Goal: Task Accomplishment & Management: Manage account settings

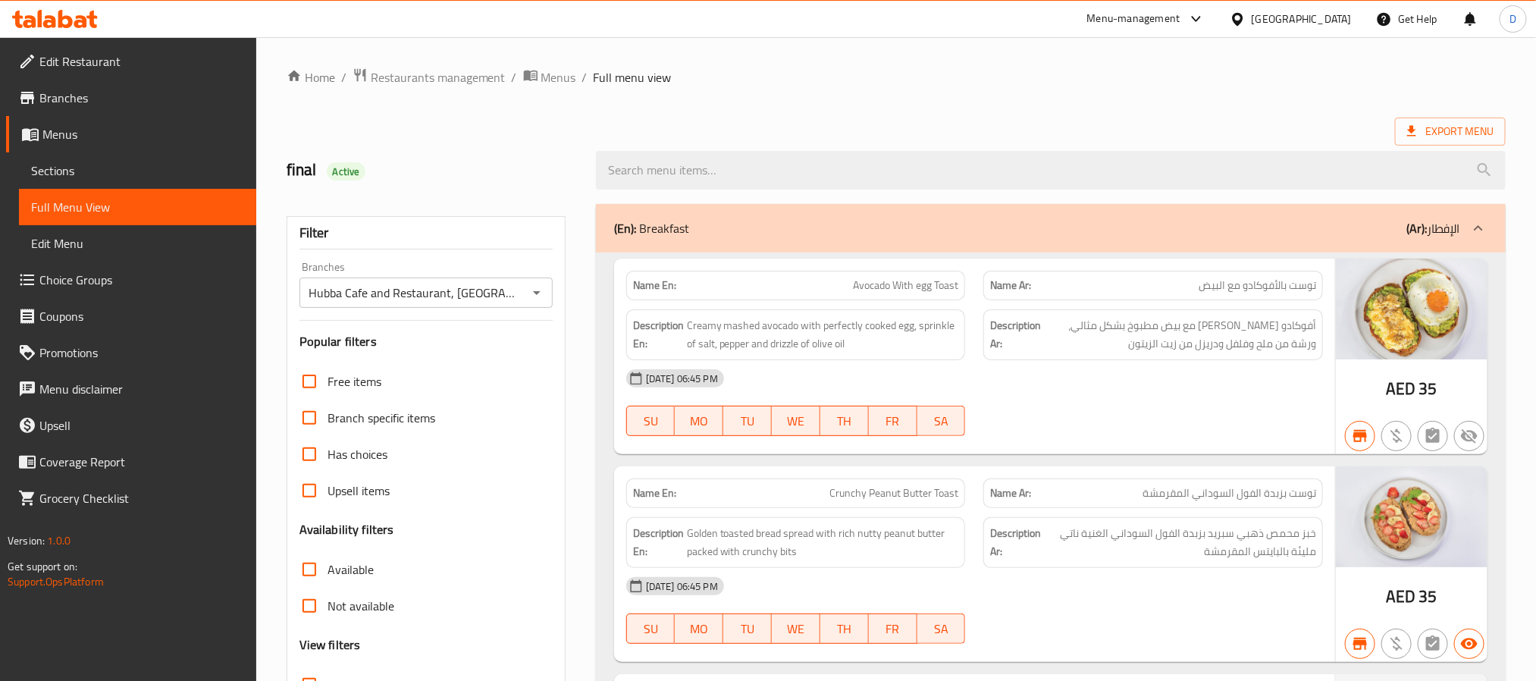
click at [1055, 412] on div "[DATE] 06:45 PM SU MO TU WE TH FR SA" at bounding box center [974, 402] width 715 height 85
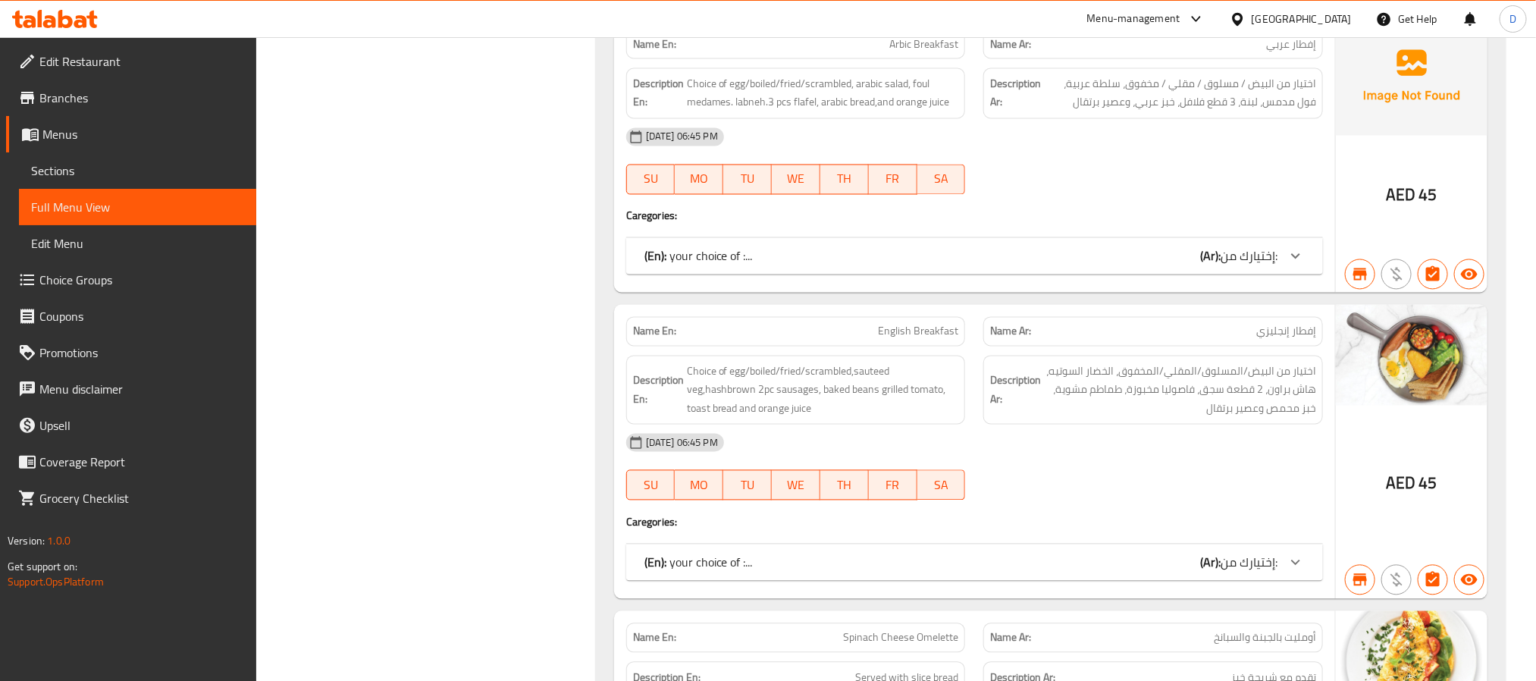
click at [1064, 553] on div "(En): your choice of :... (Ar): إختيارك من: Name(En) Name(Ar) Status Price boil…" at bounding box center [974, 562] width 697 height 36
click at [1064, 572] on div "(En): your choice of :... (Ar): إختيارك من:" at bounding box center [960, 562] width 633 height 18
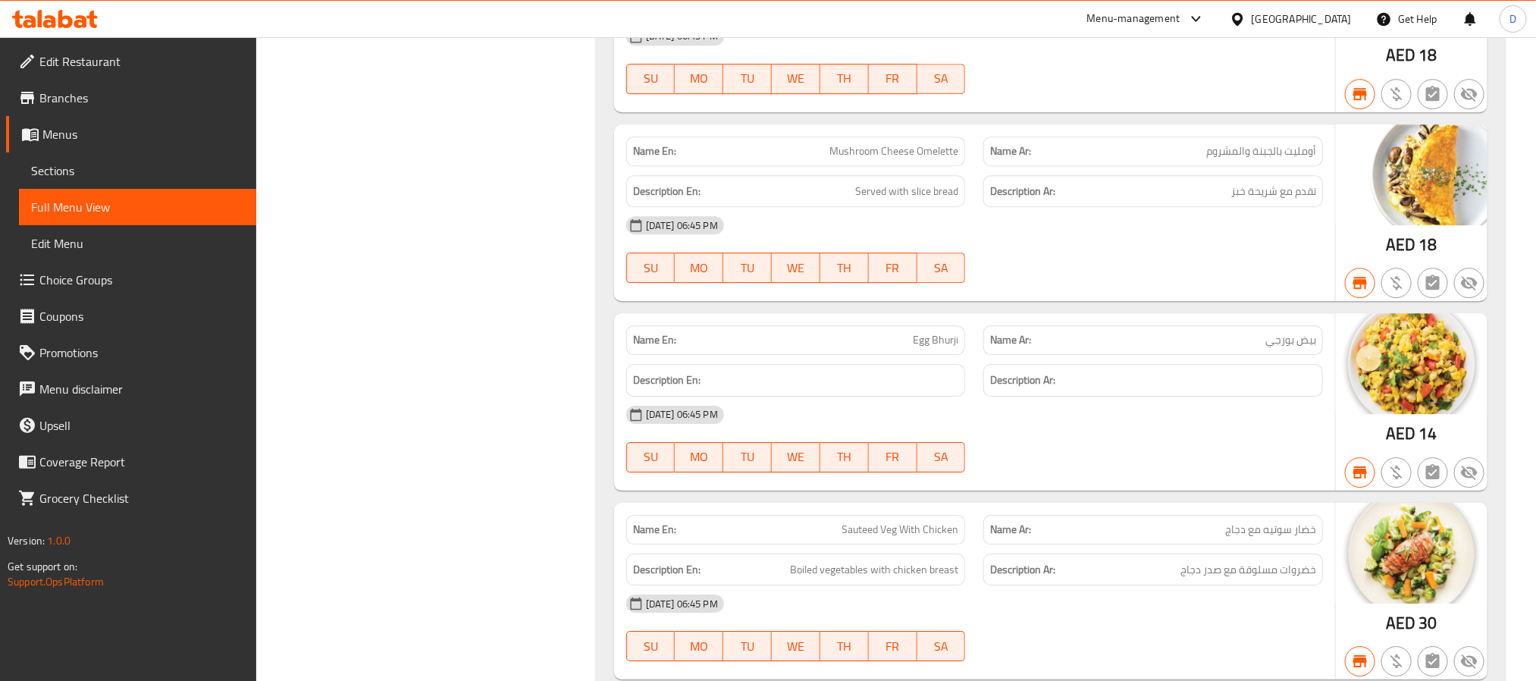
scroll to position [2361, 0]
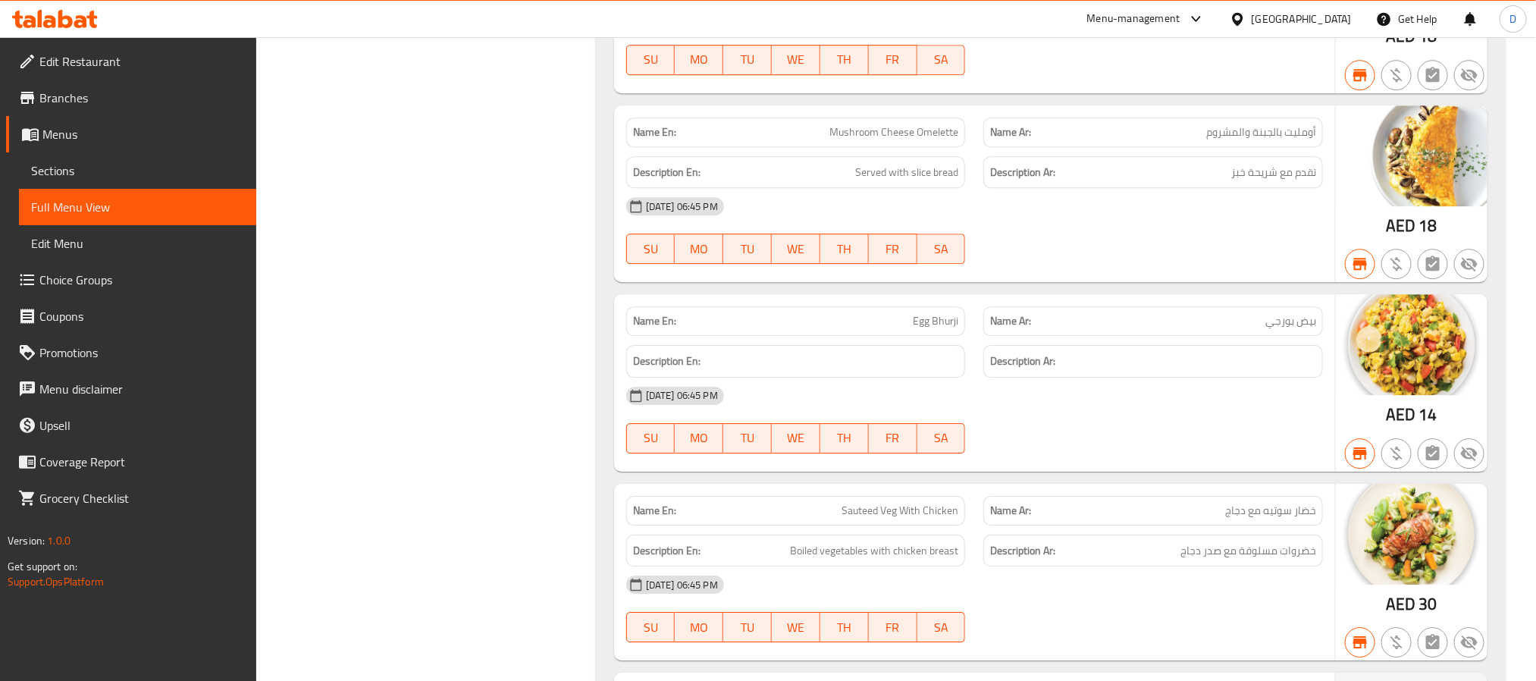
click at [1121, 434] on div "[DATE] 06:45 PM SU MO TU WE TH FR SA" at bounding box center [974, 419] width 715 height 85
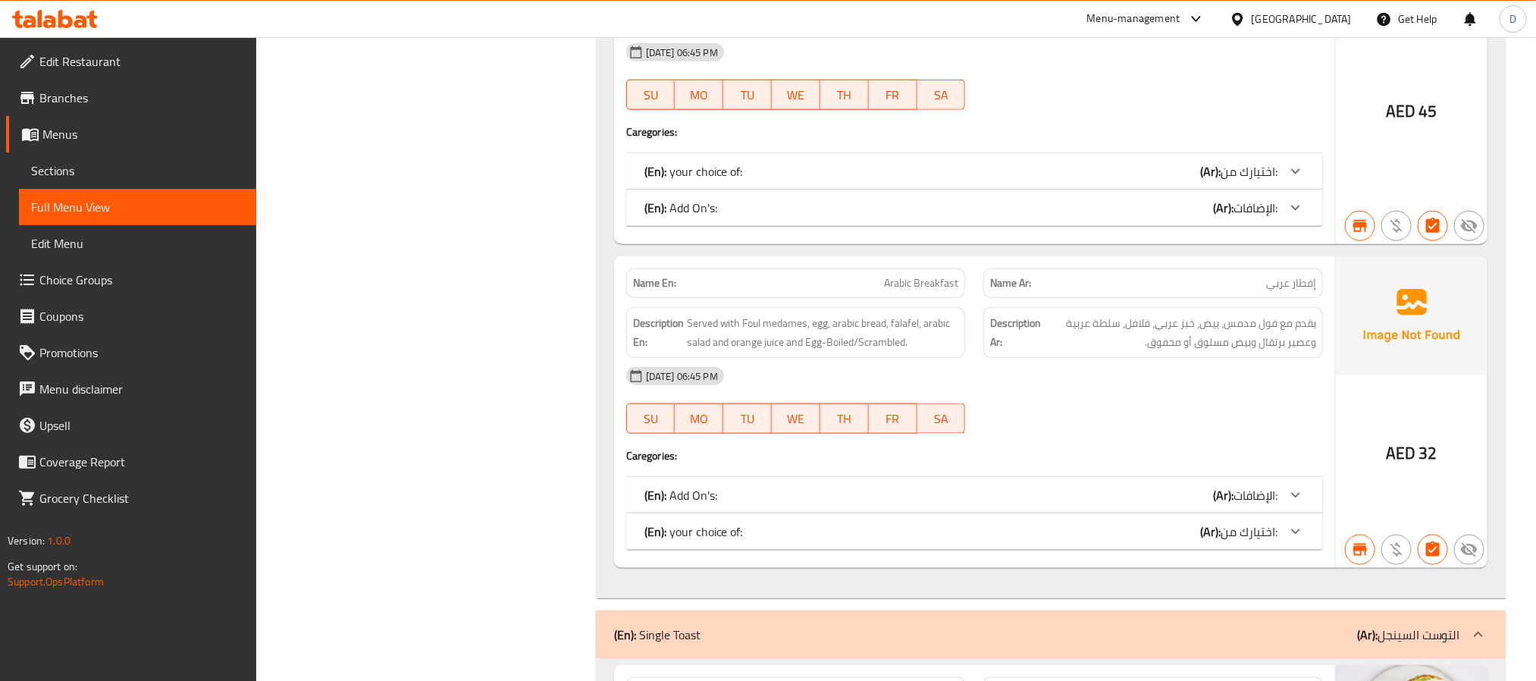
drag, startPoint x: 1042, startPoint y: 443, endPoint x: 535, endPoint y: 180, distance: 571.3
click at [1040, 394] on div "[DATE] 06:45 PM" at bounding box center [974, 376] width 715 height 36
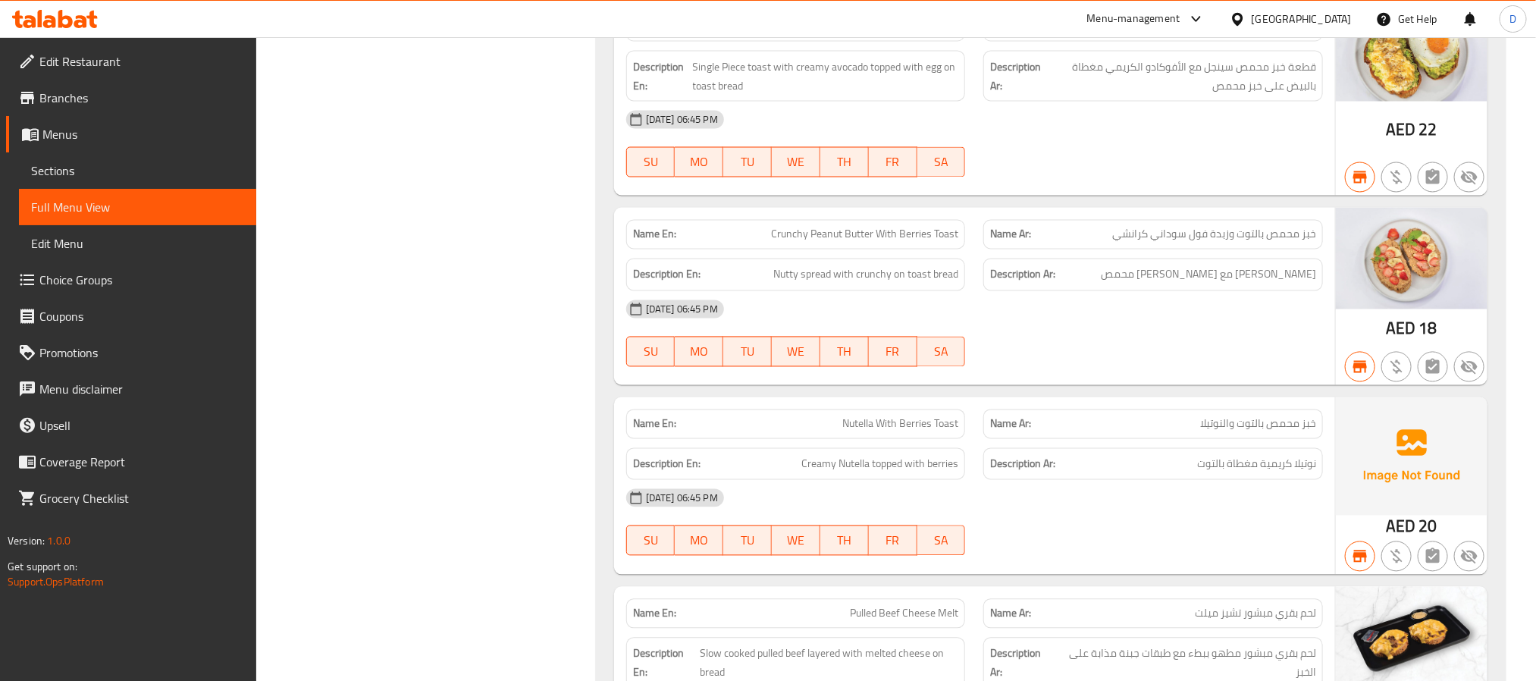
scroll to position [10779, 0]
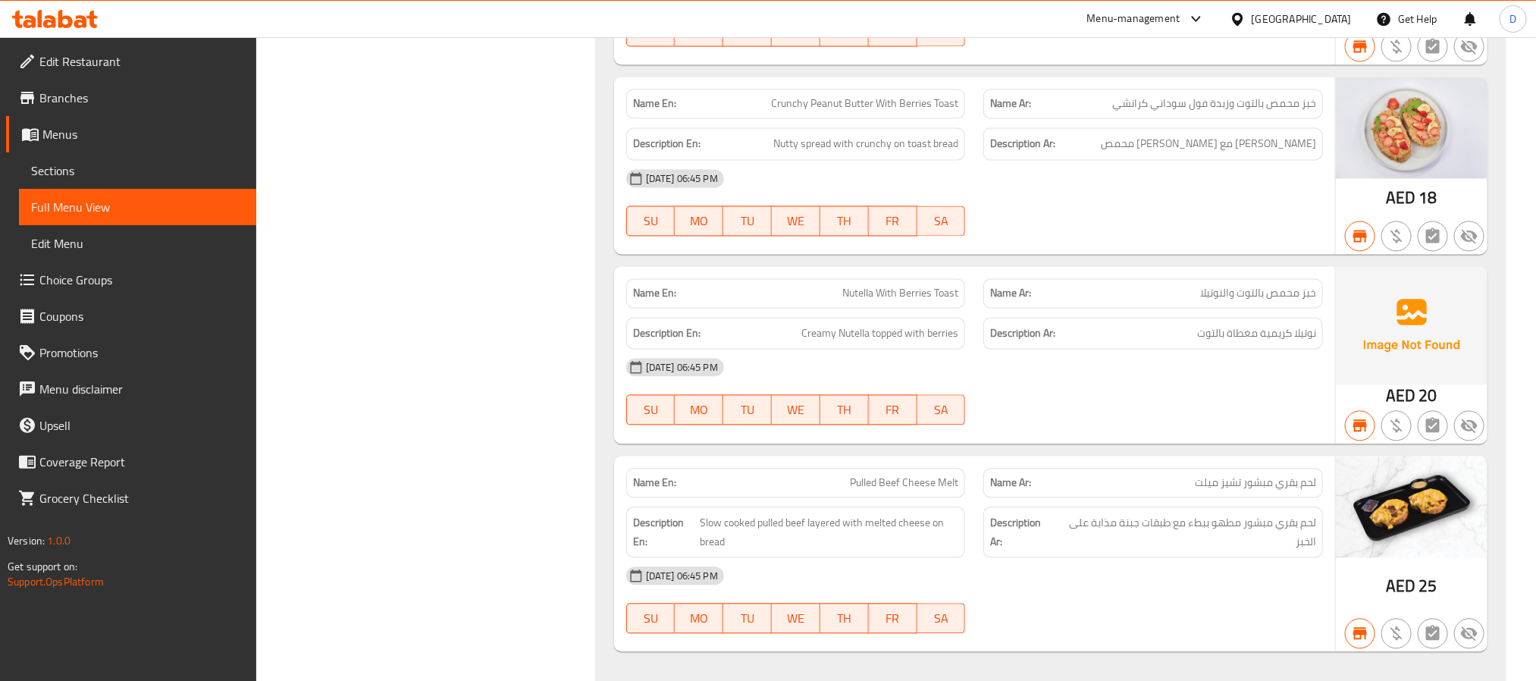
click at [1233, 443] on div "Name En: Nutella With Berries Toast Name Ar: خبز محمص بالتوت والنوتيلا Descript…" at bounding box center [974, 354] width 721 height 177
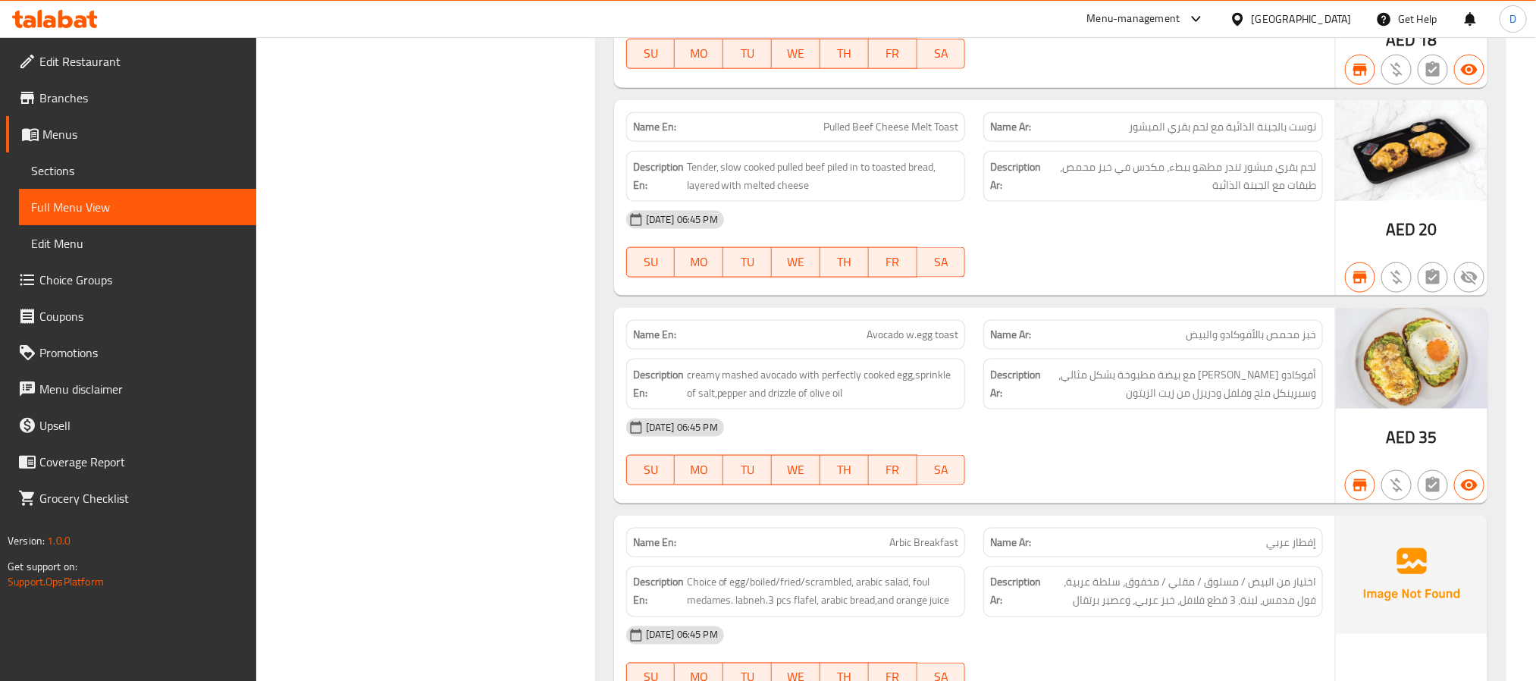
click at [1038, 423] on div "[DATE] 06:45 PM" at bounding box center [974, 427] width 715 height 36
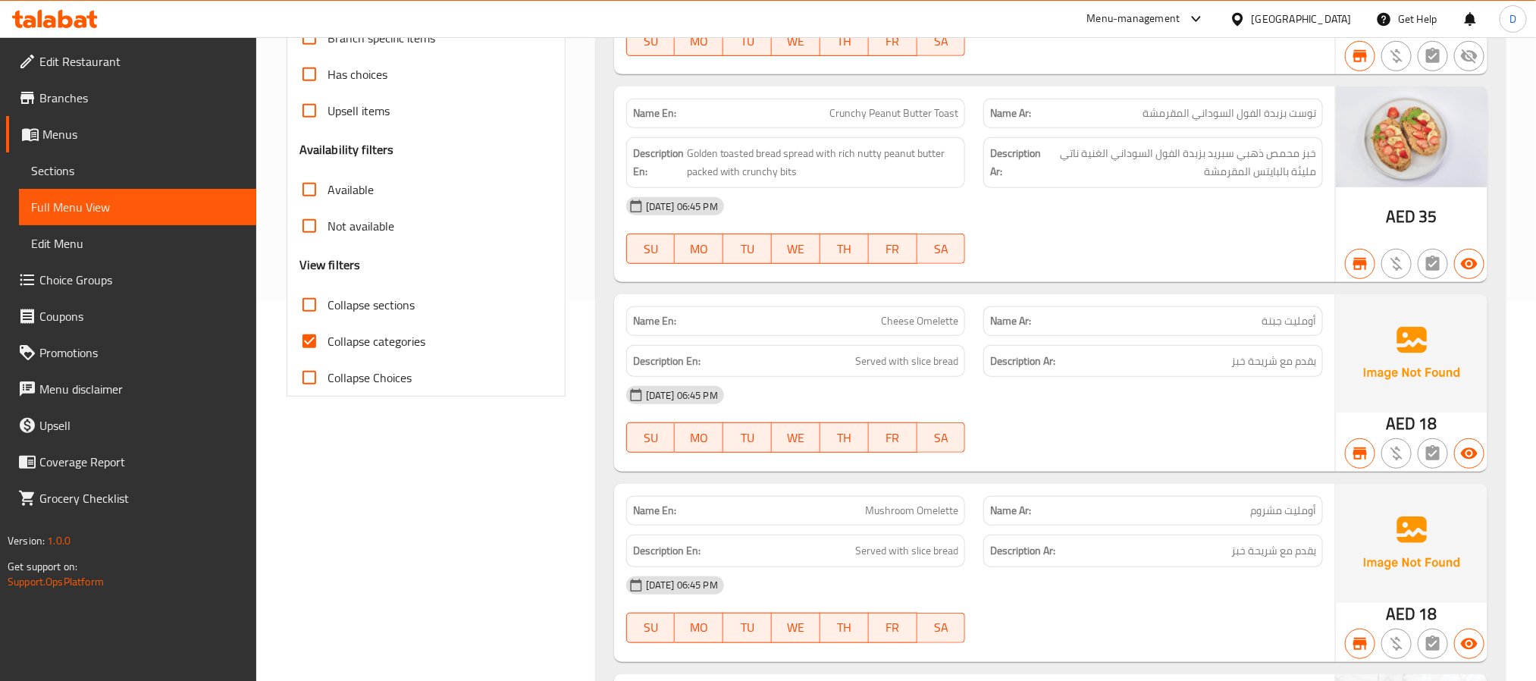
scroll to position [382, 0]
click at [1035, 530] on div "Description Ar: يقدم مع شريحة خبز" at bounding box center [1153, 548] width 358 height 51
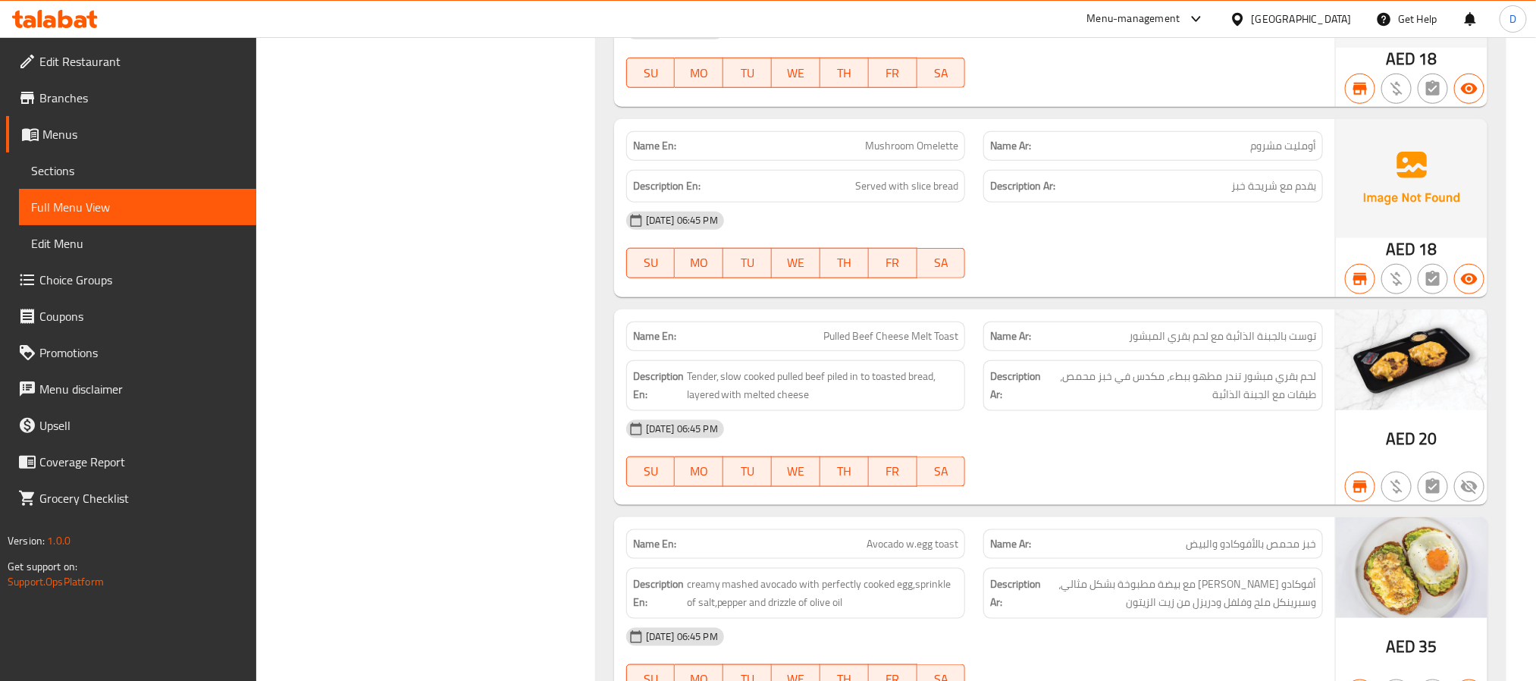
click at [1078, 505] on div "Name En: Pulled Beef Cheese Melt Toast Name Ar: توست بالجبنة الذائبة مع لحم بقر…" at bounding box center [974, 407] width 721 height 196
click at [1062, 496] on div at bounding box center [1153, 487] width 358 height 18
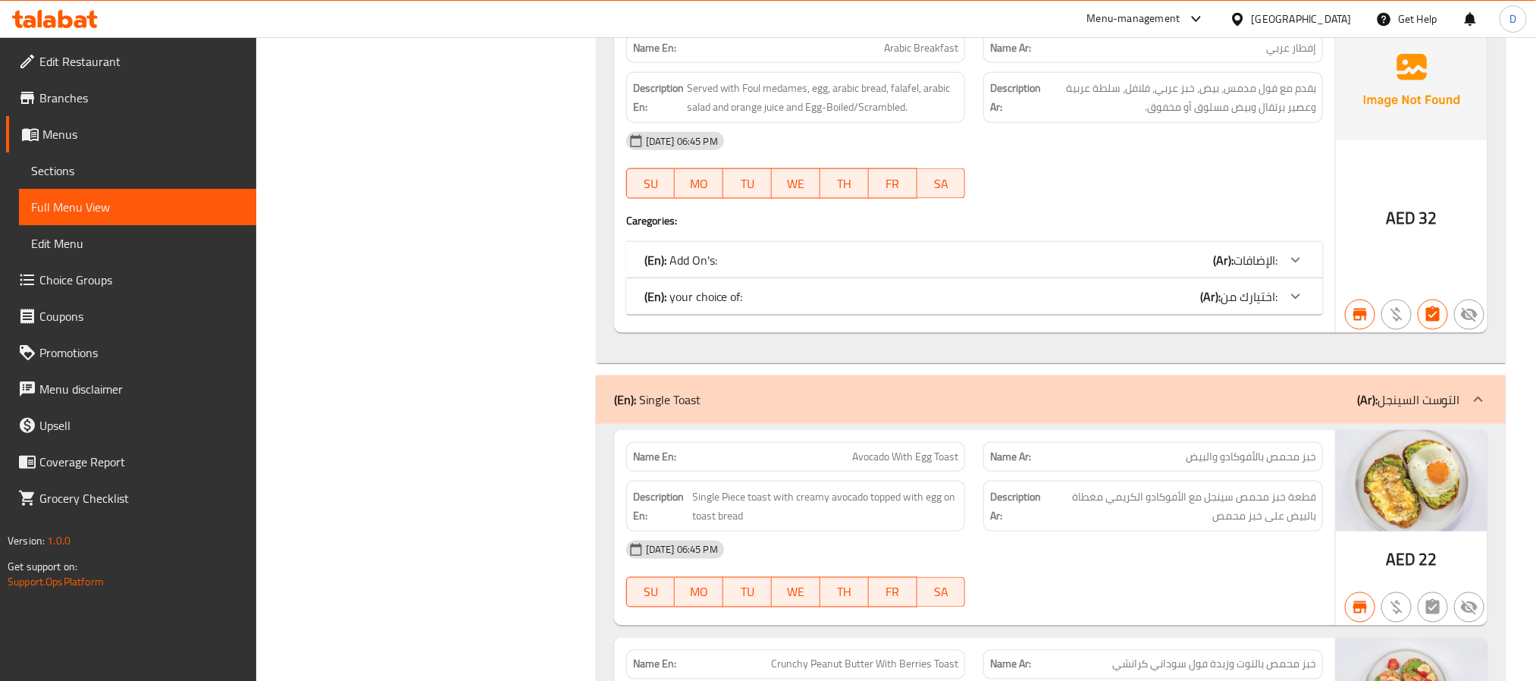
scroll to position [9983, 0]
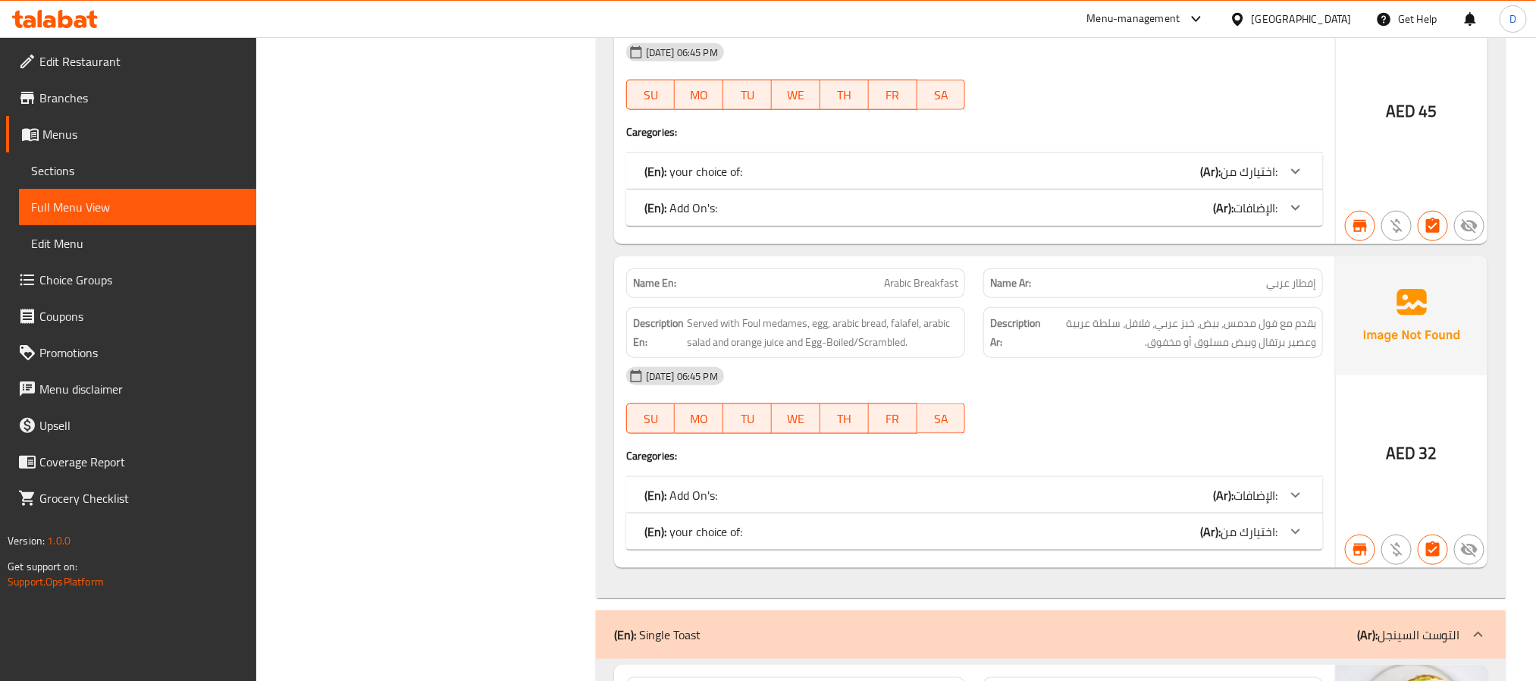
click at [1185, 443] on div "[DATE] 06:45 PM SU MO TU WE TH FR SA" at bounding box center [974, 400] width 715 height 85
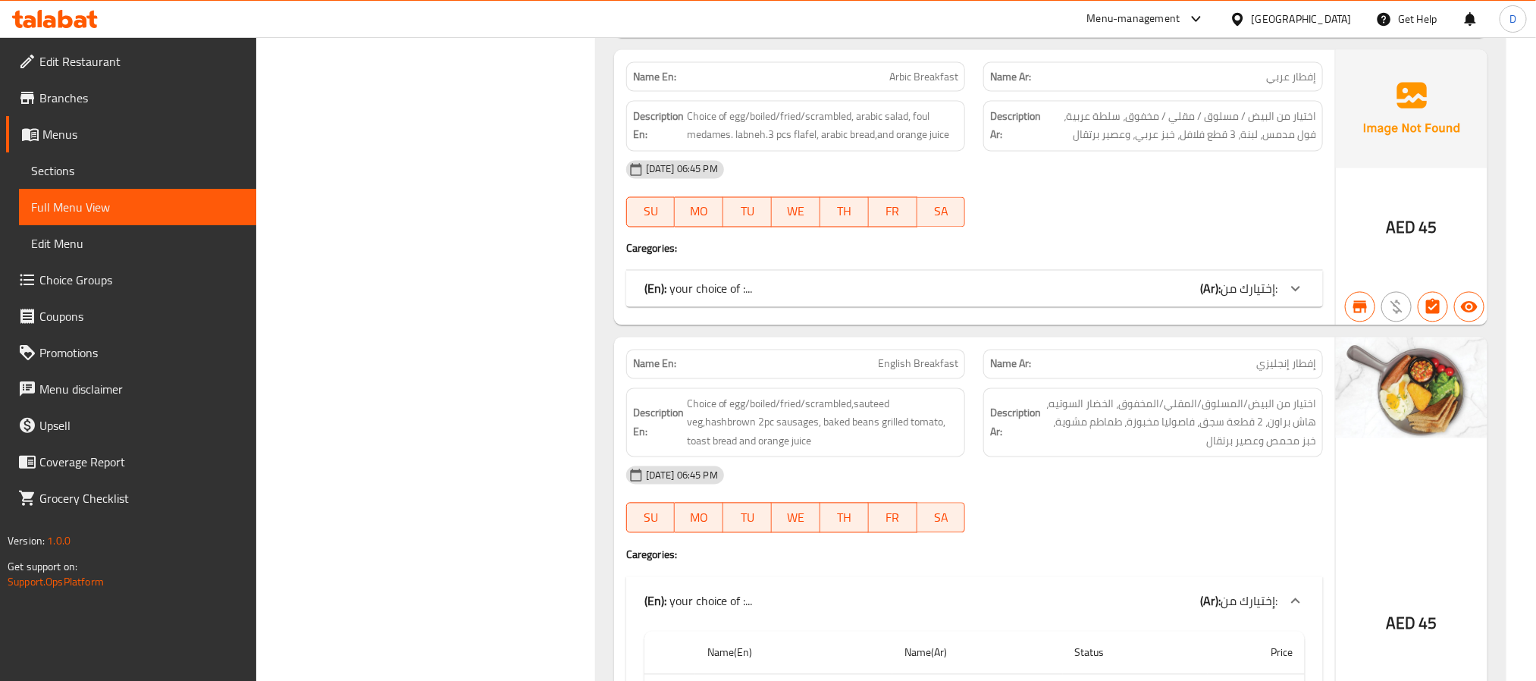
scroll to position [1342, 0]
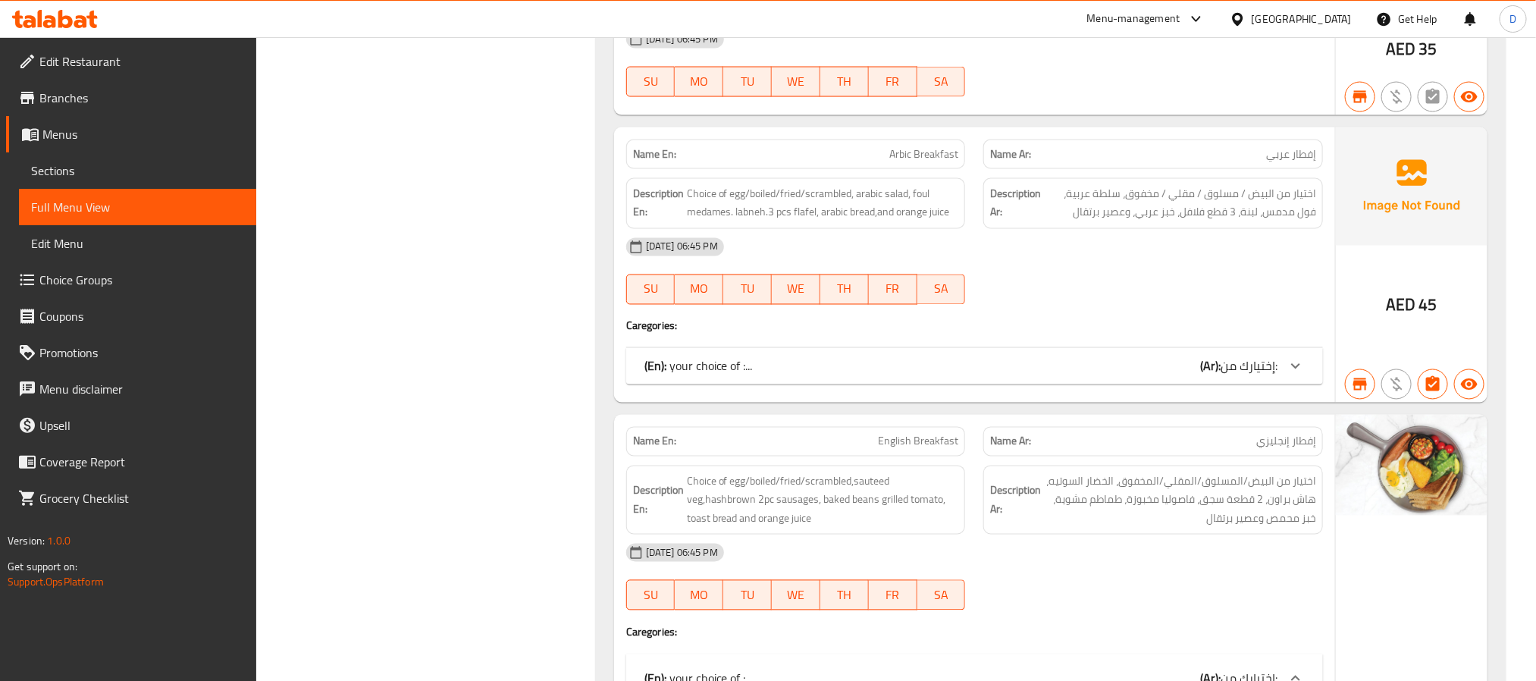
click at [1117, 384] on div "(En): your choice of :... (Ar): إختيارك من:" at bounding box center [974, 366] width 697 height 36
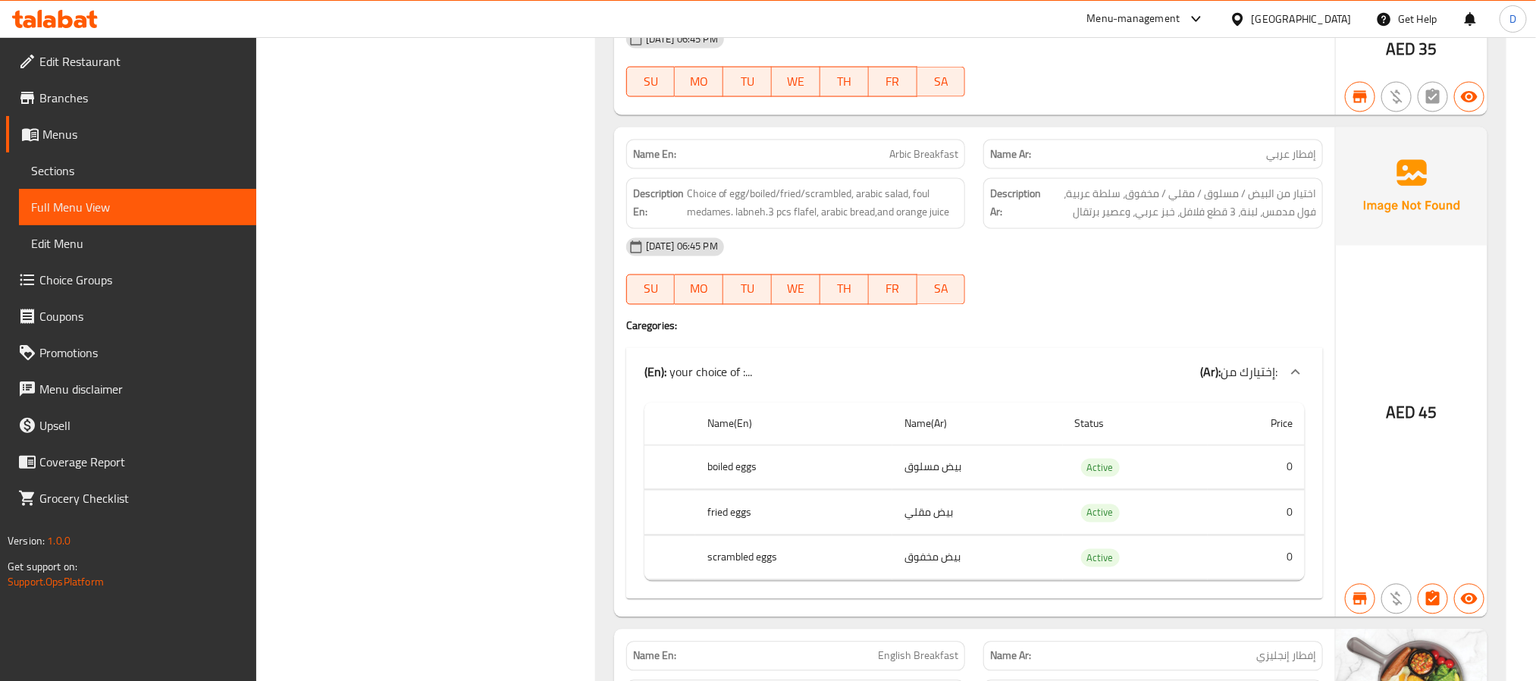
click at [1364, 318] on div "AED 45" at bounding box center [1412, 372] width 152 height 490
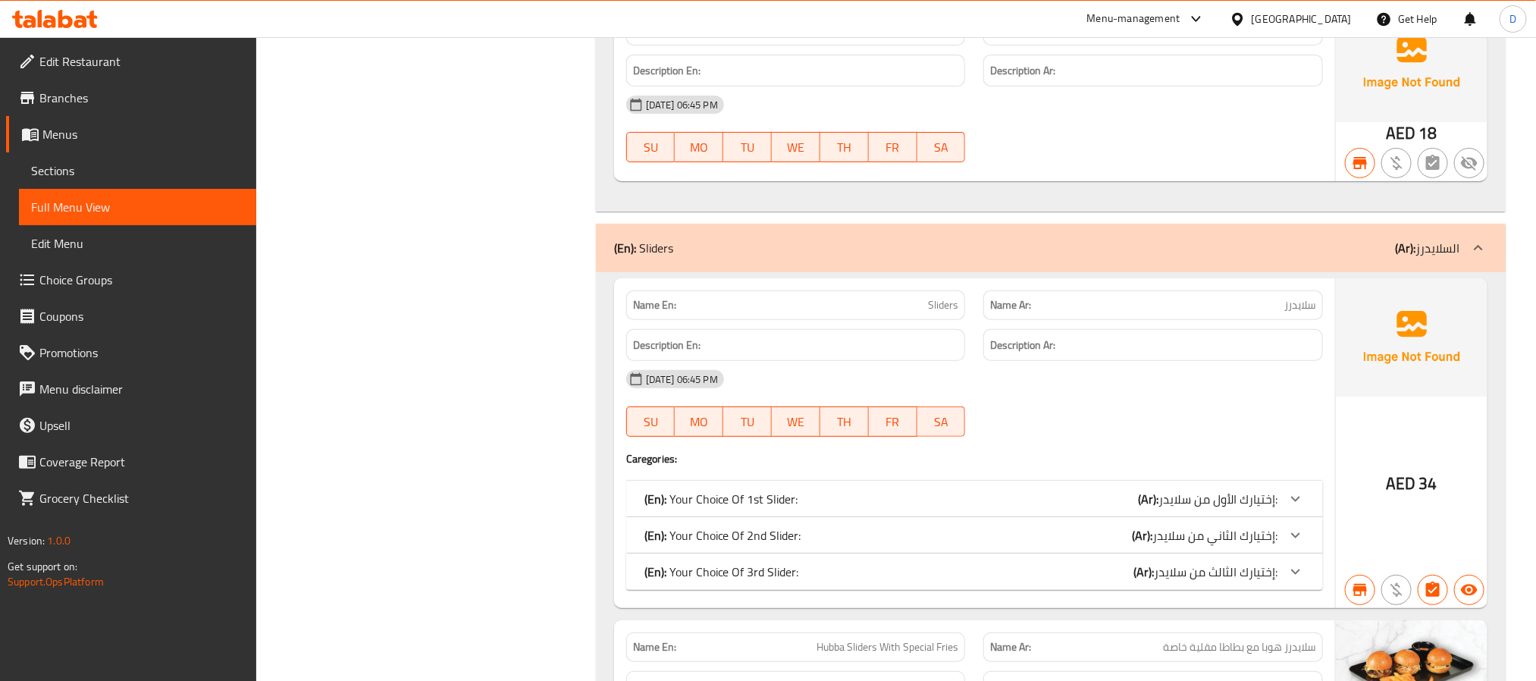
scroll to position [3286, 0]
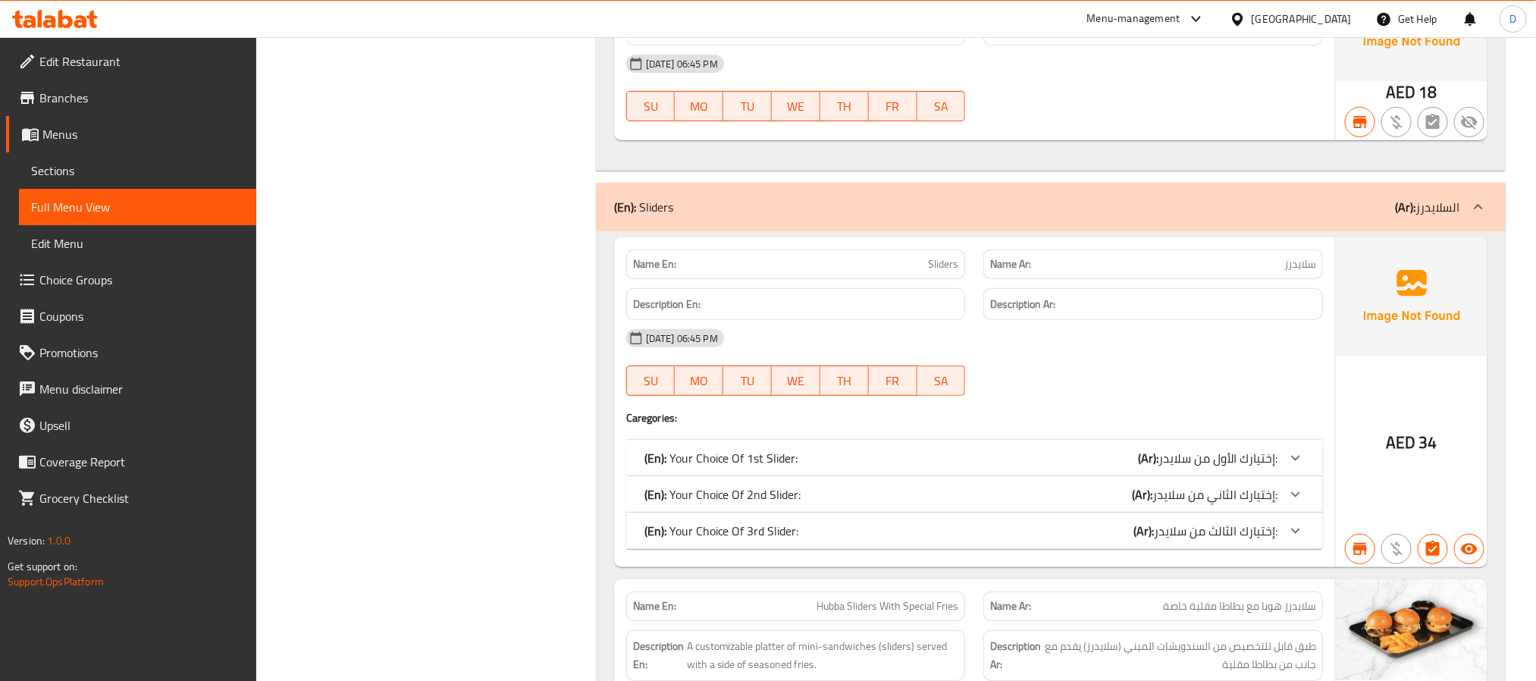
click at [1162, 542] on span "إختيارك الثالث من سلايدر:" at bounding box center [1216, 530] width 124 height 23
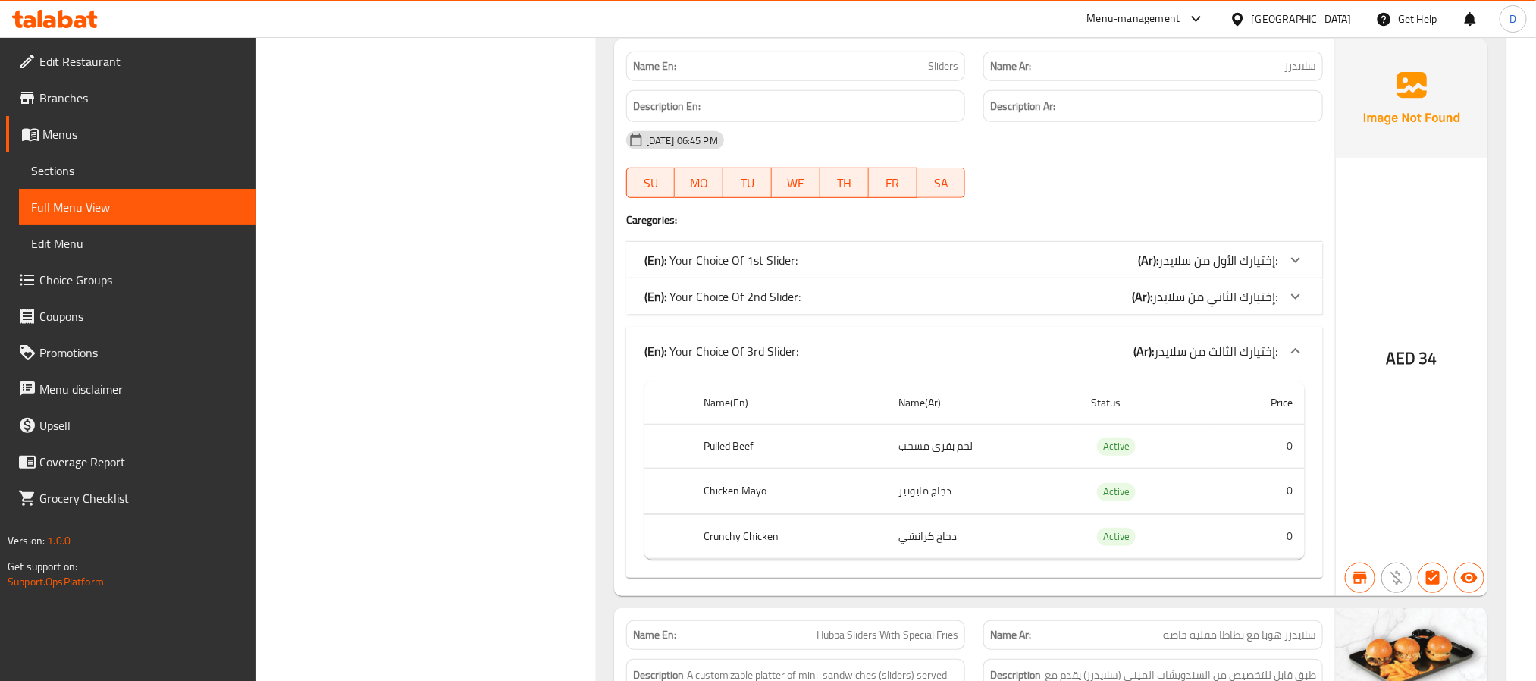
scroll to position [3513, 0]
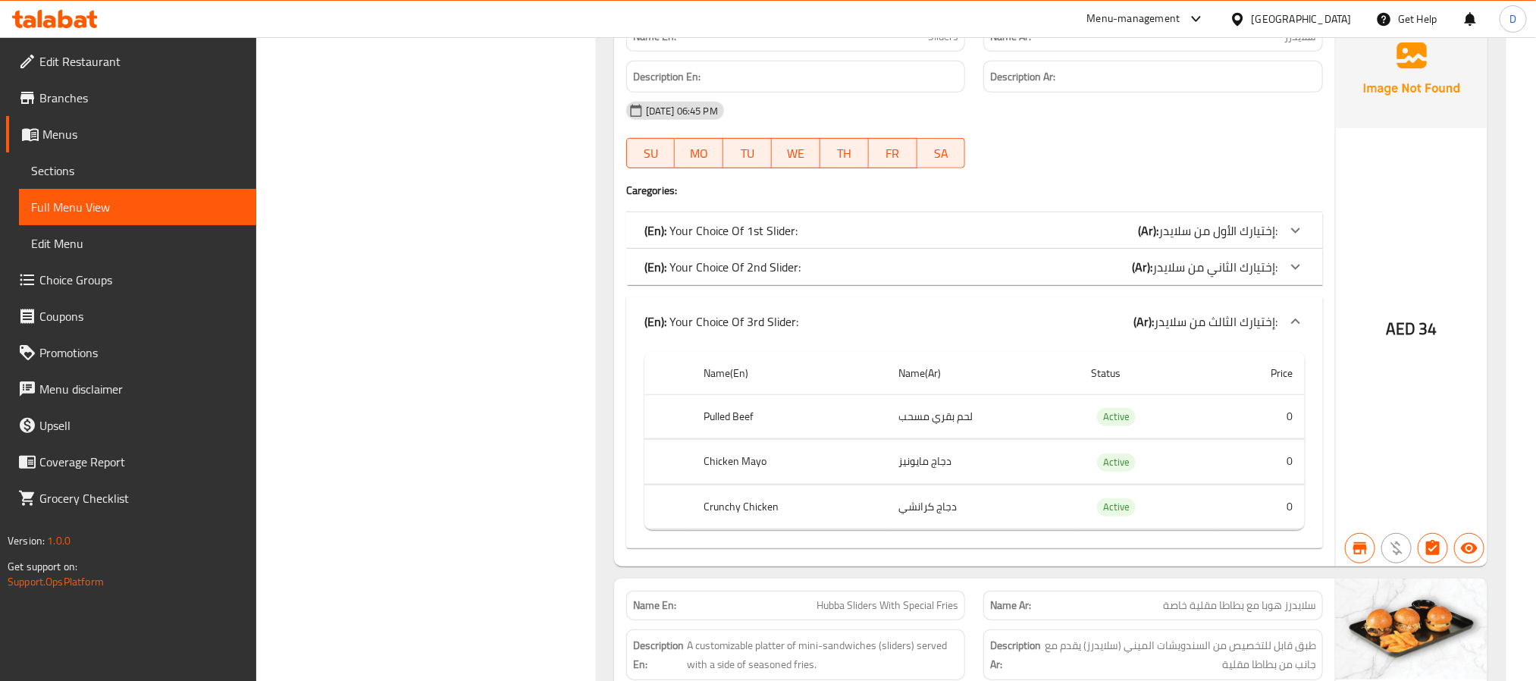
click at [1010, 285] on div "(En): Your Choice Of 2nd Slider: (Ar): إختيارك الثاني من سلايدر:" at bounding box center [974, 267] width 697 height 36
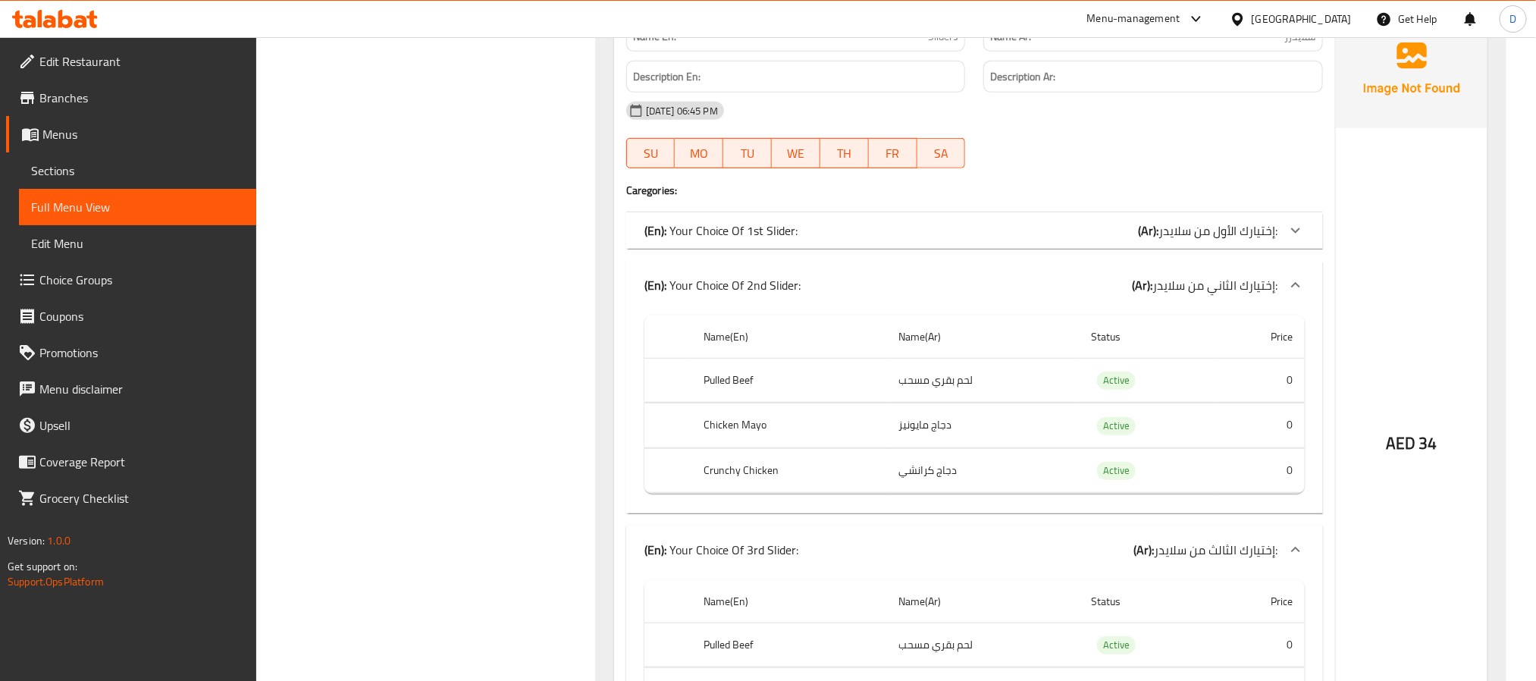
click at [1015, 240] on div "(En): Your Choice Of 1st Slider: (Ar): إختيارك الأول من سلايدر:" at bounding box center [960, 230] width 633 height 18
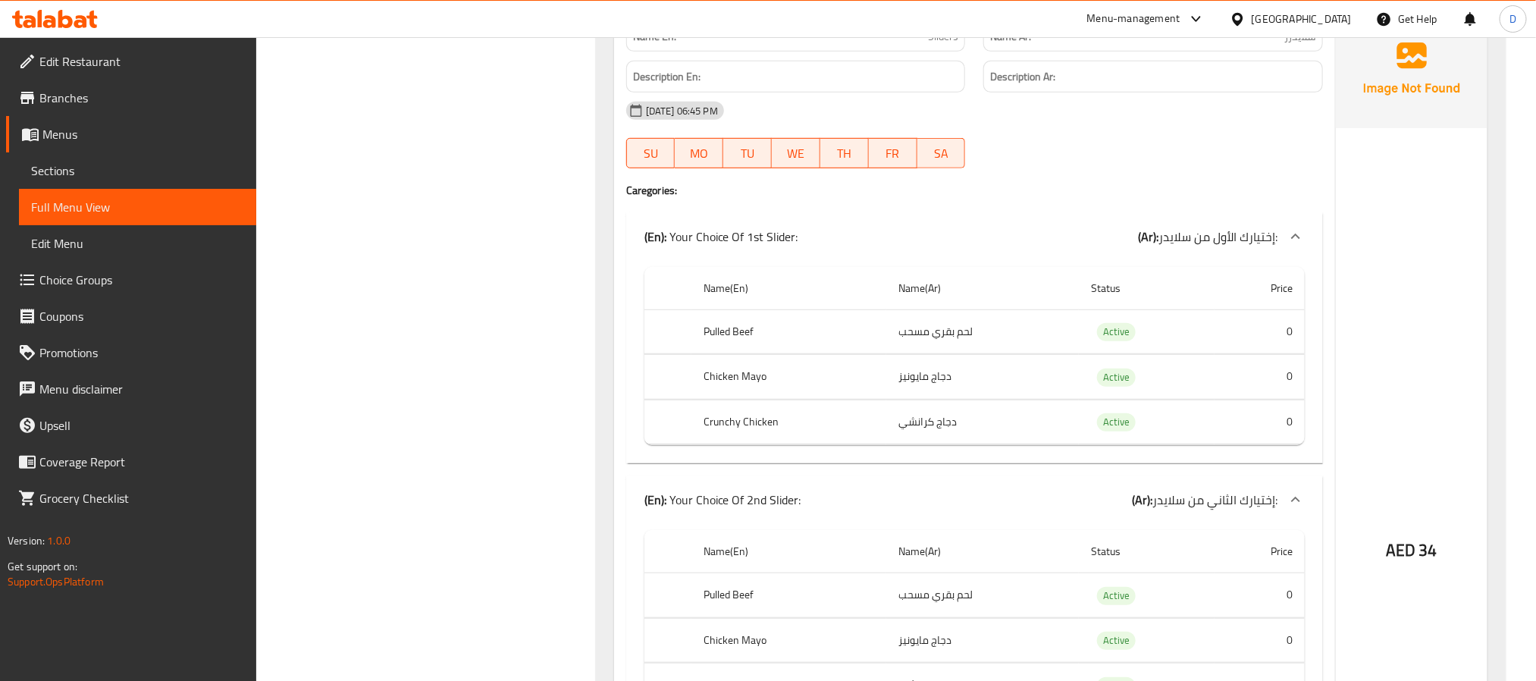
click at [1385, 362] on div "AED 34" at bounding box center [1412, 509] width 152 height 998
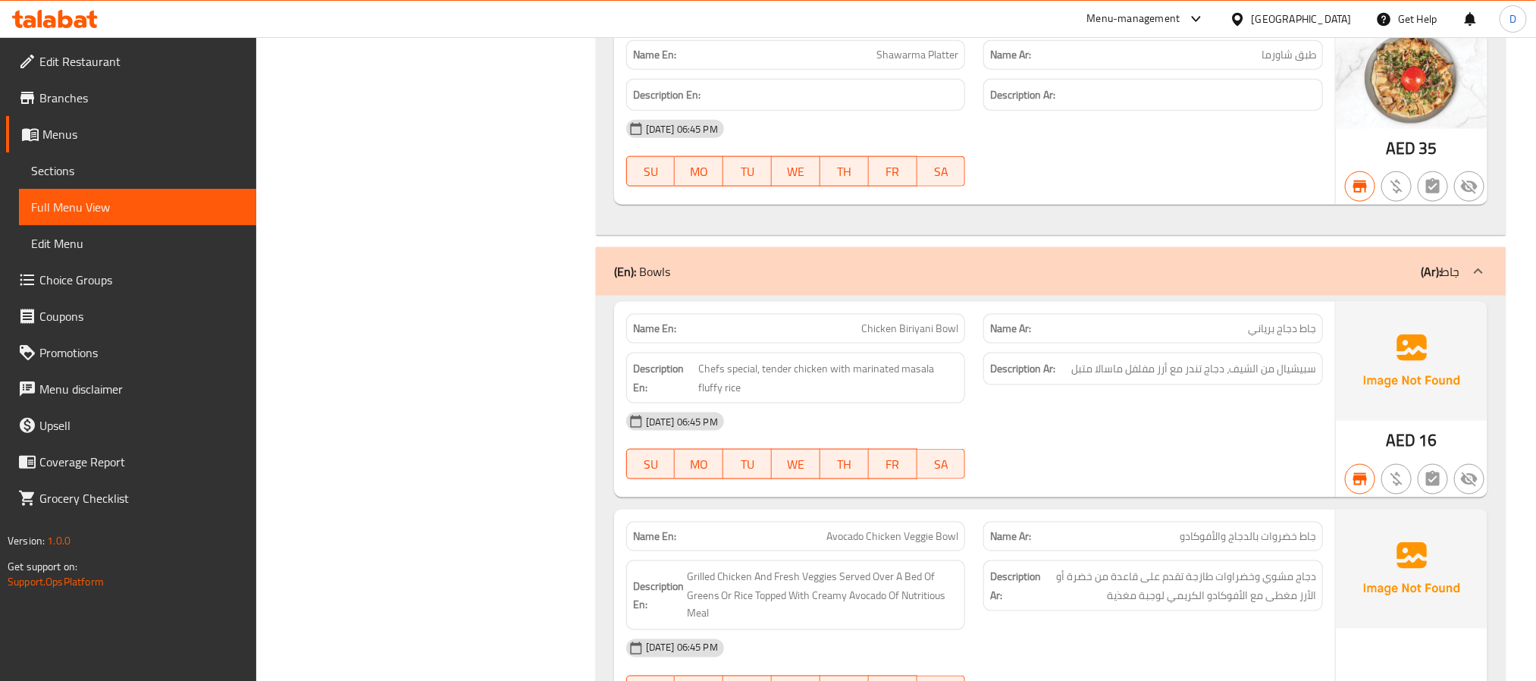
scroll to position [7097, 0]
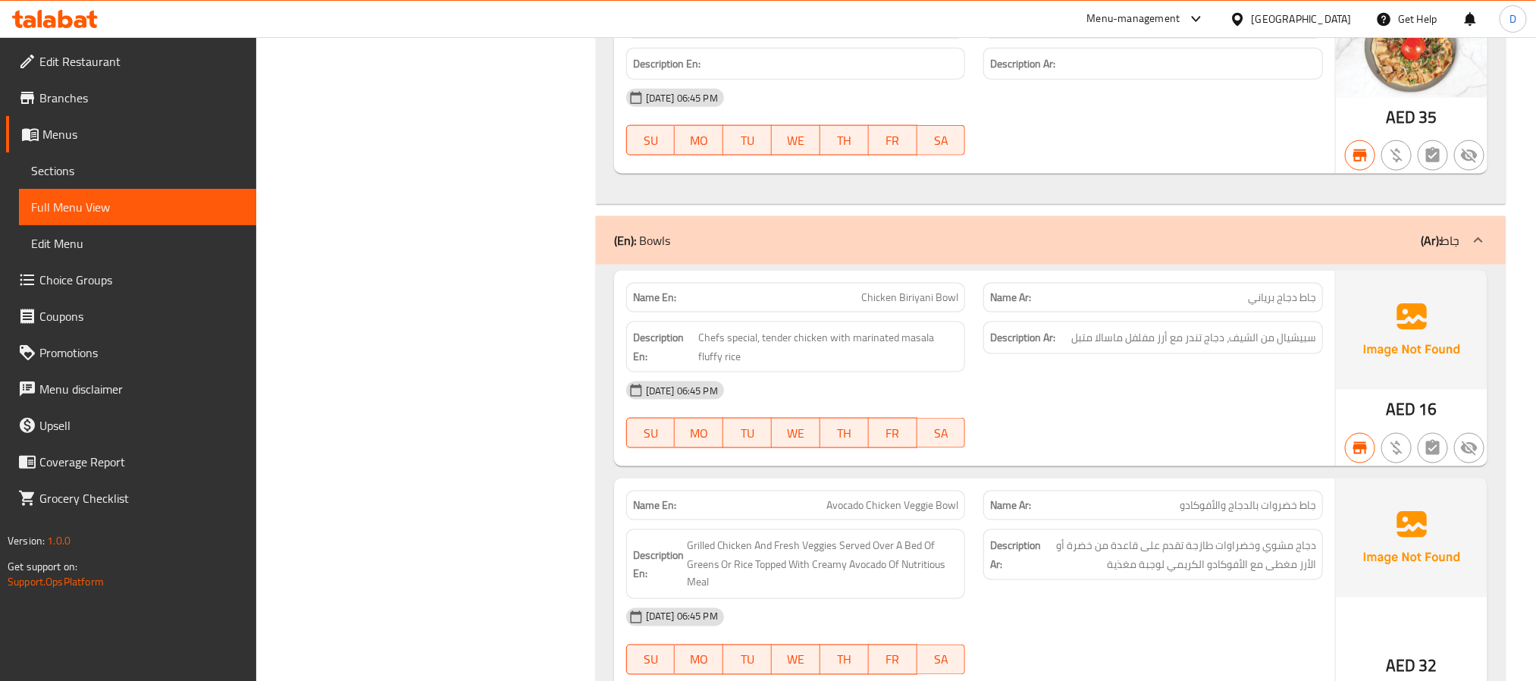
click at [922, 409] on div "[DATE] 06:45 PM" at bounding box center [974, 390] width 715 height 36
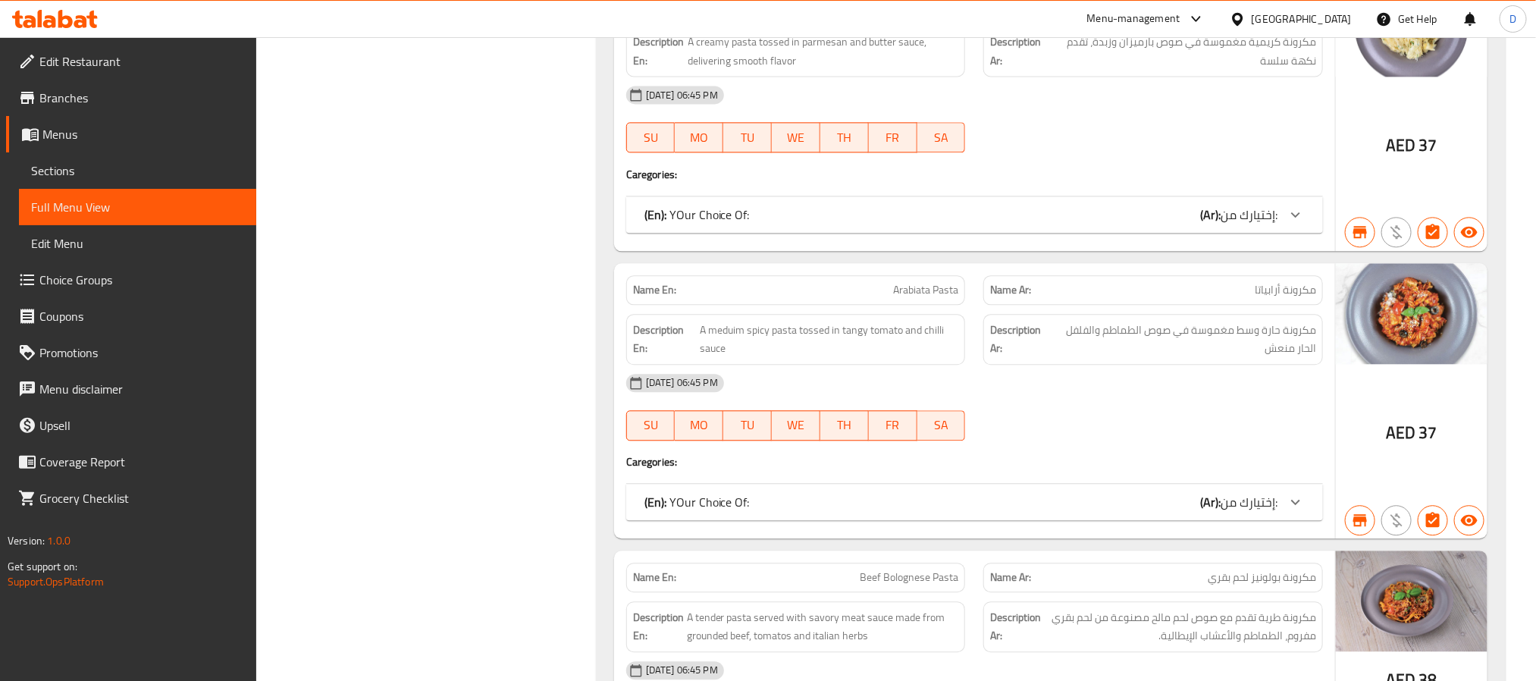
scroll to position [20258, 0]
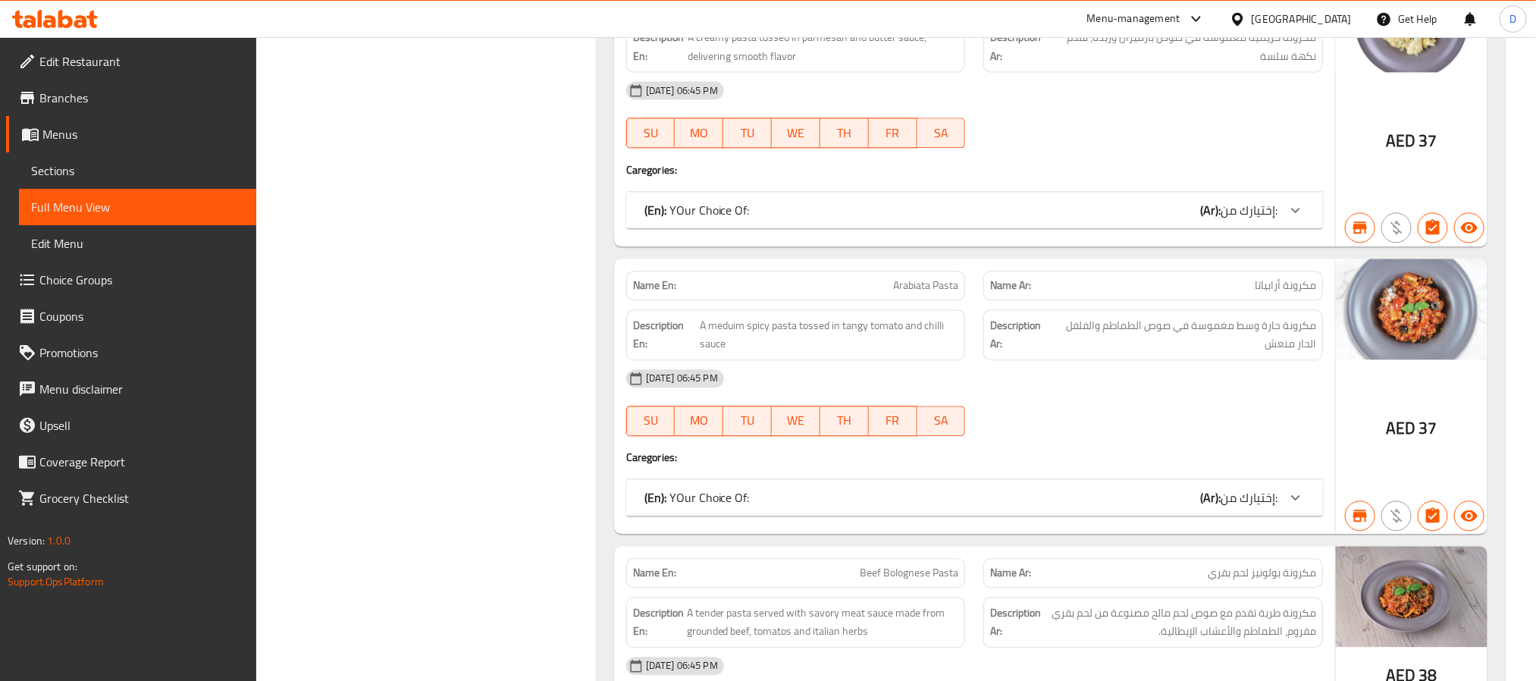
click at [1251, 221] on span "إختيارك من:" at bounding box center [1248, 210] width 57 height 23
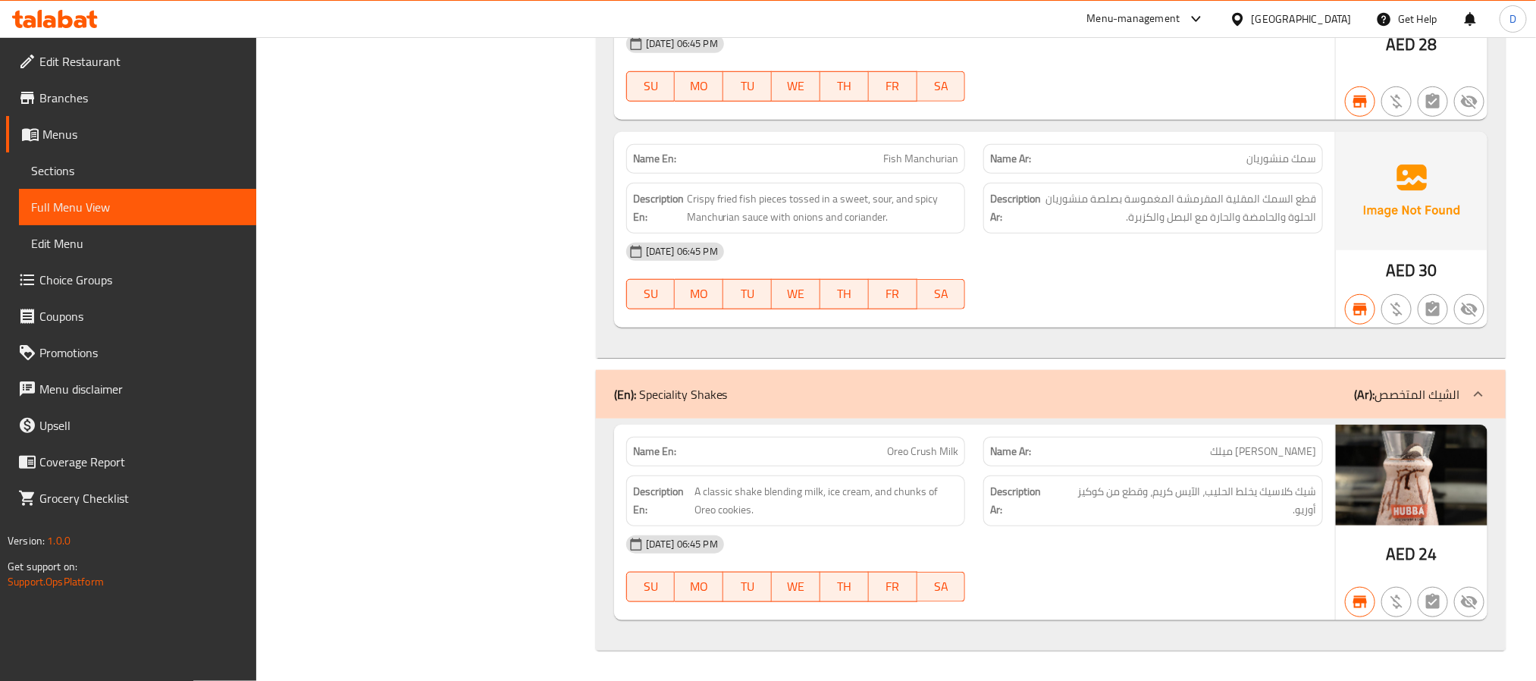
scroll to position [0, 0]
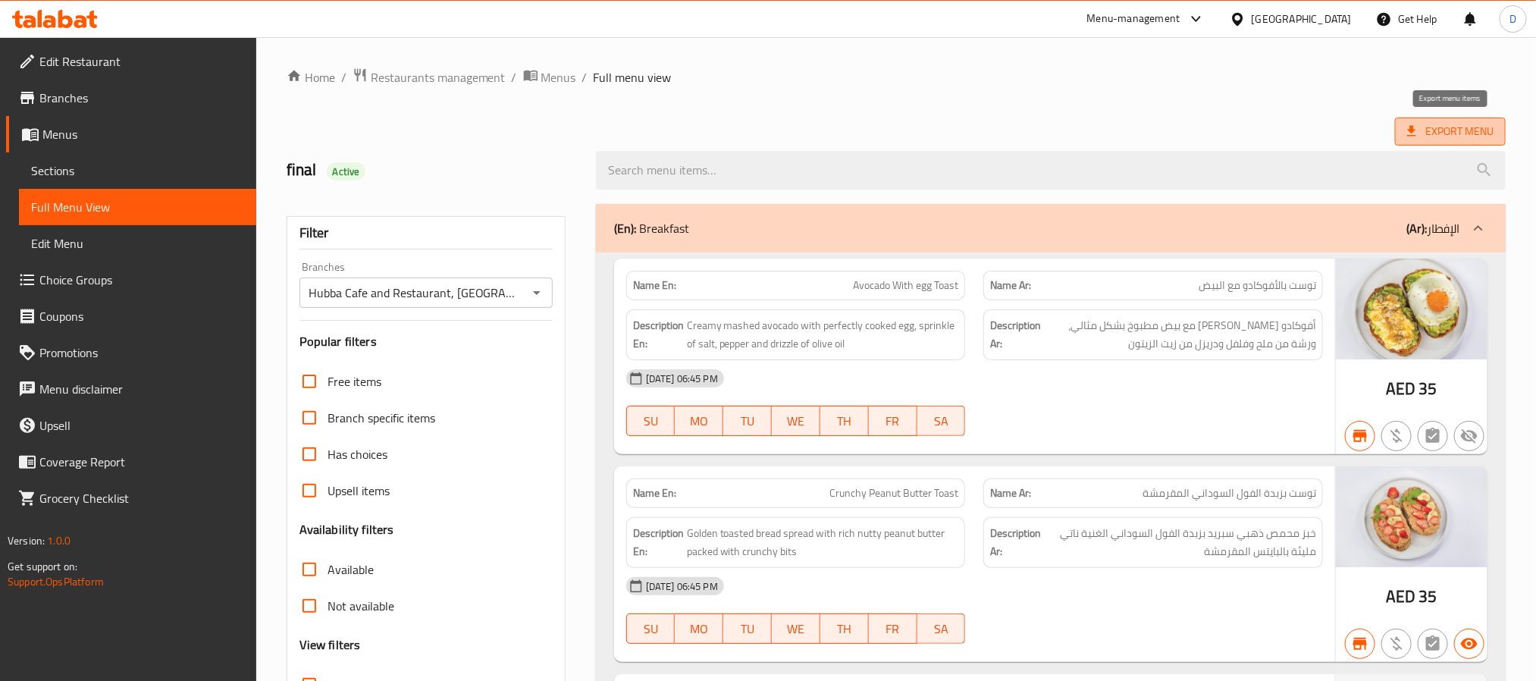
click at [1461, 137] on span "Export Menu" at bounding box center [1450, 131] width 86 height 19
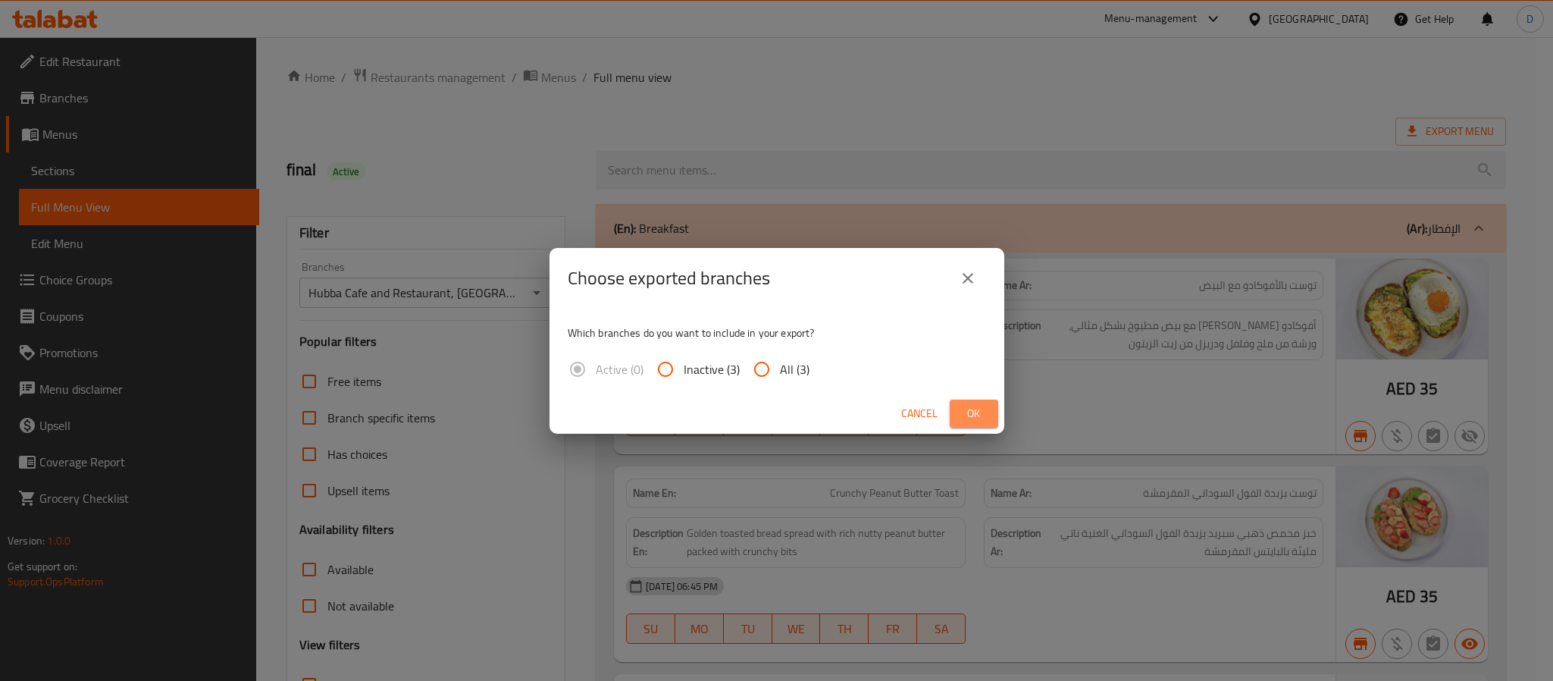
click at [974, 416] on span "Ok" at bounding box center [974, 413] width 24 height 19
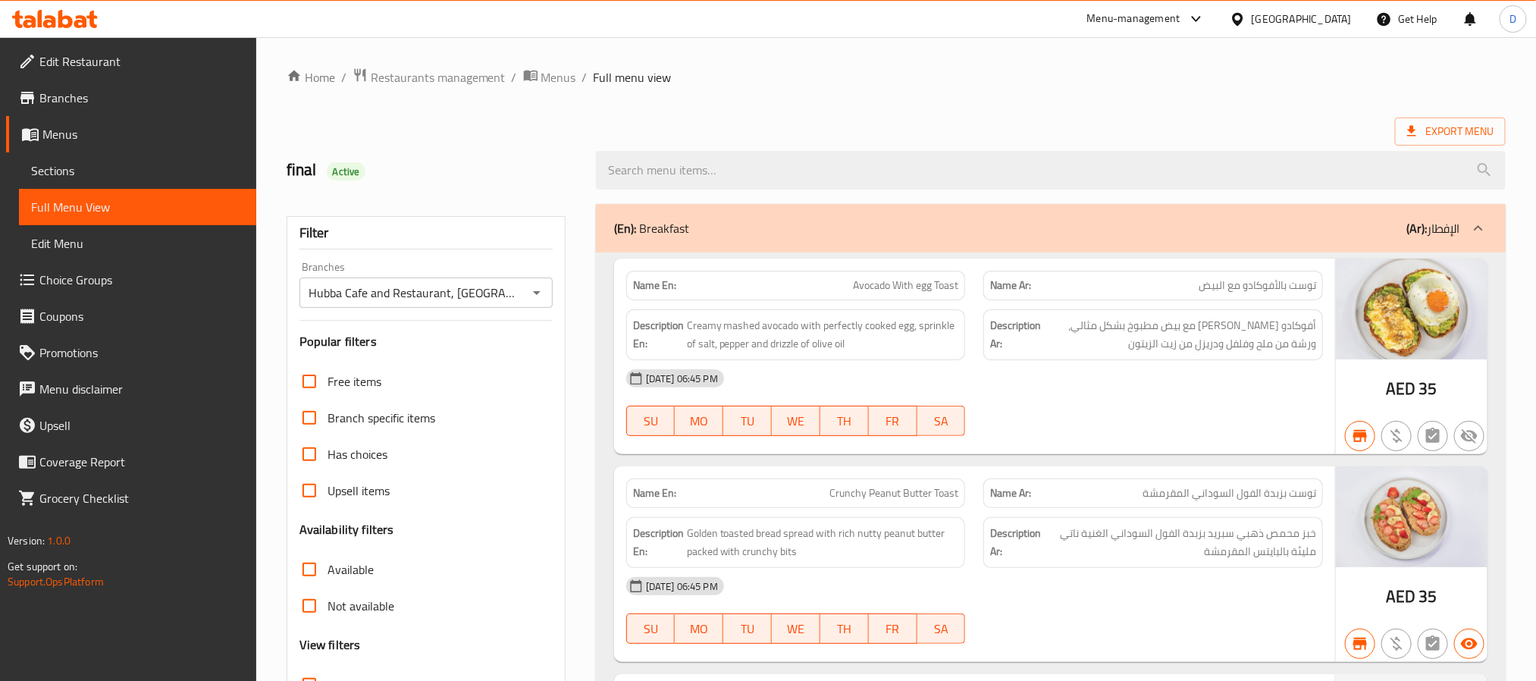
click at [1170, 16] on div "Menu-management" at bounding box center [1133, 19] width 93 height 18
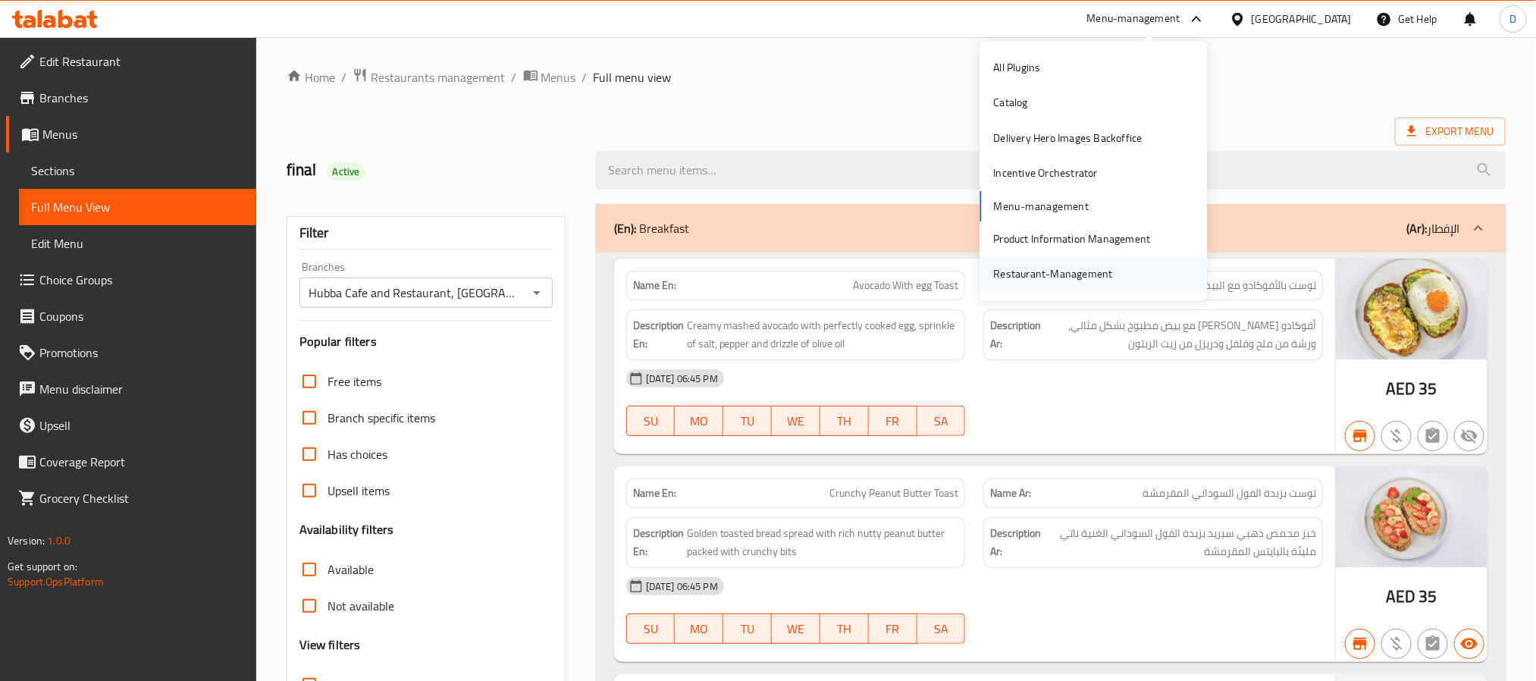
click at [1021, 274] on div "Restaurant-Management" at bounding box center [1053, 273] width 119 height 17
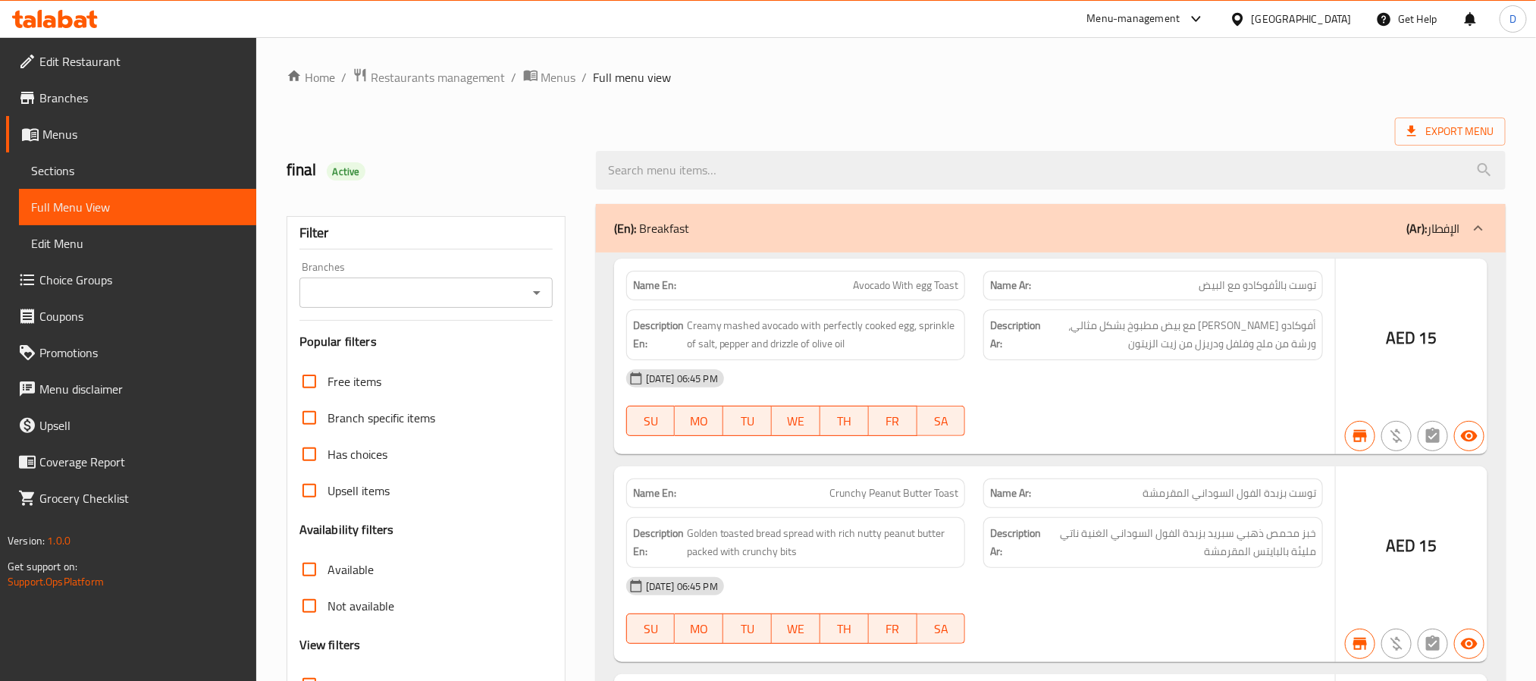
click at [77, 177] on div at bounding box center [768, 340] width 1536 height 681
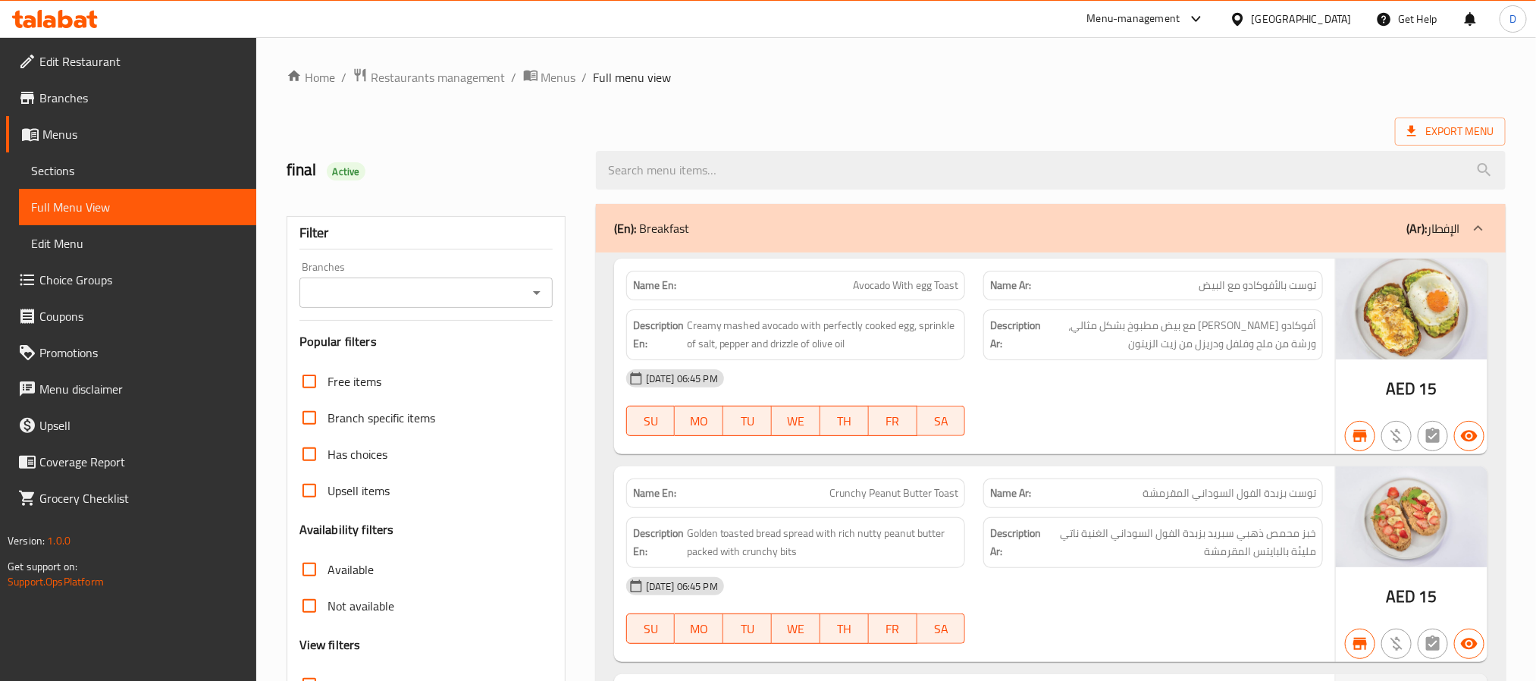
click at [74, 171] on span "Sections" at bounding box center [137, 170] width 213 height 18
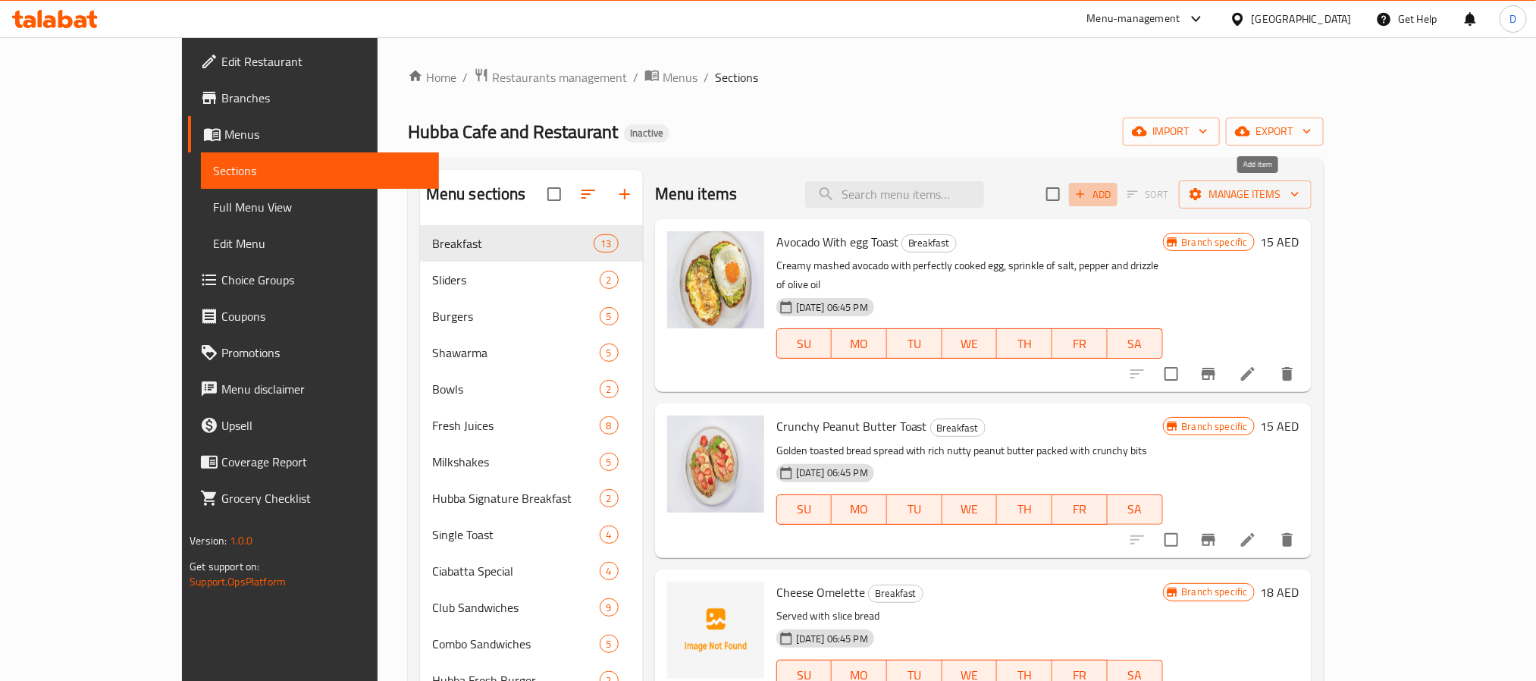
click at [1114, 192] on span "Add" at bounding box center [1093, 194] width 41 height 17
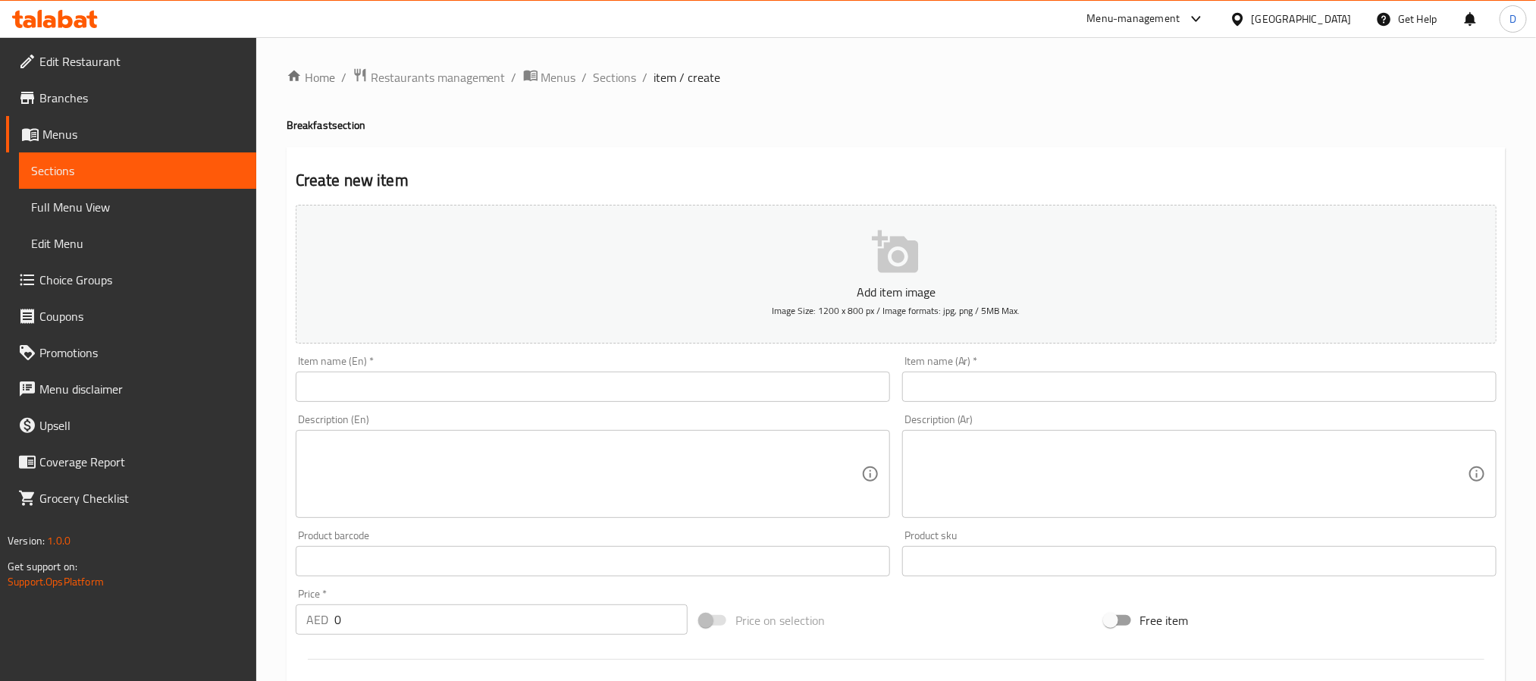
click at [525, 394] on input "text" at bounding box center [593, 386] width 594 height 30
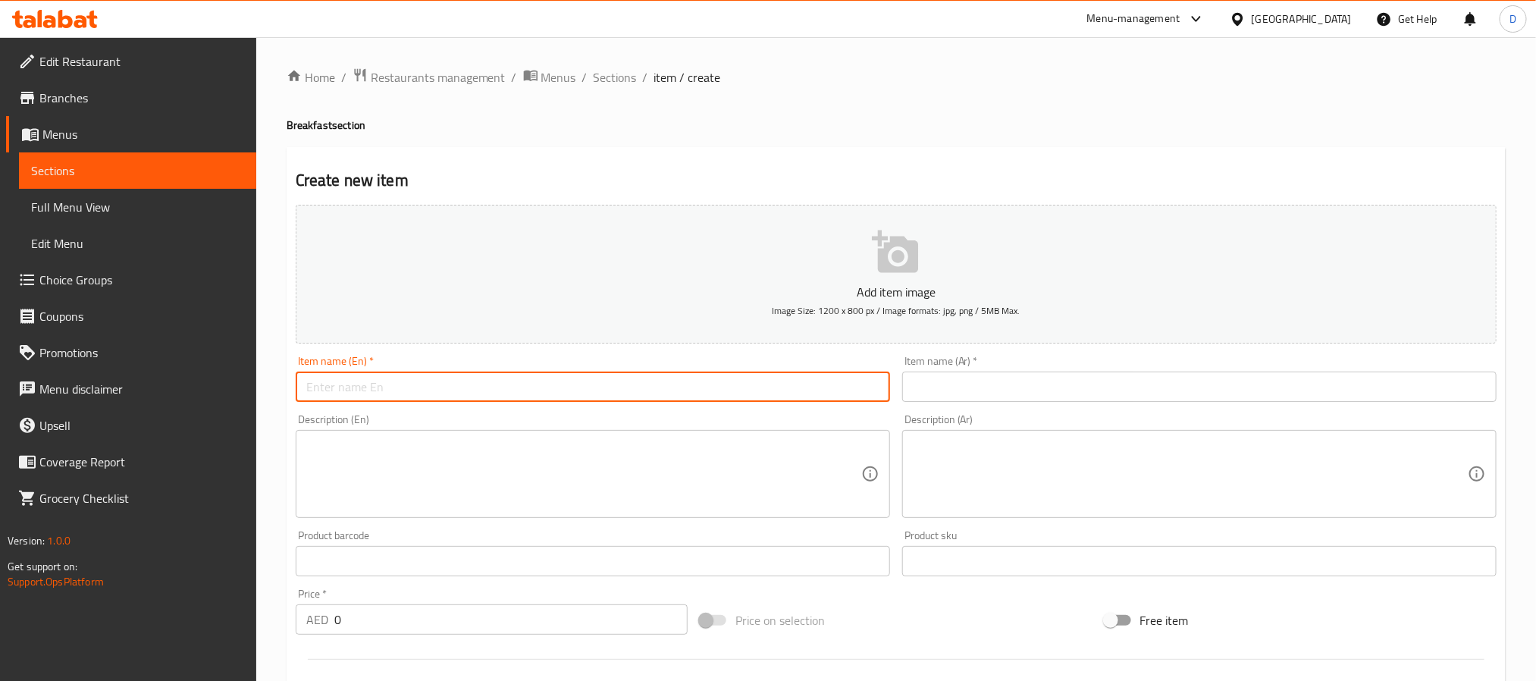
paste input "ARABIC BREAKFAST"
type input "ARABIC BREAKFAST"
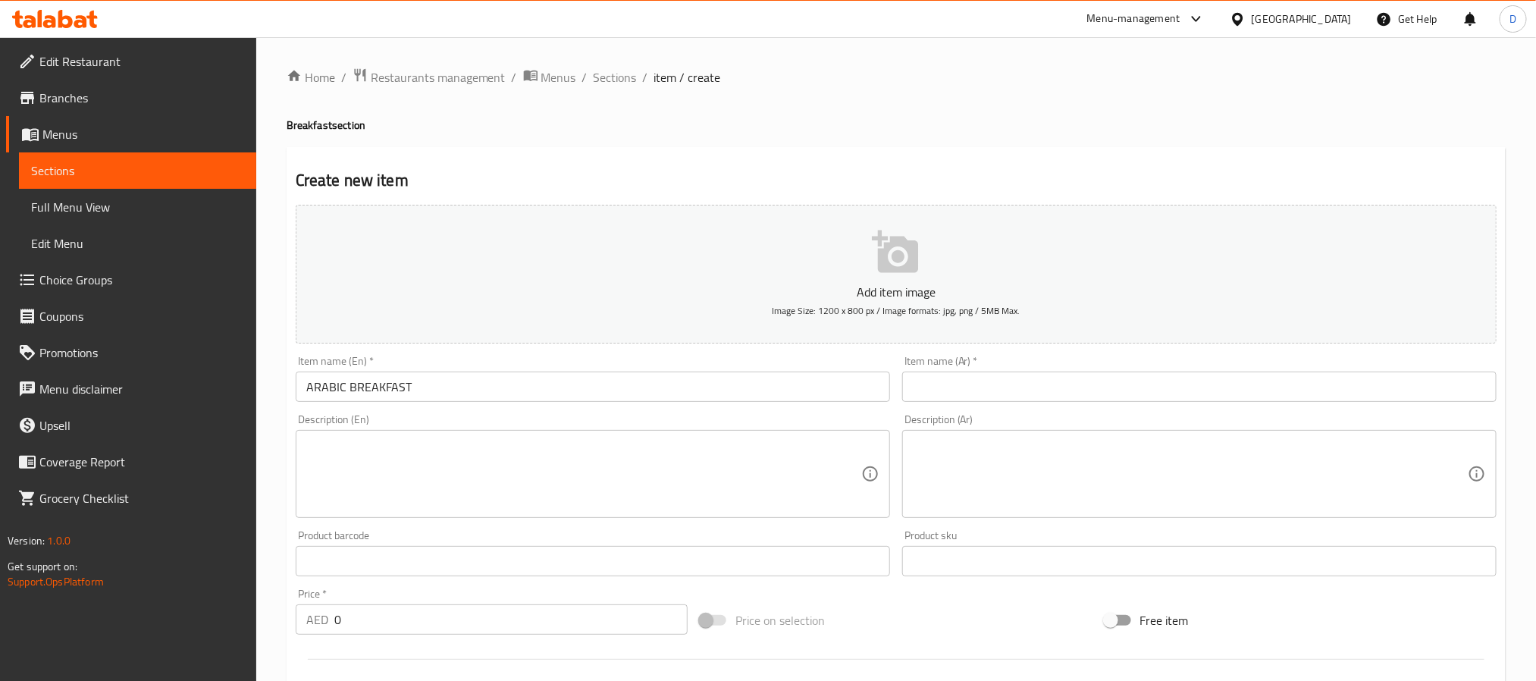
click at [766, 425] on div "Description (En) Description (En)" at bounding box center [593, 466] width 594 height 104
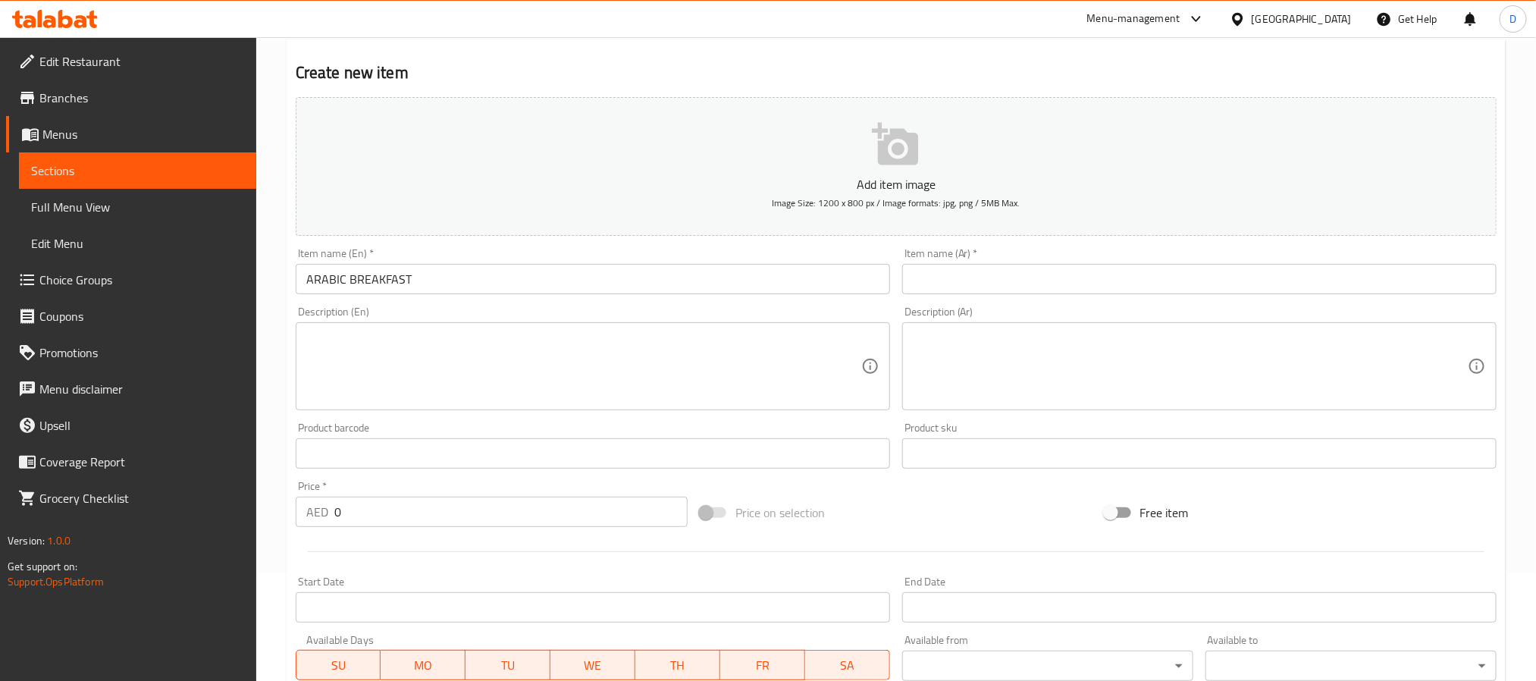
scroll to position [227, 0]
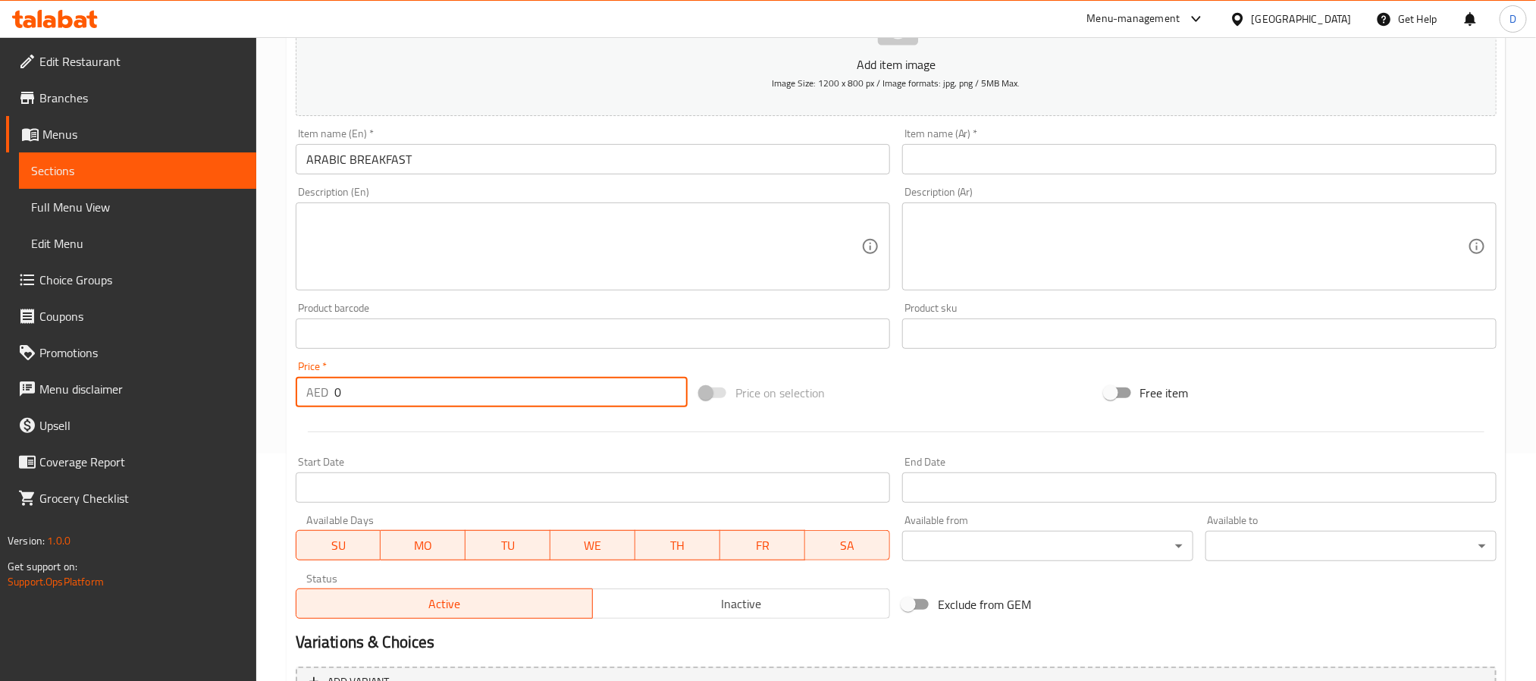
drag, startPoint x: 339, startPoint y: 387, endPoint x: 239, endPoint y: 371, distance: 101.2
click at [240, 373] on div "Edit Restaurant Branches Menus Sections Full Menu View Edit Menu Choice Groups …" at bounding box center [768, 327] width 1536 height 1034
paste input "45"
type input "45"
click at [712, 230] on textarea at bounding box center [583, 247] width 555 height 72
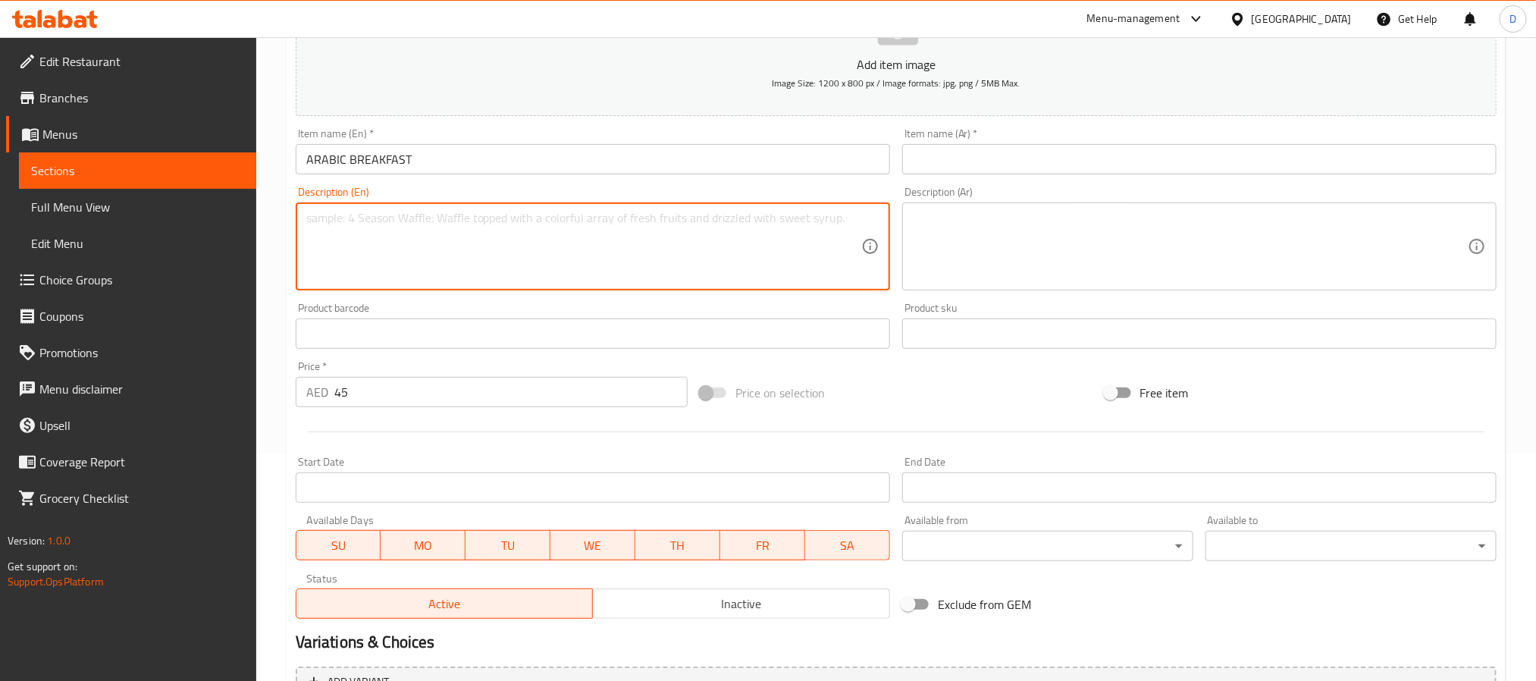
paste textarea "CHOICE OFF EGG/BOILED/FRIED/SCRAMBLED,ARABIC SALAD,FOUL MEDAMES.LABNEH.3PCS FAL…"
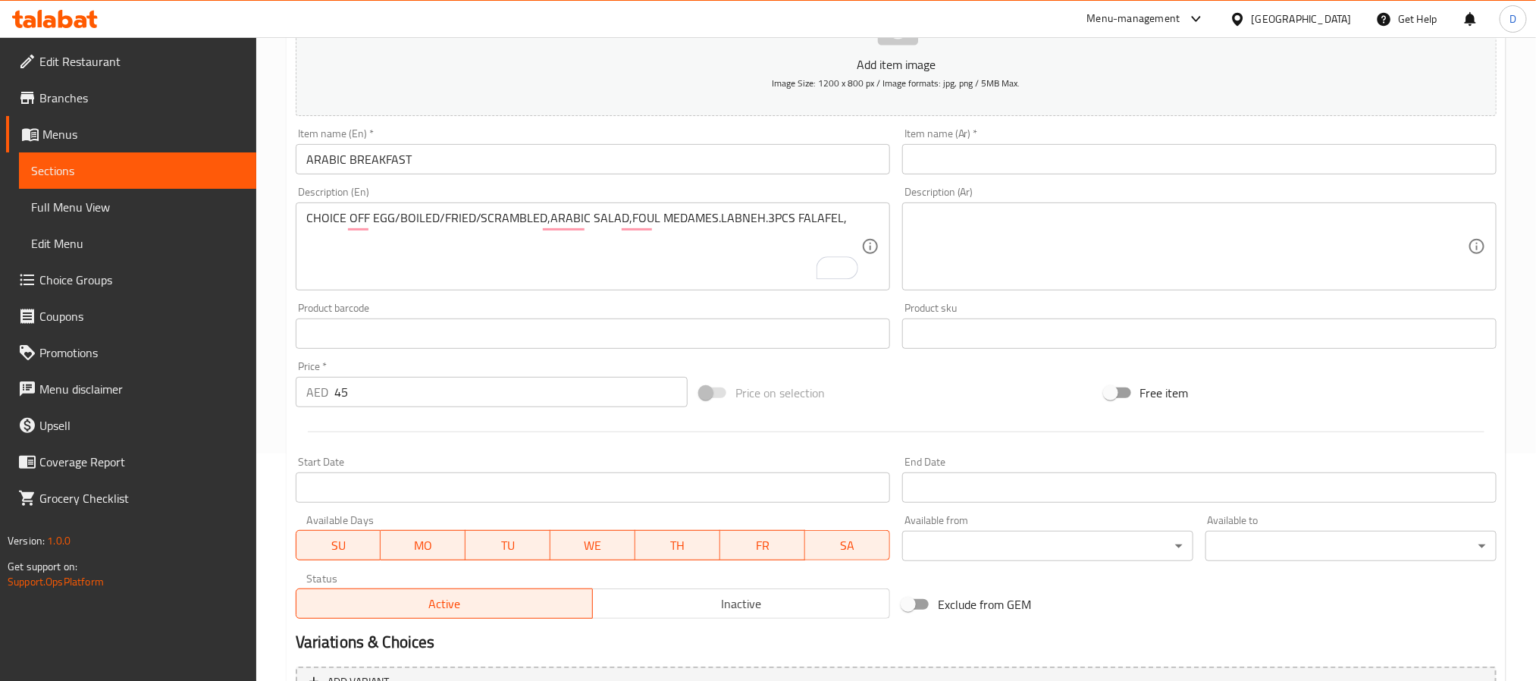
click at [879, 215] on div "CHOICE OFF EGG/BOILED/FRIED/SCRAMBLED,ARABIC SALAD,FOUL MEDAMES.LABNEH.3PCS FAL…" at bounding box center [593, 246] width 594 height 88
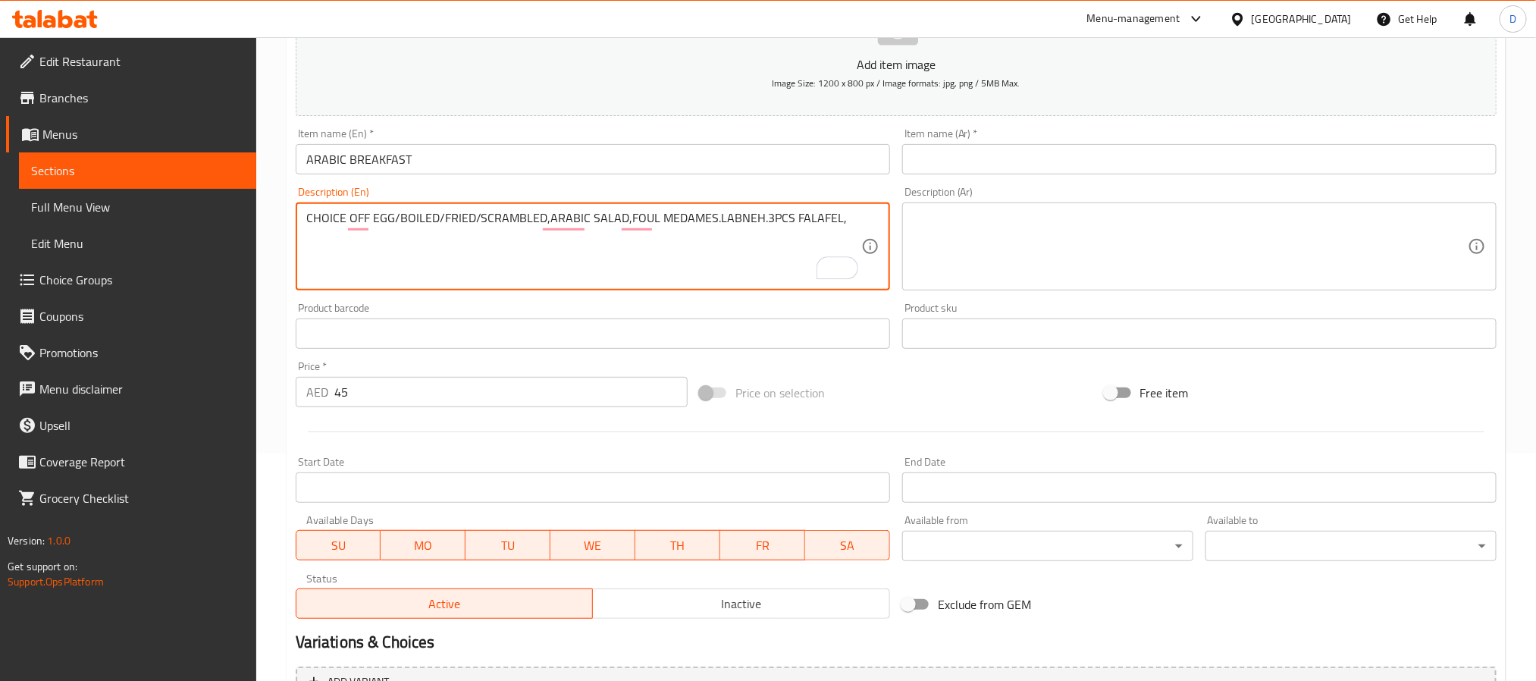
click at [858, 217] on textarea "CHOICE OFF EGG/BOILED/FRIED/SCRAMBLED,ARABIC SALAD,FOUL MEDAMES.LABNEH.3PCS FAL…" at bounding box center [583, 247] width 555 height 72
paste textarea "ARABIC BREad,and orange juice"
type textarea "CHOICE OFF EGG/BOILED/FRIED/SCRAMBLED,ARABIC SALAD,FOUL MEDAMES.LABNEH.3PCS FAL…"
click at [496, 225] on textarea "CHOICE OFF EGG/BOILED/FRIED/SCRAMBLED,ARABIC SALAD,FOUL MEDAMES.LABNEH.3PCS FAL…" at bounding box center [583, 247] width 555 height 72
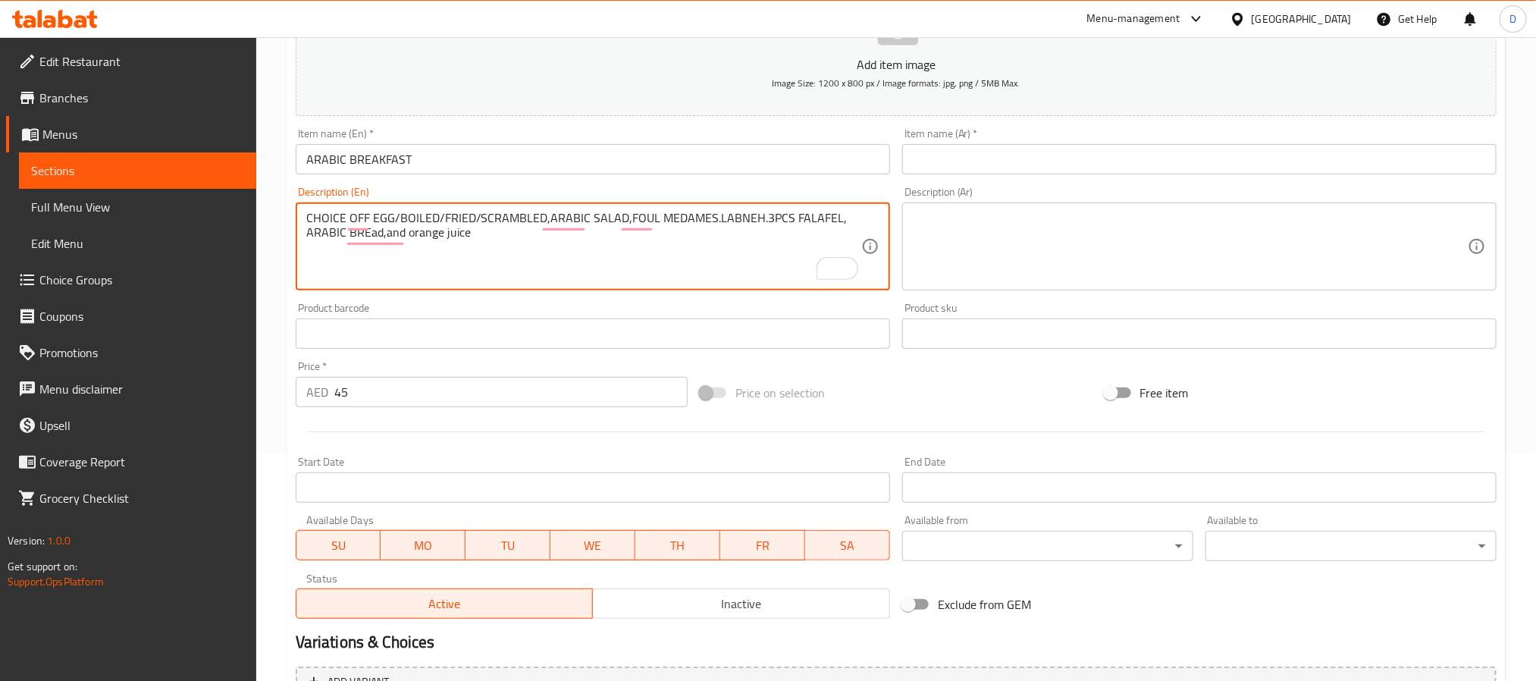
click at [496, 225] on textarea "CHOICE OFF EGG/BOILED/FRIED/SCRAMBLED,ARABIC SALAD,FOUL MEDAMES.LABNEH.3PCS FAL…" at bounding box center [583, 247] width 555 height 72
click at [1026, 227] on textarea at bounding box center [1190, 247] width 555 height 72
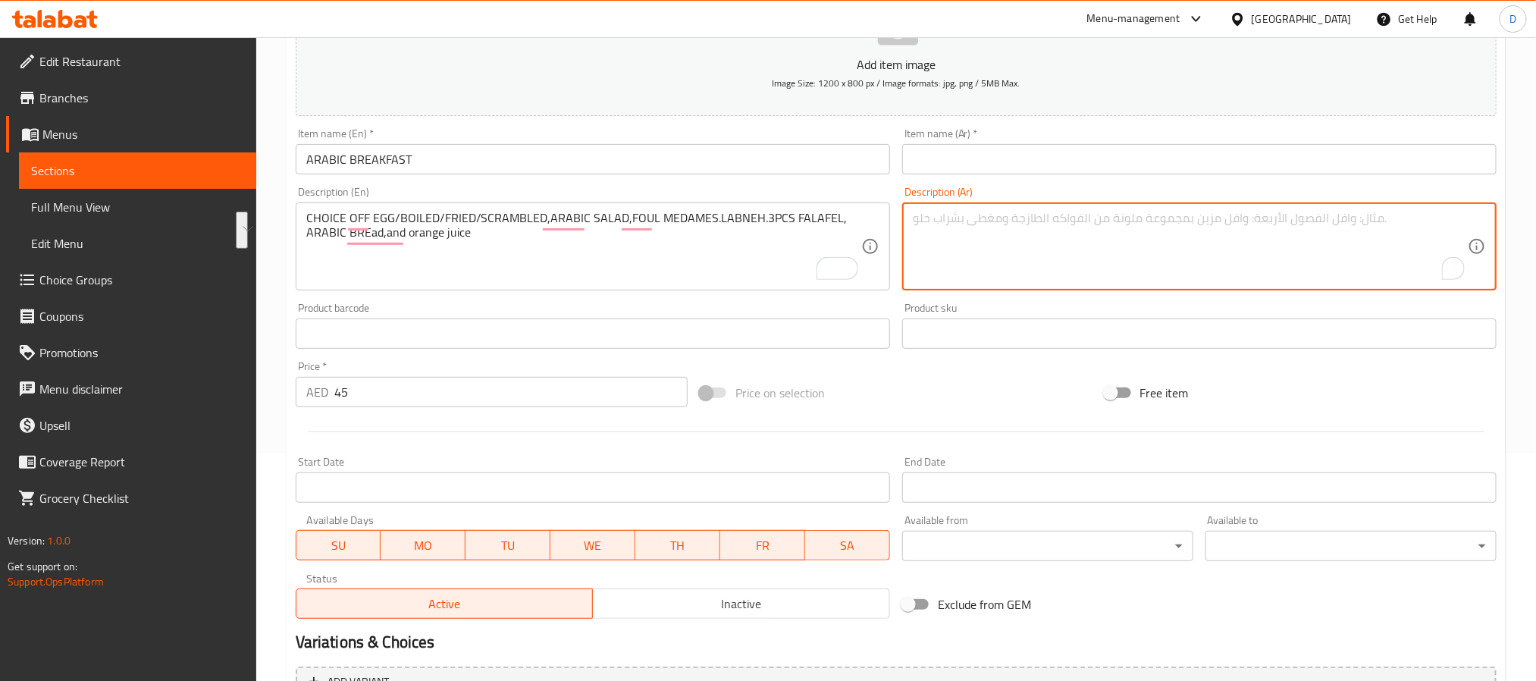
paste textarea "اختيار من البيض / مسلوق / مقلي / مخفوق، سلطة عربية، فول مدمس، لبنة، 3 قطع فلافل…"
type textarea "اختيار من البيض / مسلوق / مقلي / مخفوق، سلطة عربية، فول مدمس، لبنة، 3 قطع فلافل…"
click at [728, 158] on input "ARABIC BREAKFAST" at bounding box center [593, 159] width 594 height 30
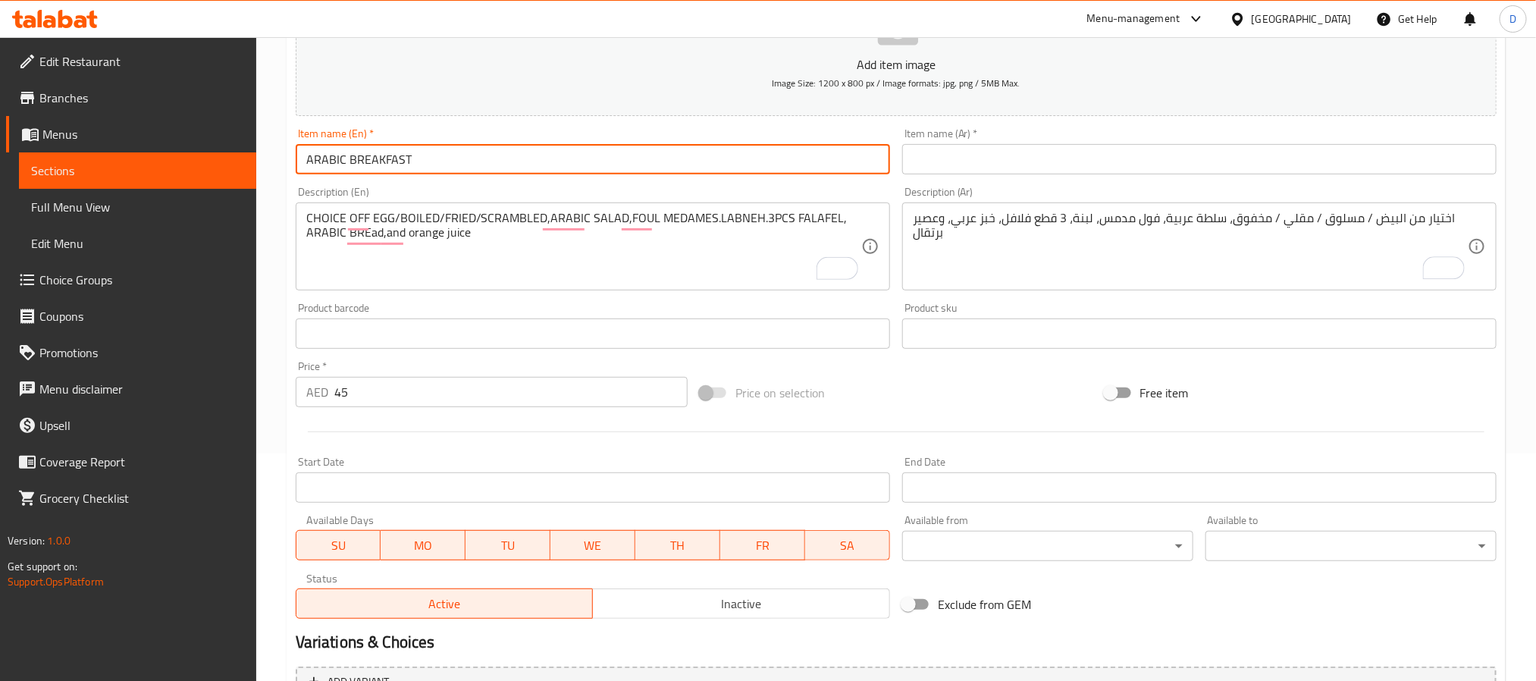
click at [728, 158] on input "ARABIC BREAKFAST" at bounding box center [593, 159] width 594 height 30
click at [958, 151] on input "text" at bounding box center [1199, 159] width 594 height 30
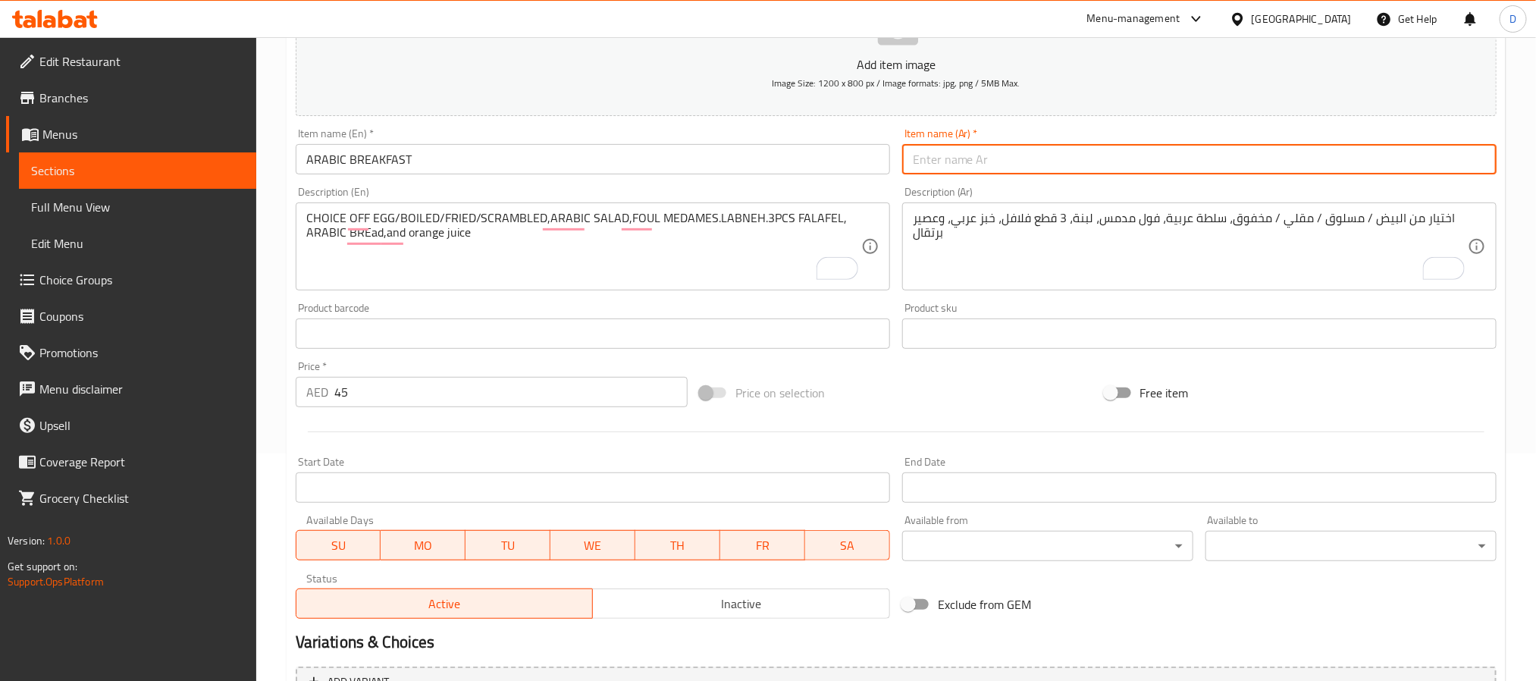
paste input "فطور عربي"
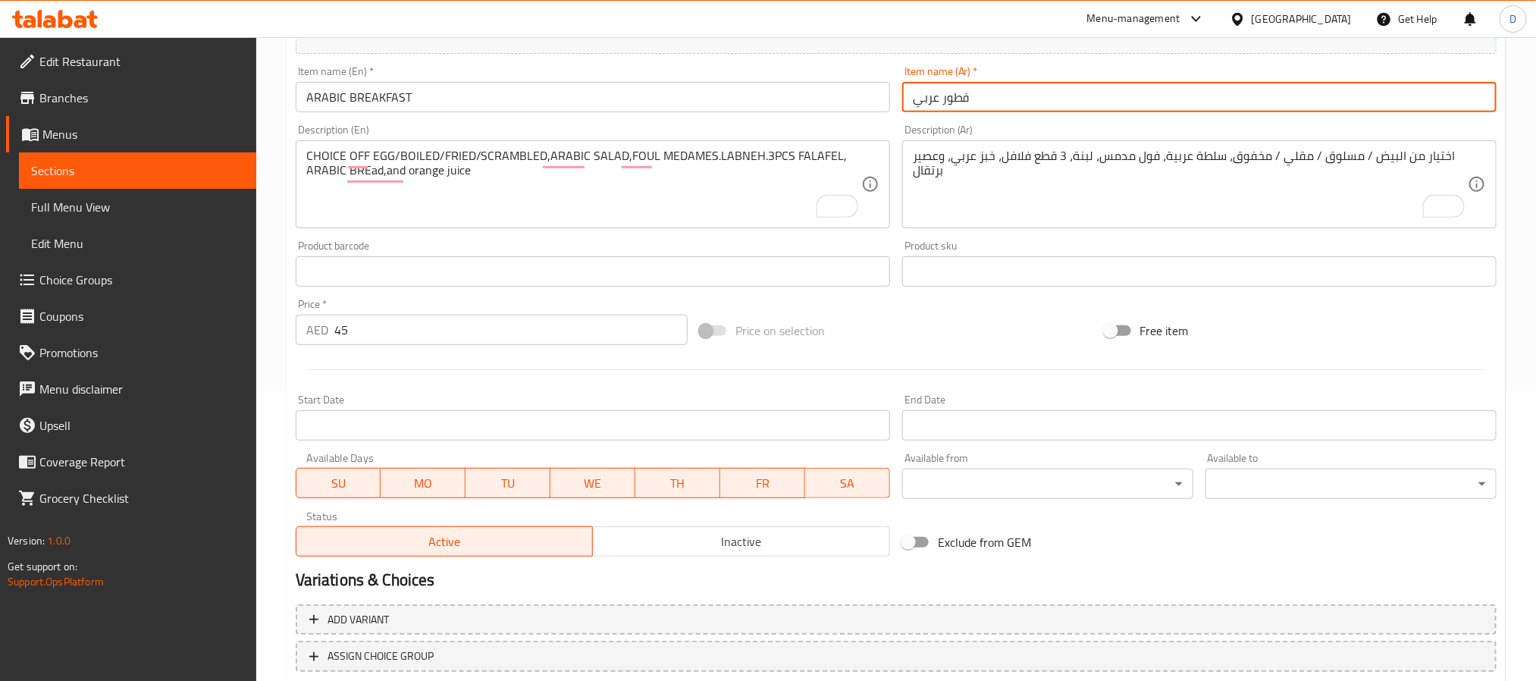
scroll to position [389, 0]
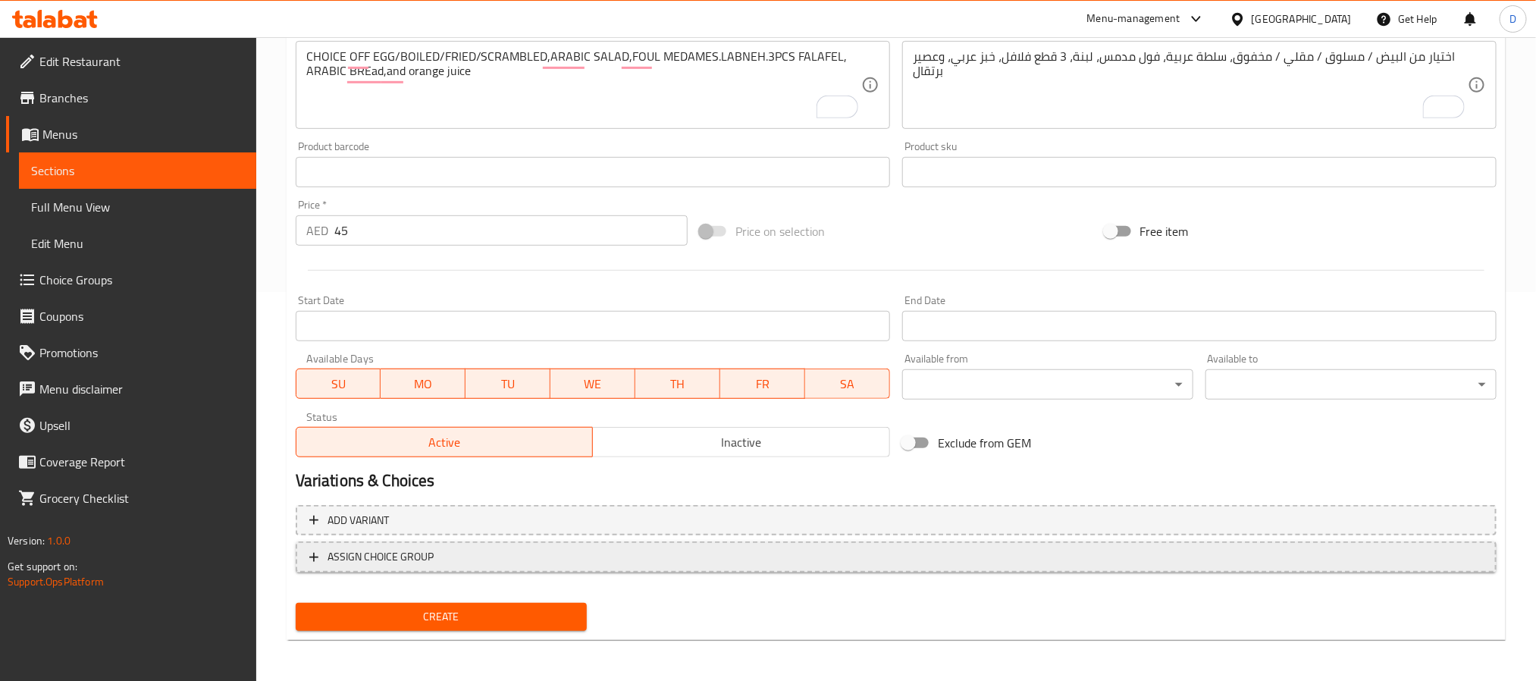
type input "فطور عربي"
click at [493, 558] on span "ASSIGN CHOICE GROUP" at bounding box center [895, 556] width 1173 height 19
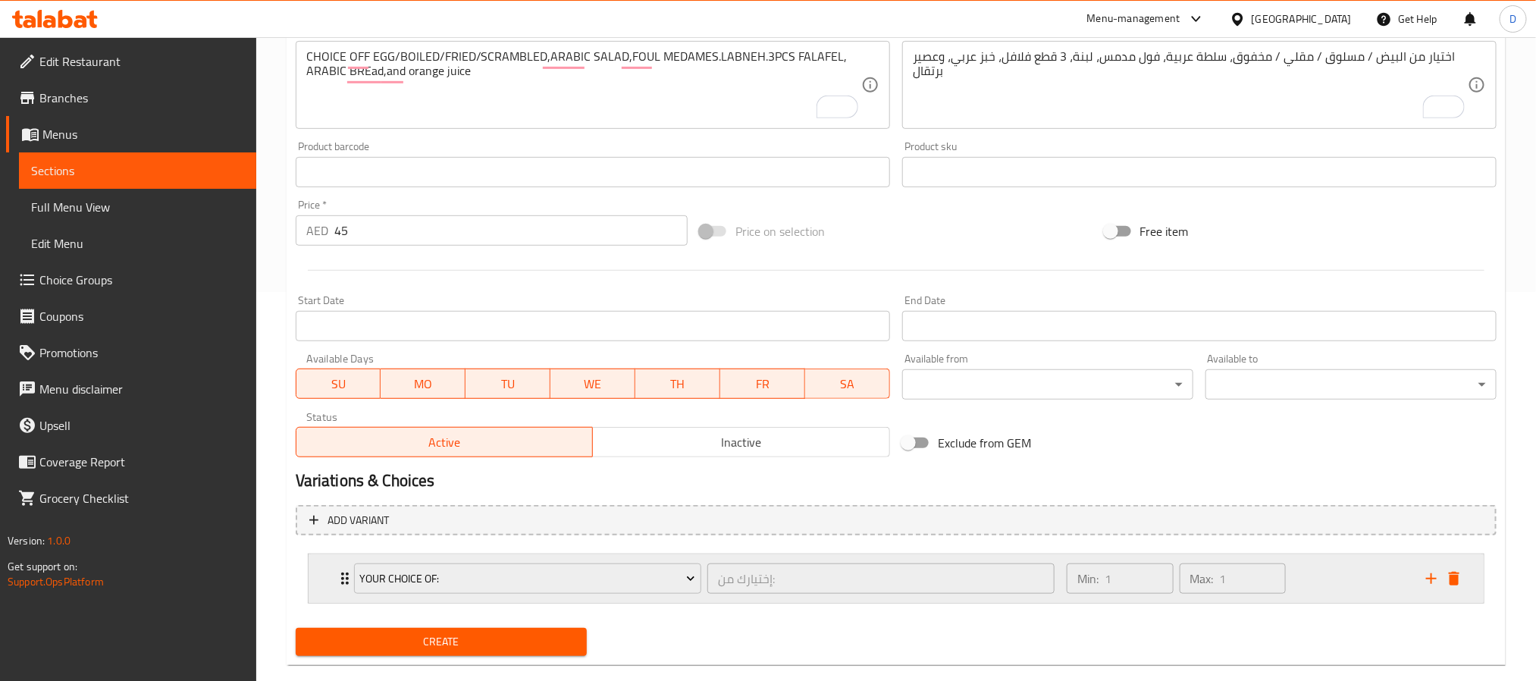
scroll to position [416, 0]
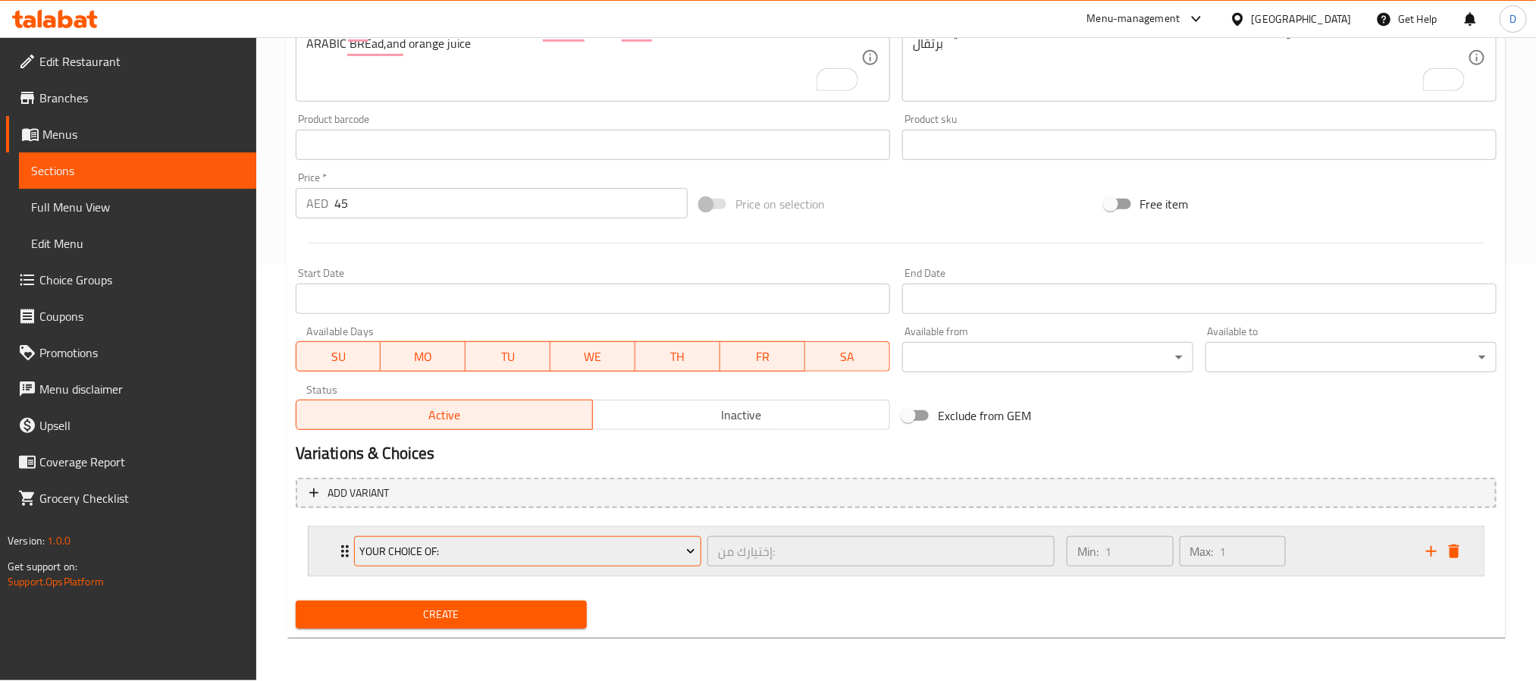
click at [628, 548] on span "your choice of:" at bounding box center [527, 551] width 336 height 19
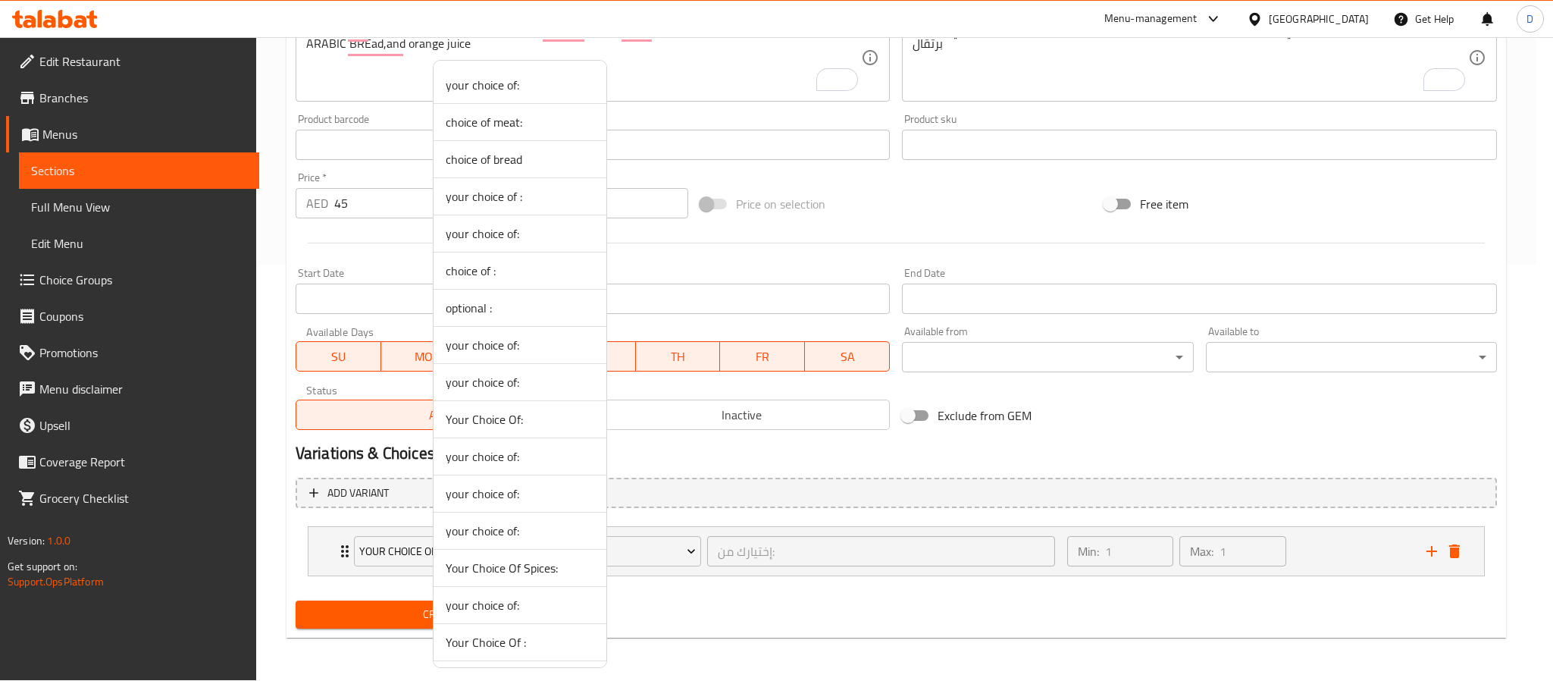
click at [706, 573] on div at bounding box center [776, 340] width 1553 height 681
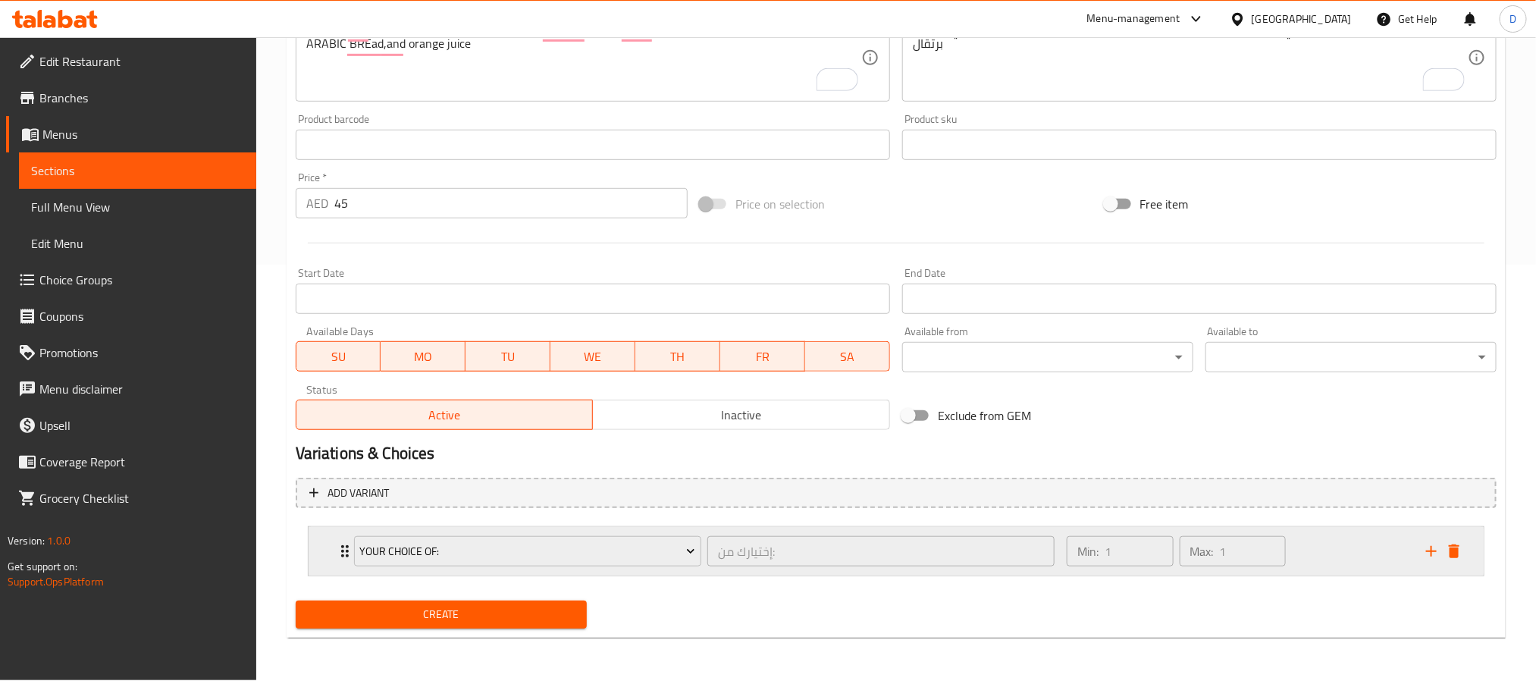
click at [703, 572] on div "your choice of: إختيارك من: ​" at bounding box center [704, 551] width 719 height 49
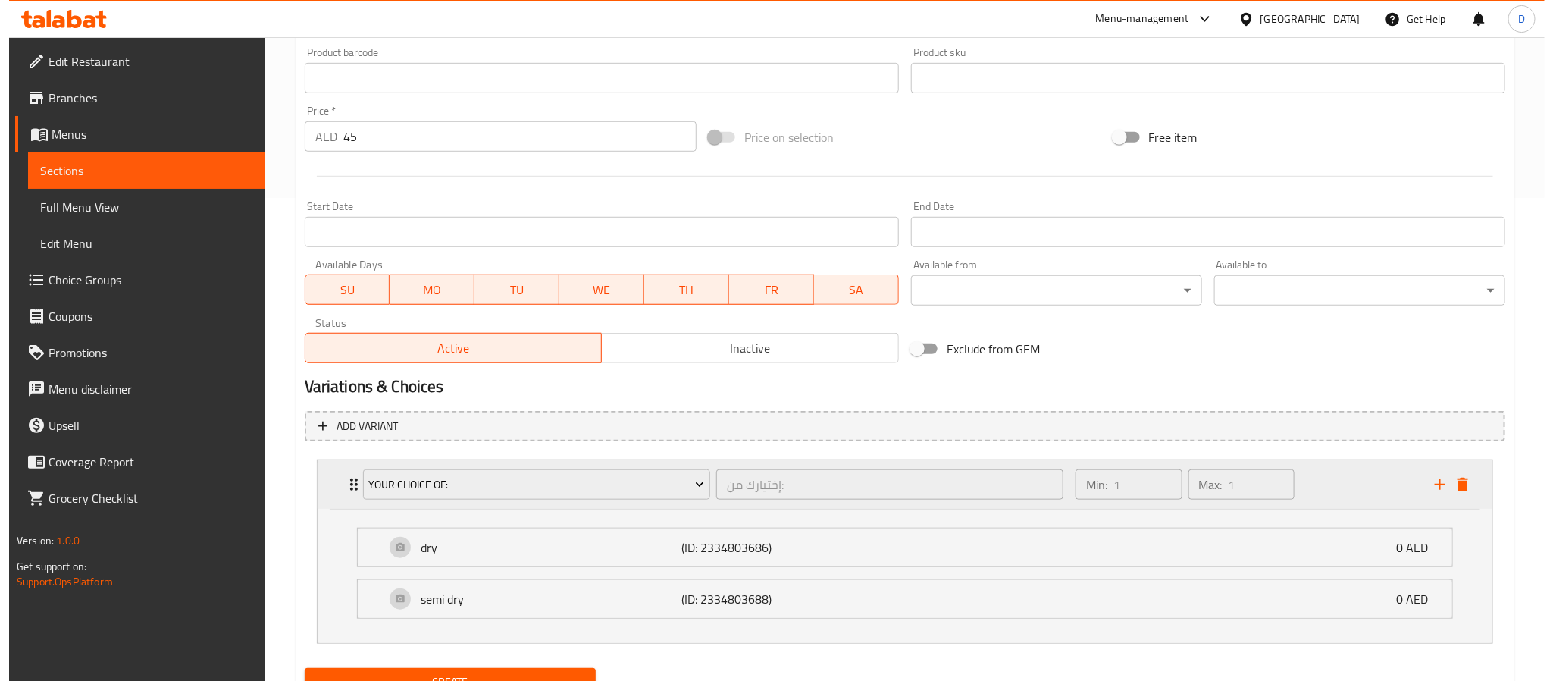
scroll to position [551, 0]
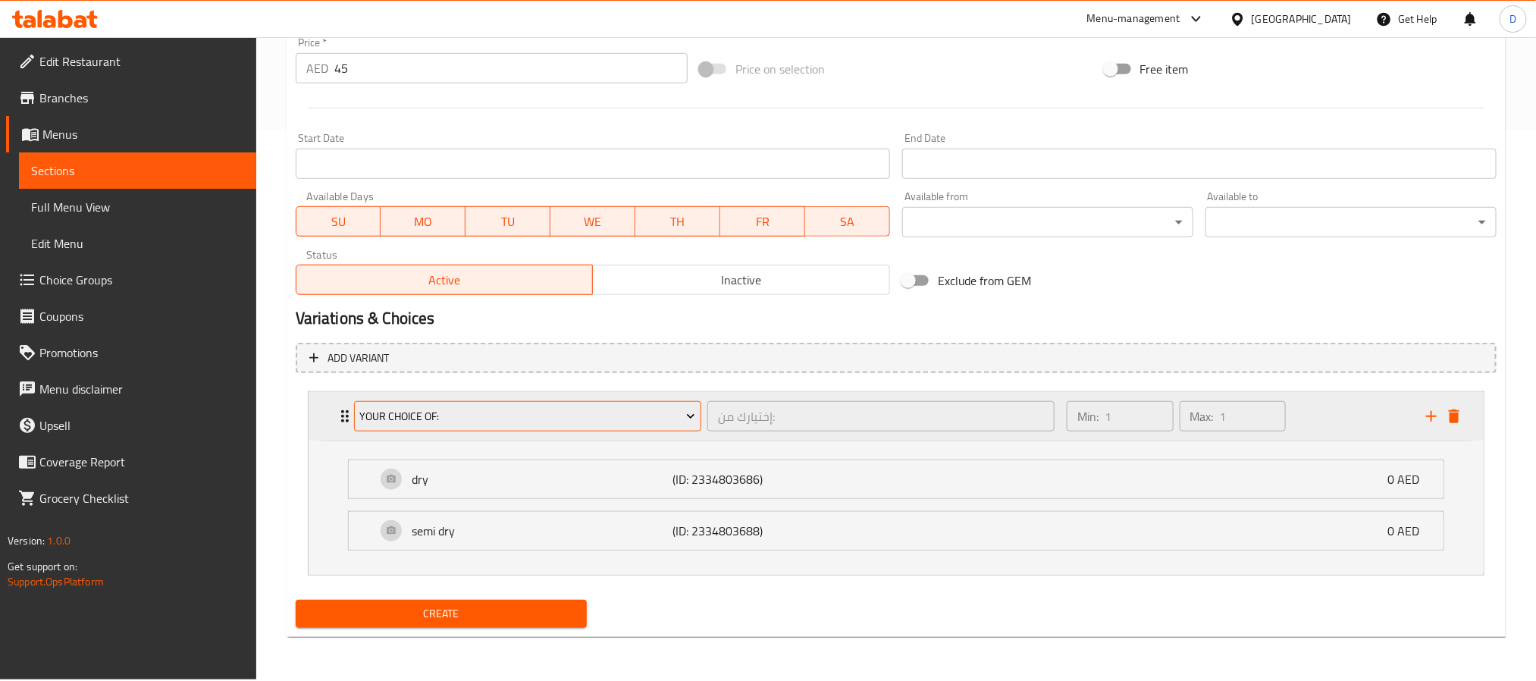
click at [523, 430] on button "your choice of:" at bounding box center [527, 416] width 347 height 30
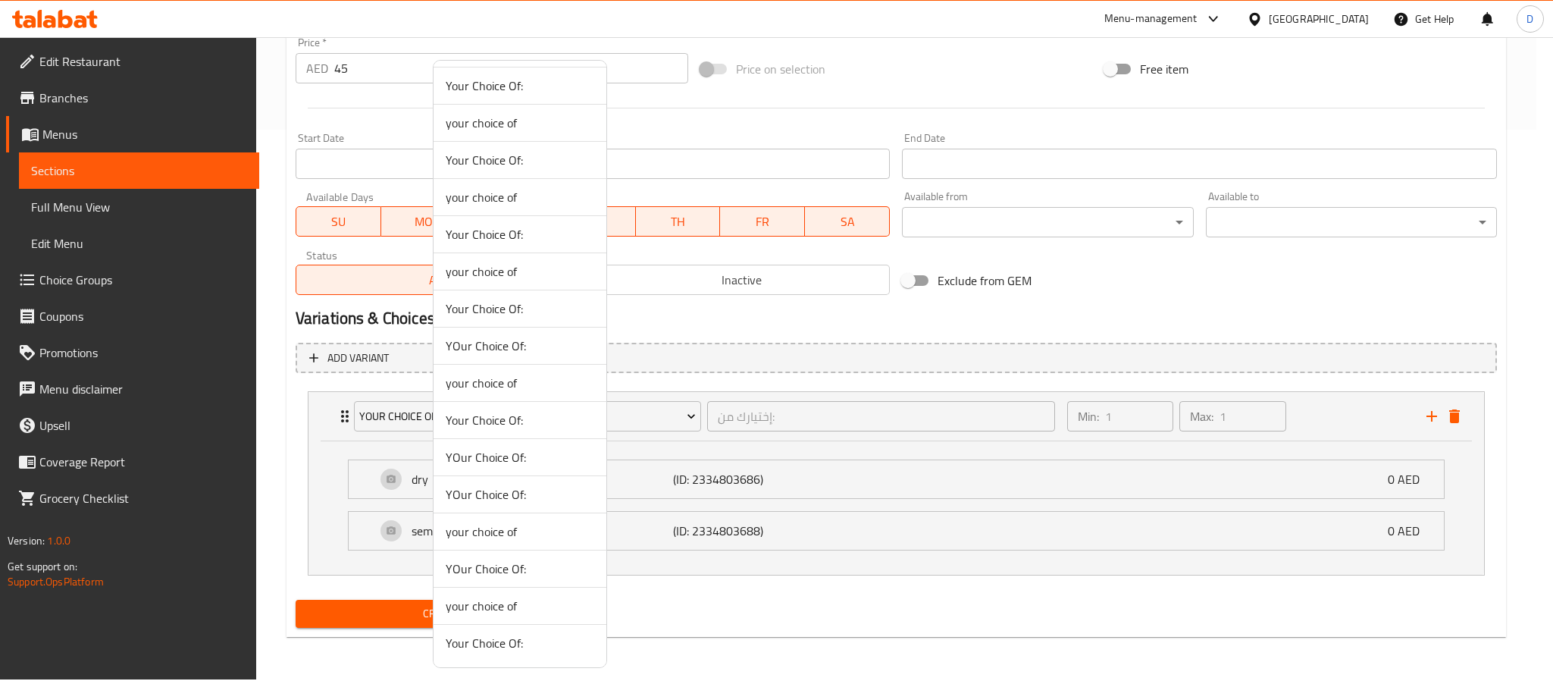
scroll to position [1092, 0]
click at [544, 653] on li "Your Choice Of:" at bounding box center [520, 643] width 173 height 36
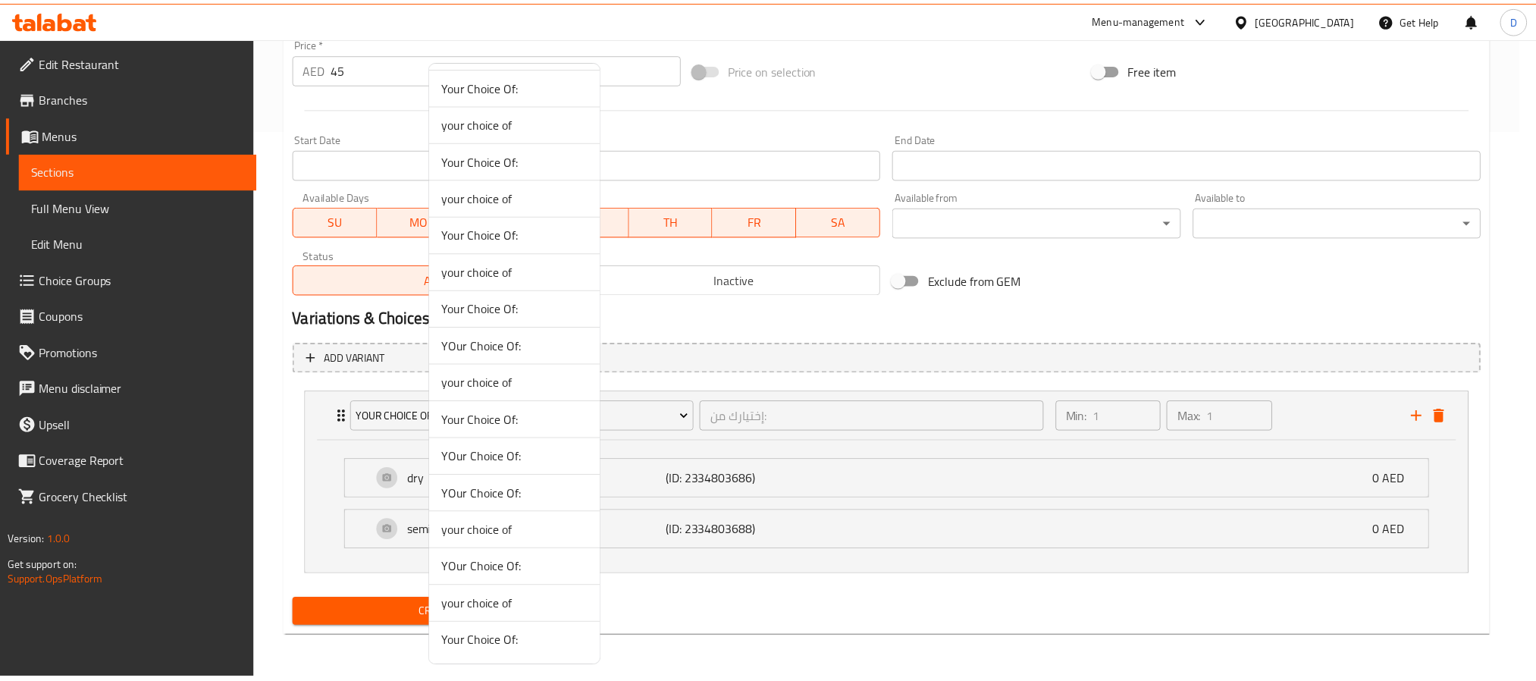
scroll to position [416, 0]
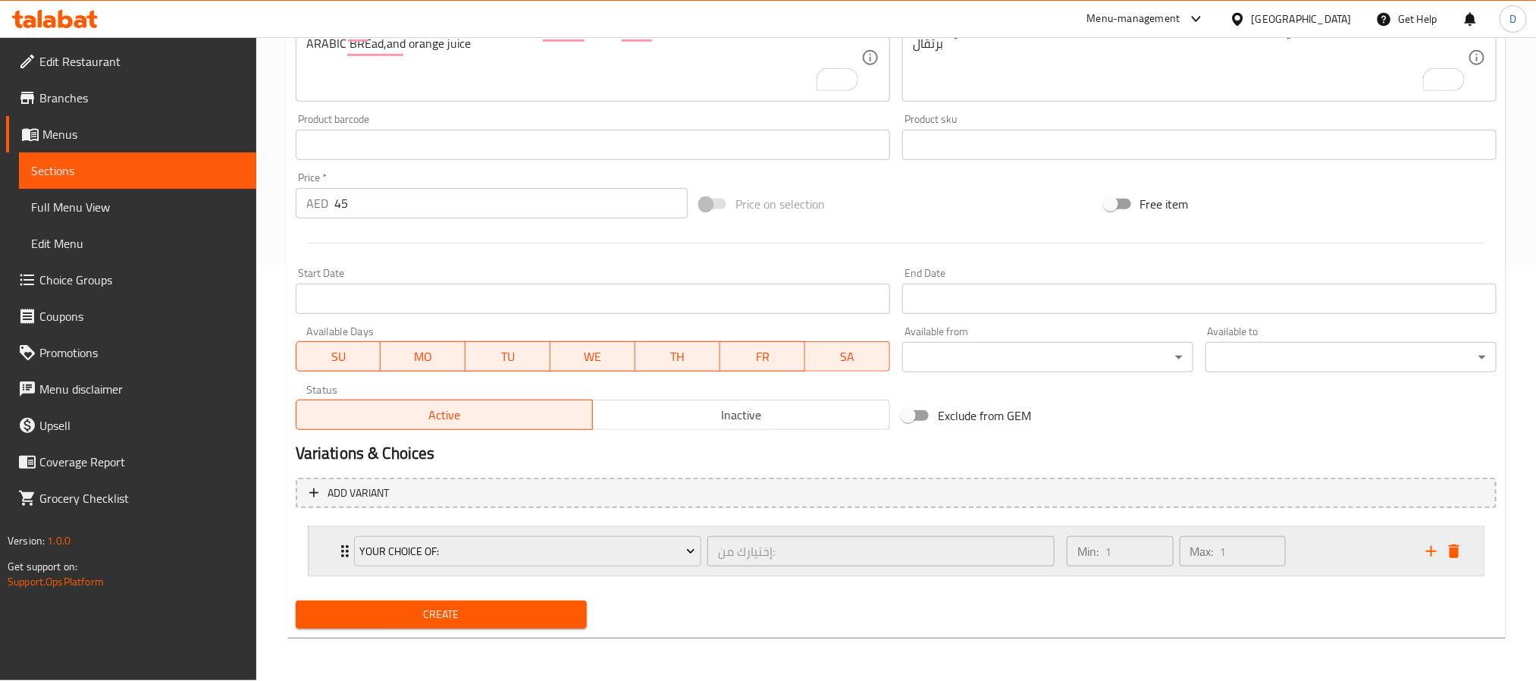
click at [698, 573] on div "Your Choice Of: إختيارك من: ​" at bounding box center [704, 551] width 719 height 49
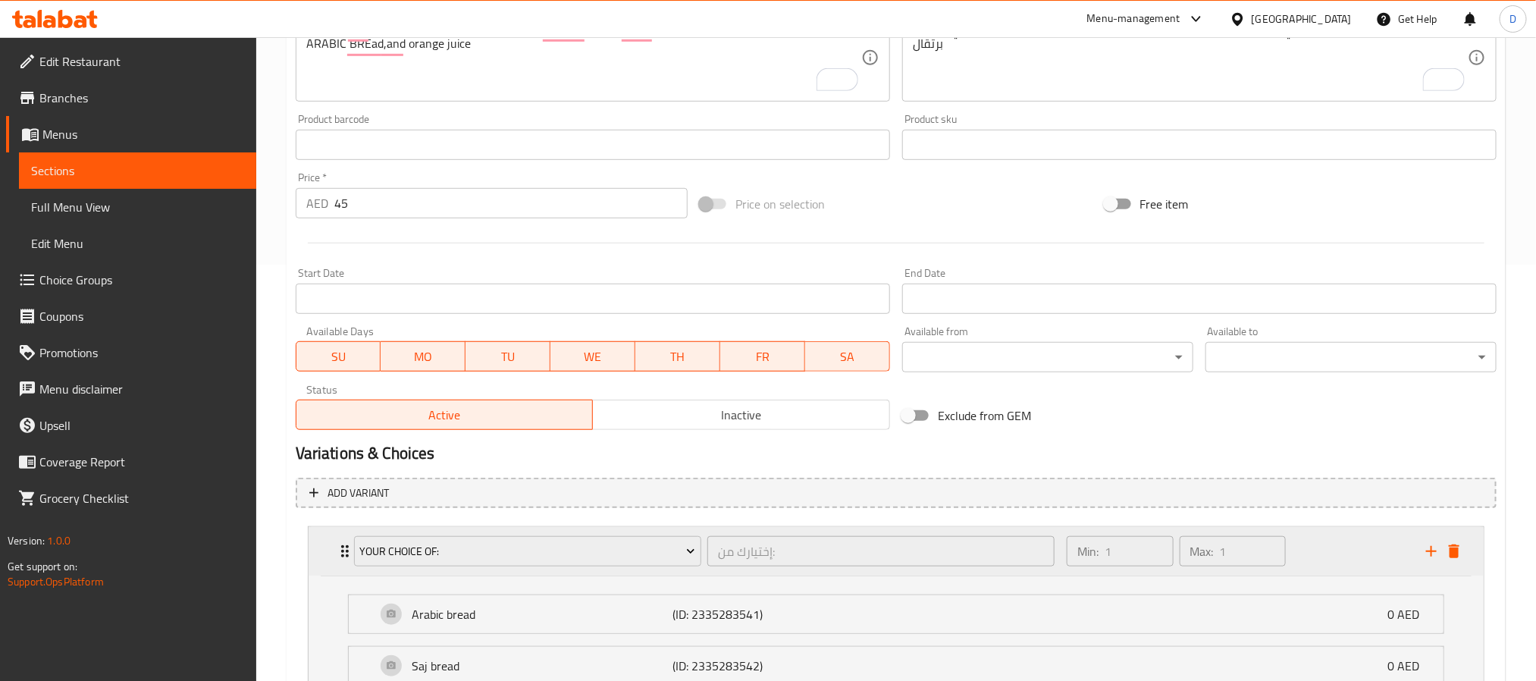
scroll to position [551, 0]
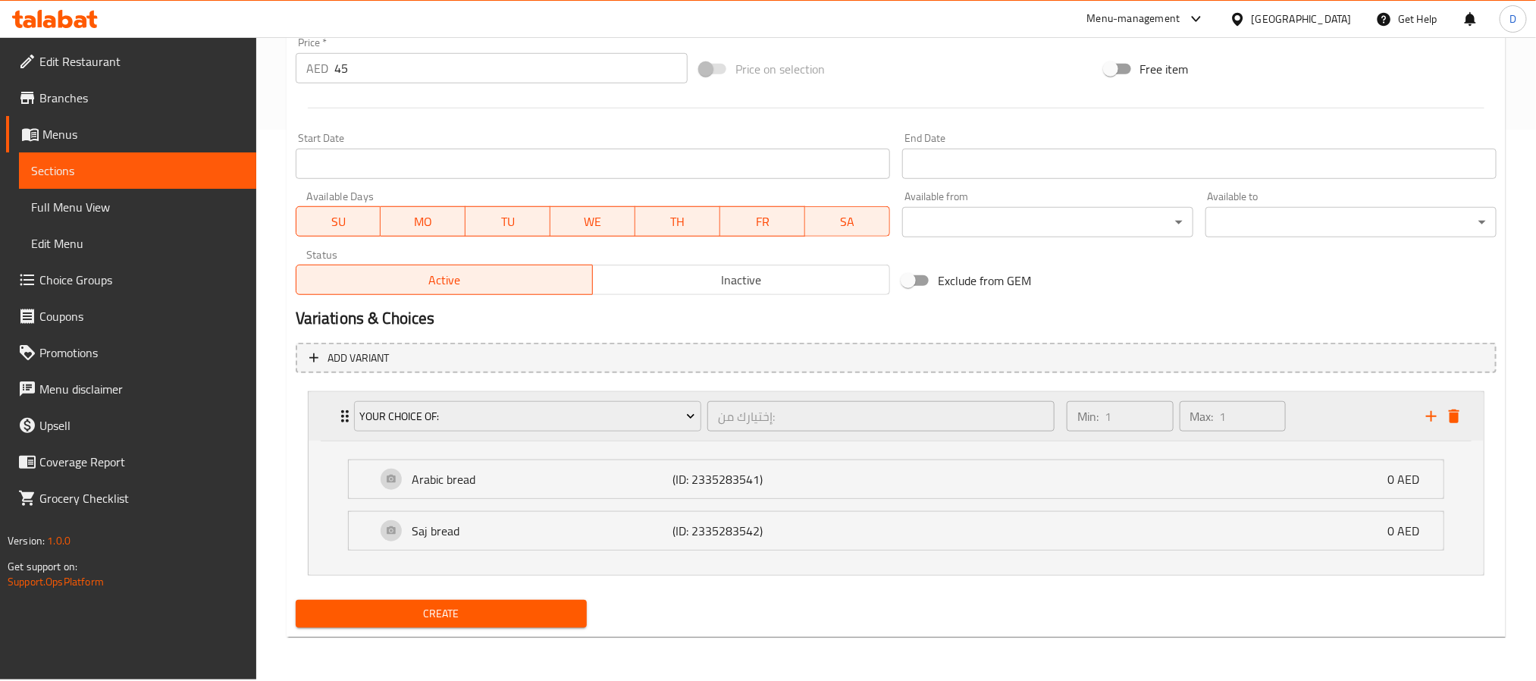
click at [634, 399] on div "Your Choice Of:" at bounding box center [527, 416] width 353 height 36
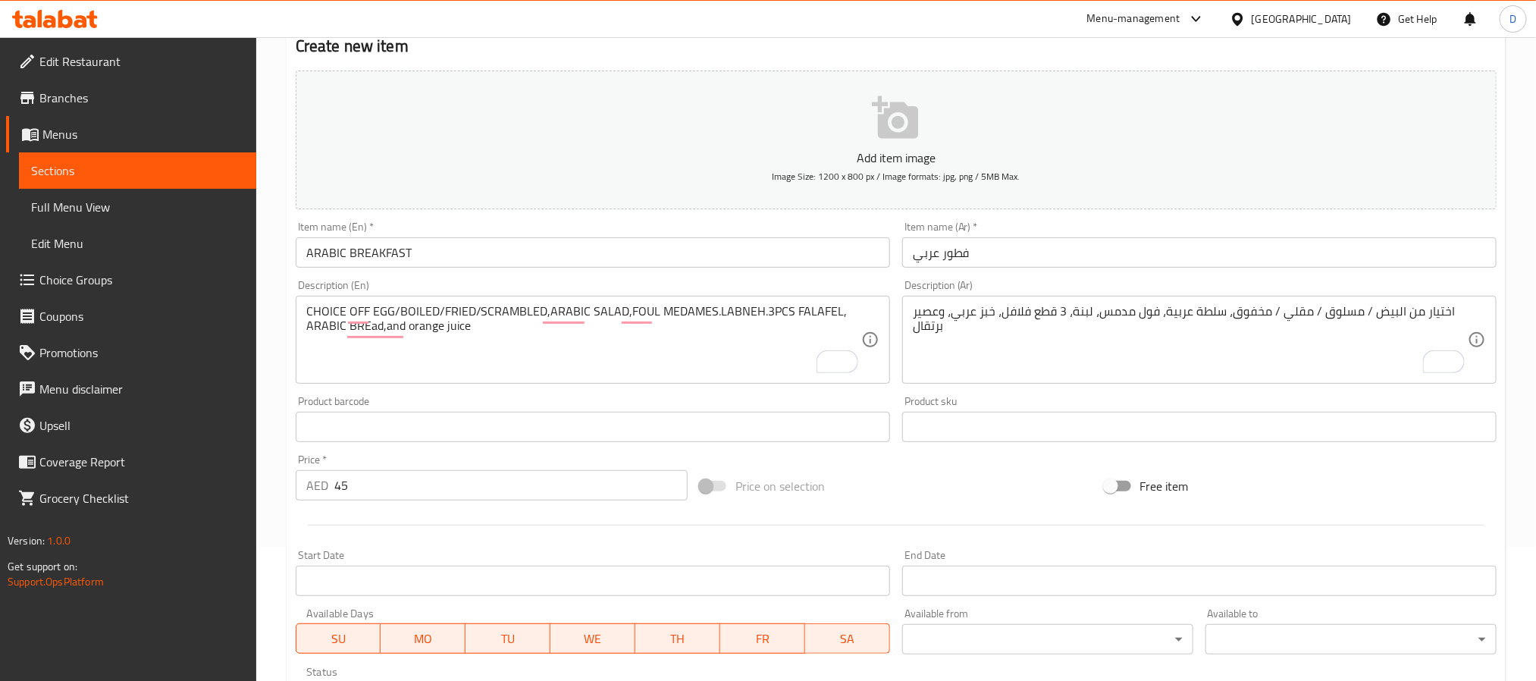
scroll to position [0, 0]
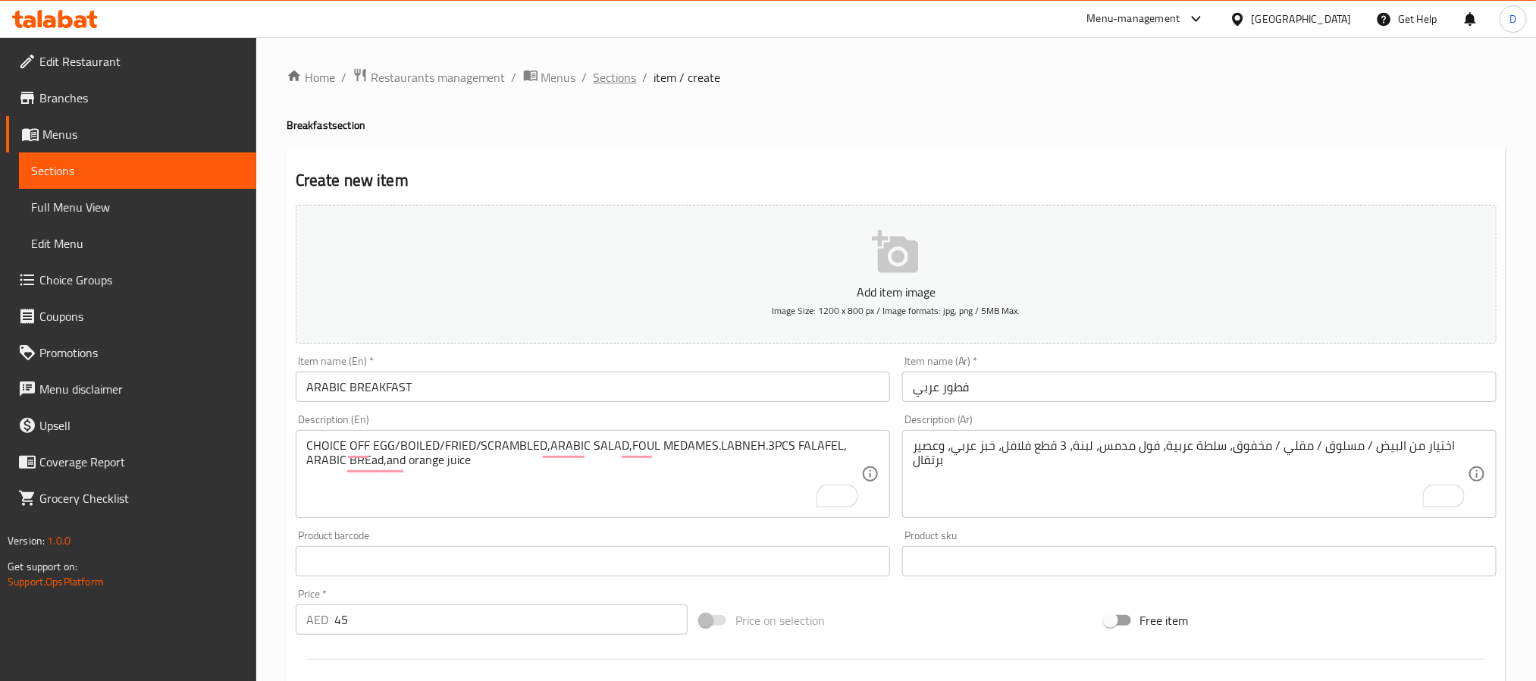
click at [612, 85] on span "Sections" at bounding box center [615, 77] width 43 height 18
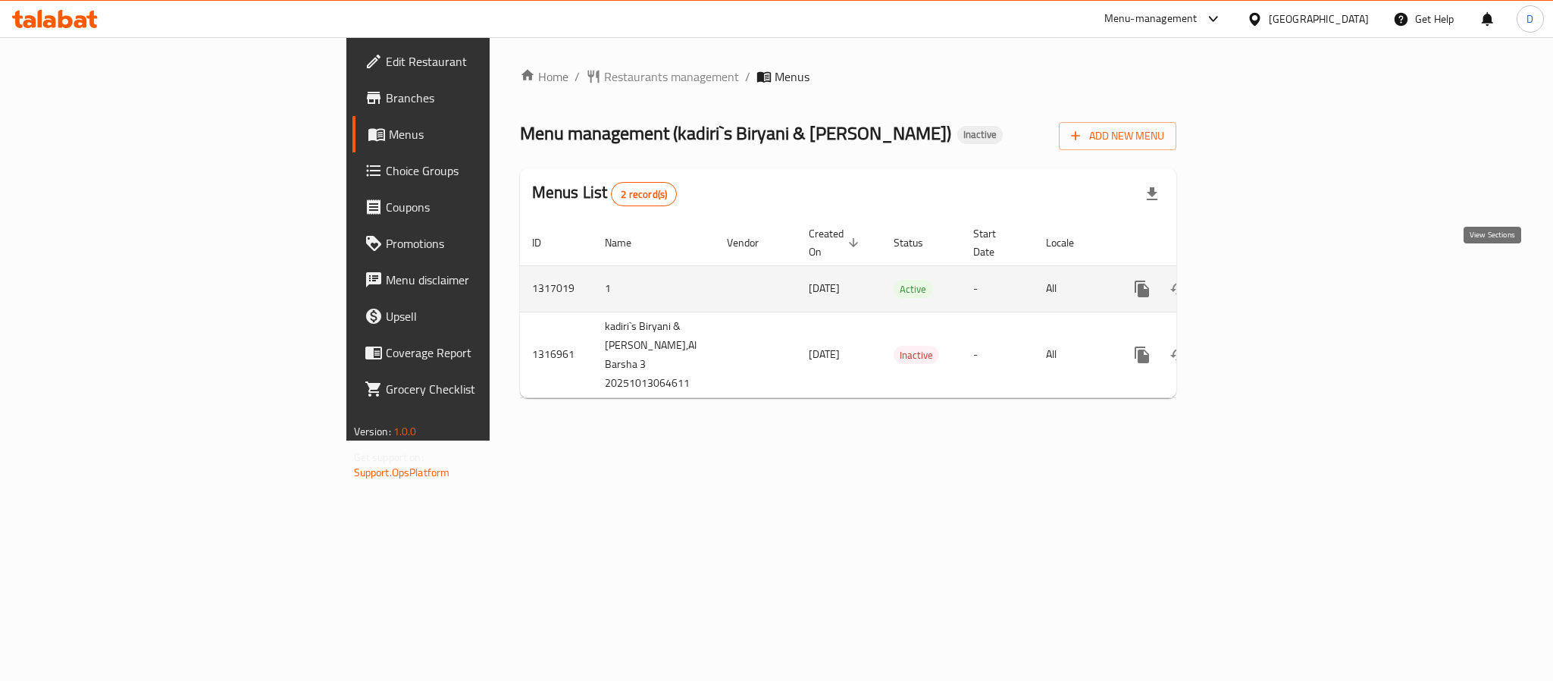
click at [1270, 271] on link "enhanced table" at bounding box center [1251, 289] width 36 height 36
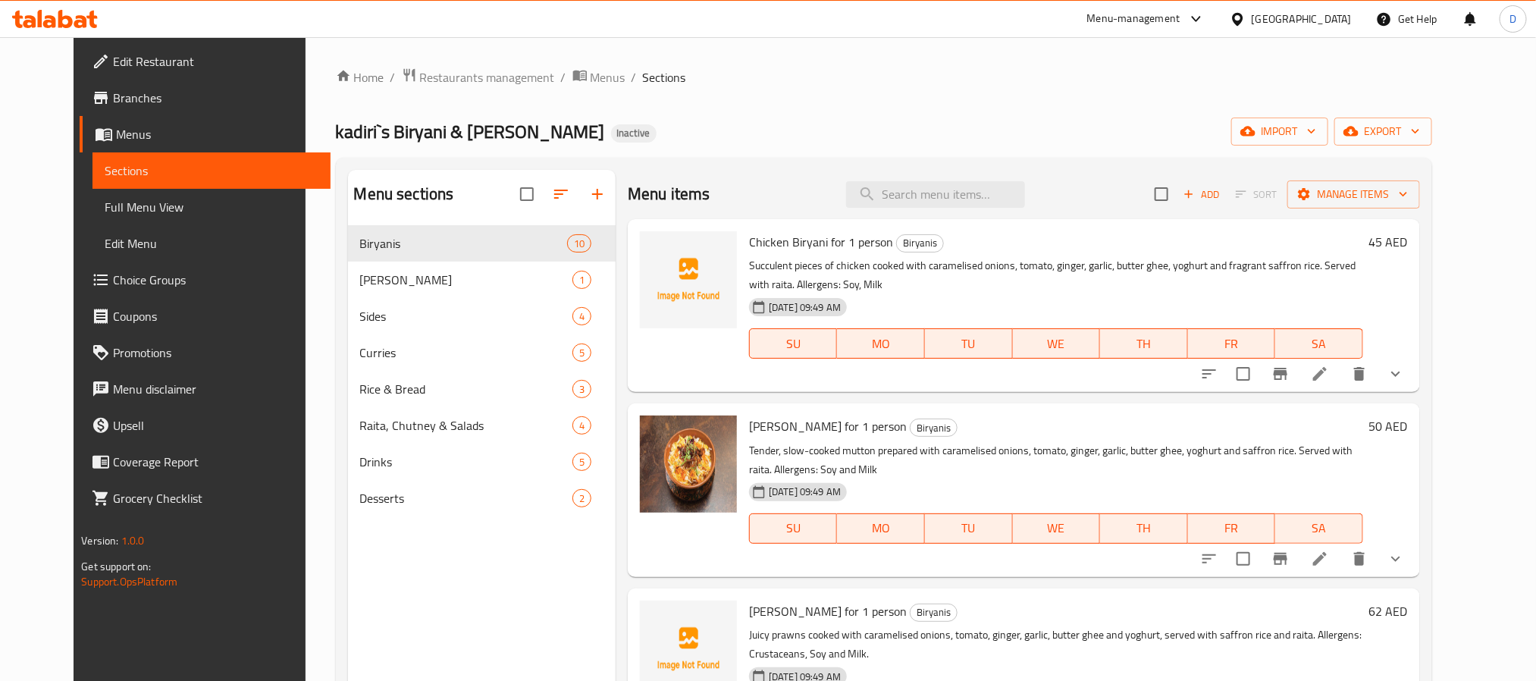
click at [114, 209] on span "Full Menu View" at bounding box center [211, 207] width 213 height 18
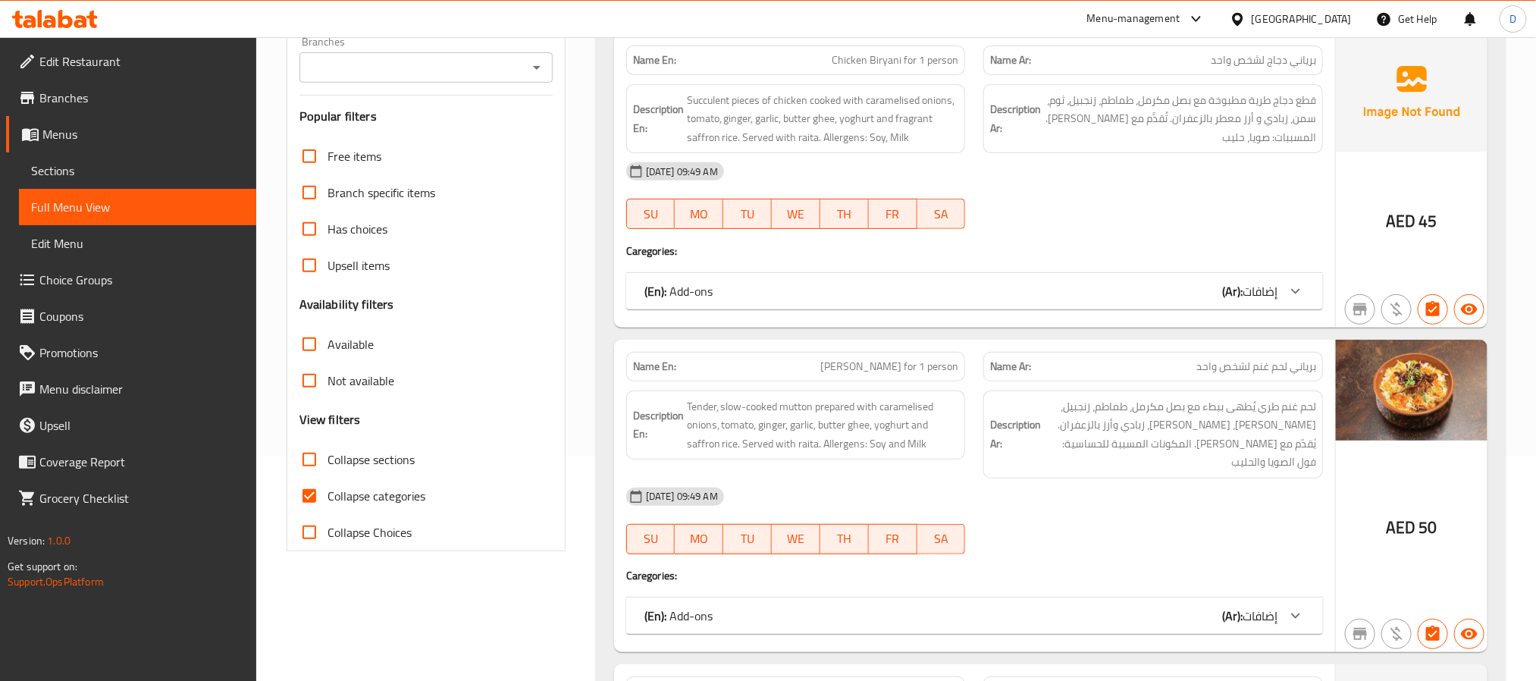
scroll to position [227, 0]
click at [362, 487] on span "Collapse categories" at bounding box center [376, 493] width 98 height 18
click at [327, 487] on input "Collapse categories" at bounding box center [309, 493] width 36 height 36
checkbox input "false"
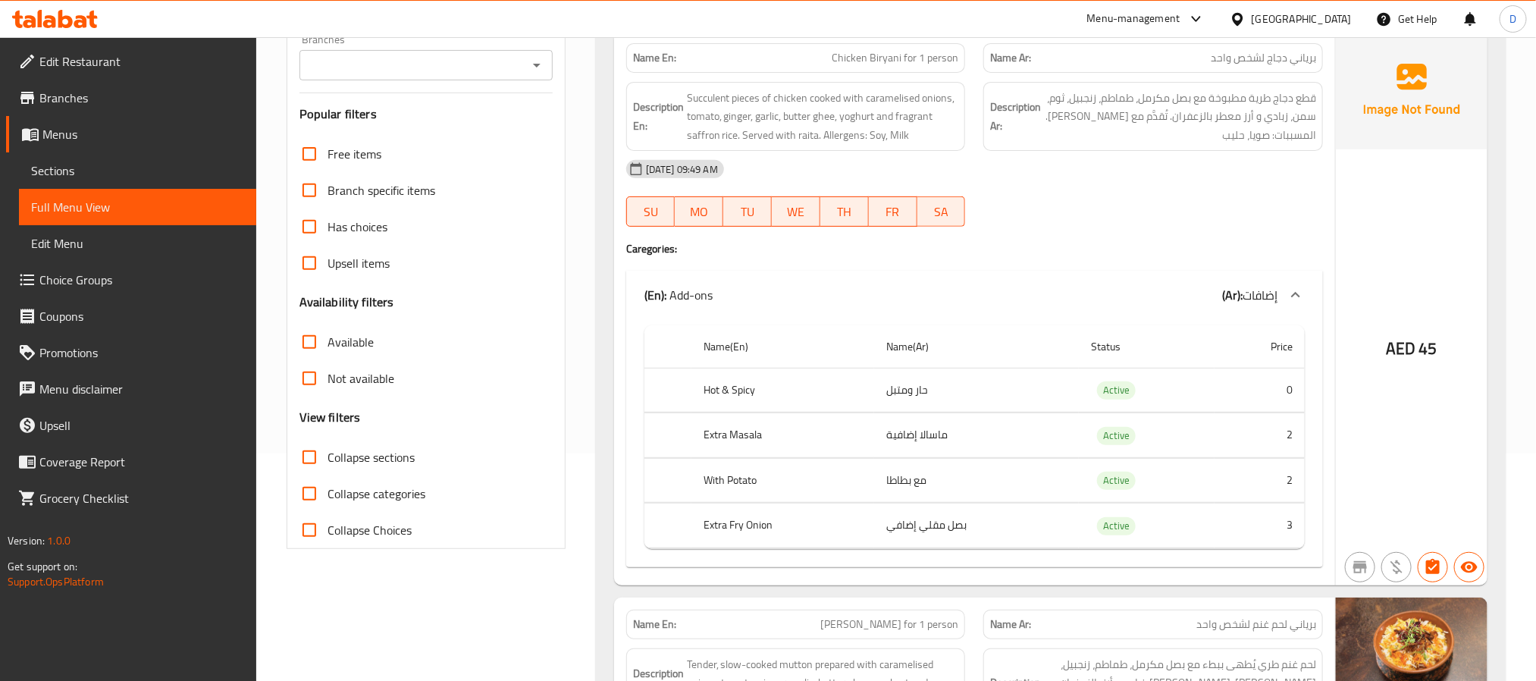
click at [374, 456] on span "Collapse sections" at bounding box center [370, 457] width 87 height 18
click at [327, 456] on input "Collapse sections" at bounding box center [309, 457] width 36 height 36
checkbox input "true"
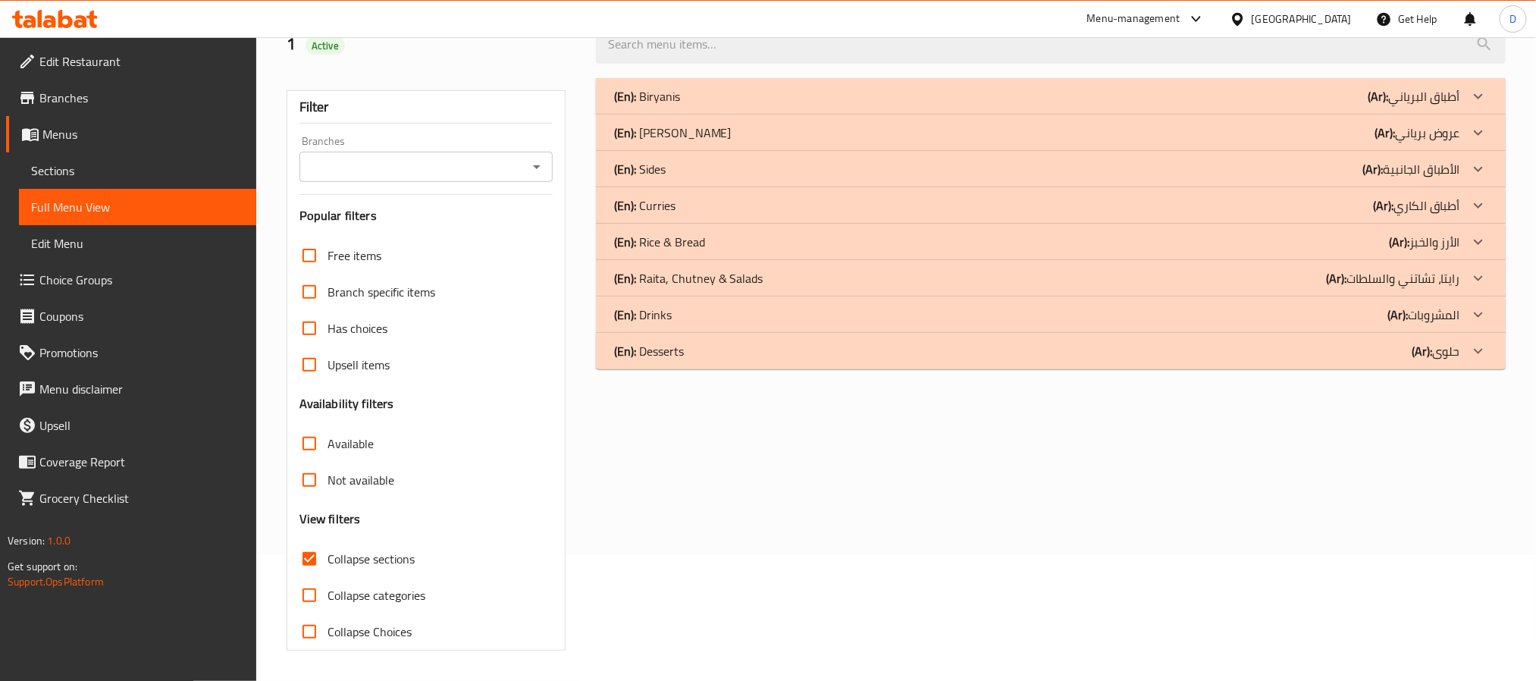
scroll to position [127, 0]
click at [1064, 93] on div "(En): Biryanis (Ar): أطباق البرياني" at bounding box center [1037, 96] width 846 height 18
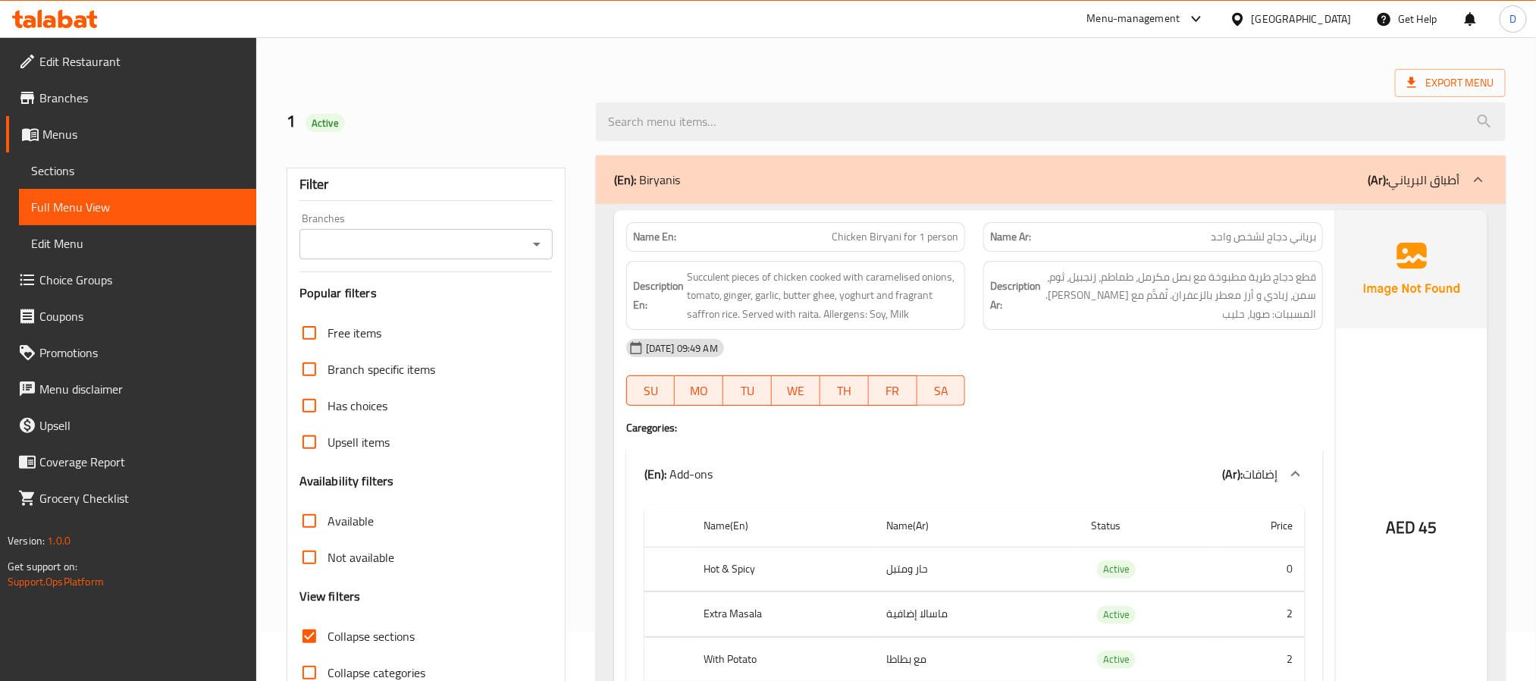
scroll to position [14, 0]
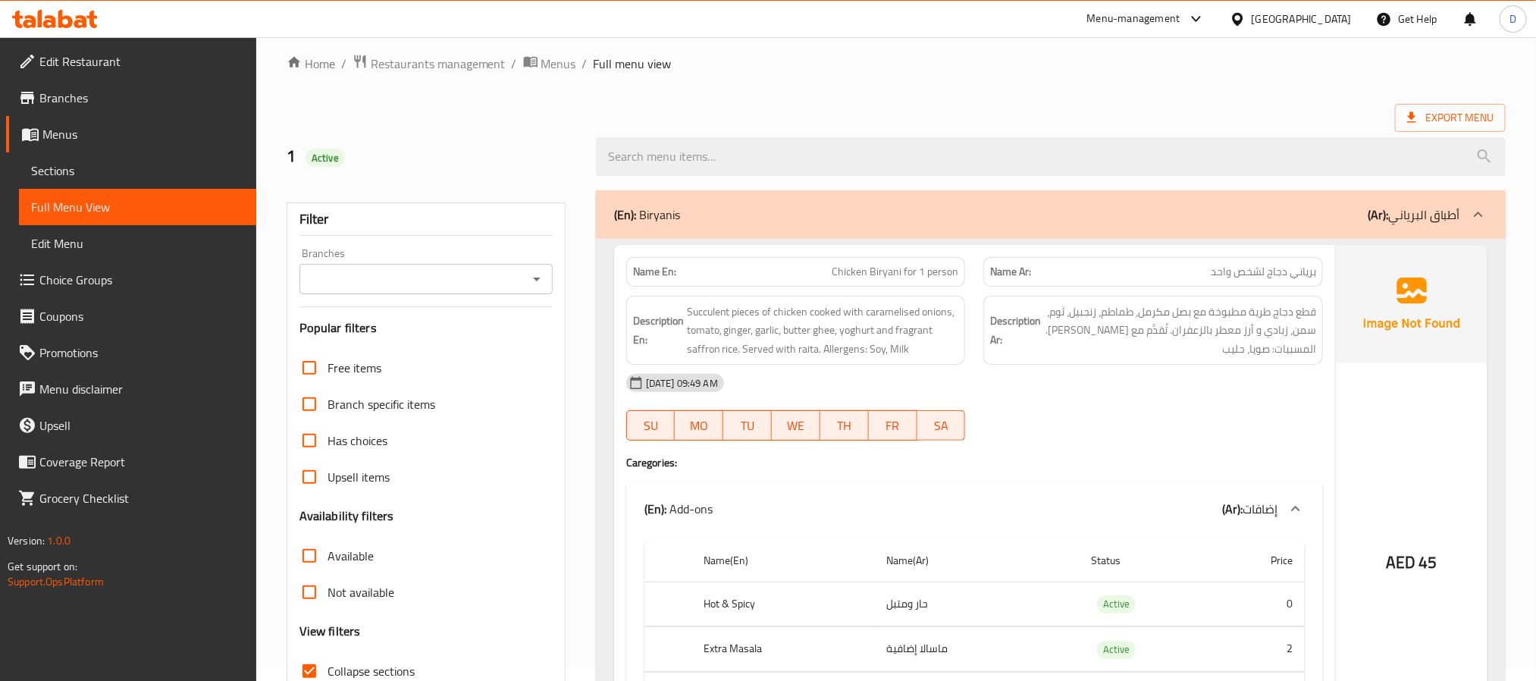
click at [1226, 69] on ol "Home / Restaurants management / Menus / Full menu view" at bounding box center [896, 64] width 1219 height 20
